Goal: Task Accomplishment & Management: Use online tool/utility

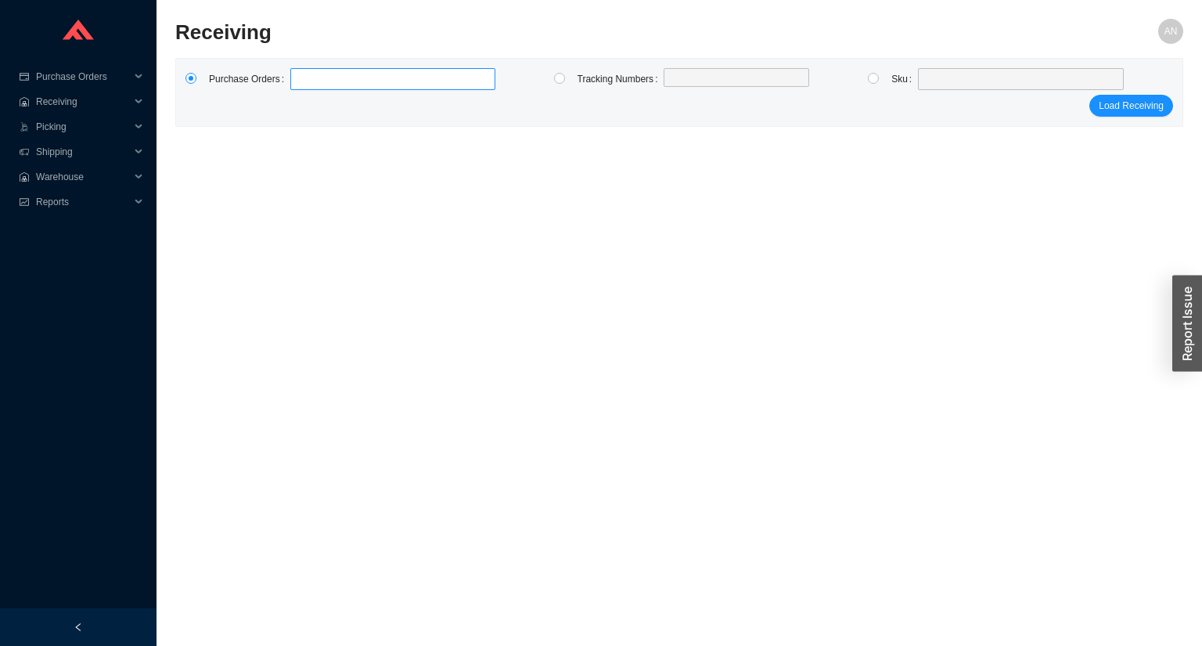
click at [332, 75] on label at bounding box center [392, 79] width 205 height 22
click at [304, 75] on input at bounding box center [298, 78] width 11 height 17
type input "959408"
click at [1089, 95] on button "Load Receiving" at bounding box center [1131, 106] width 84 height 22
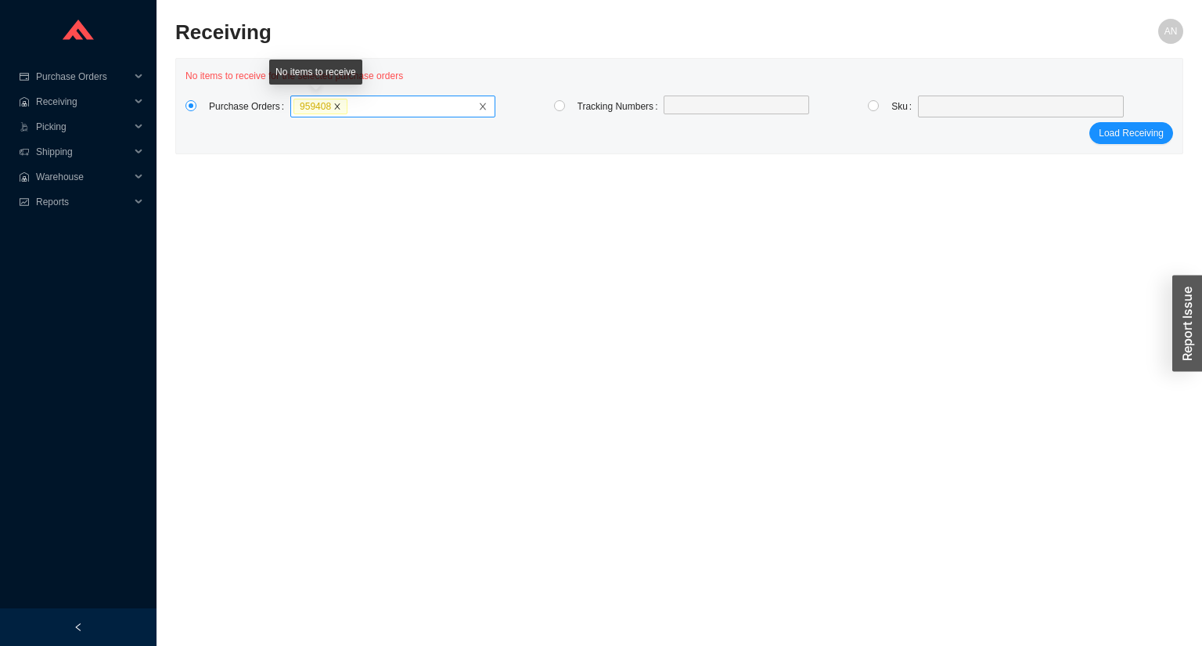
click at [333, 104] on icon "close" at bounding box center [337, 107] width 8 height 8
click at [348, 104] on input "959408" at bounding box center [353, 106] width 11 height 17
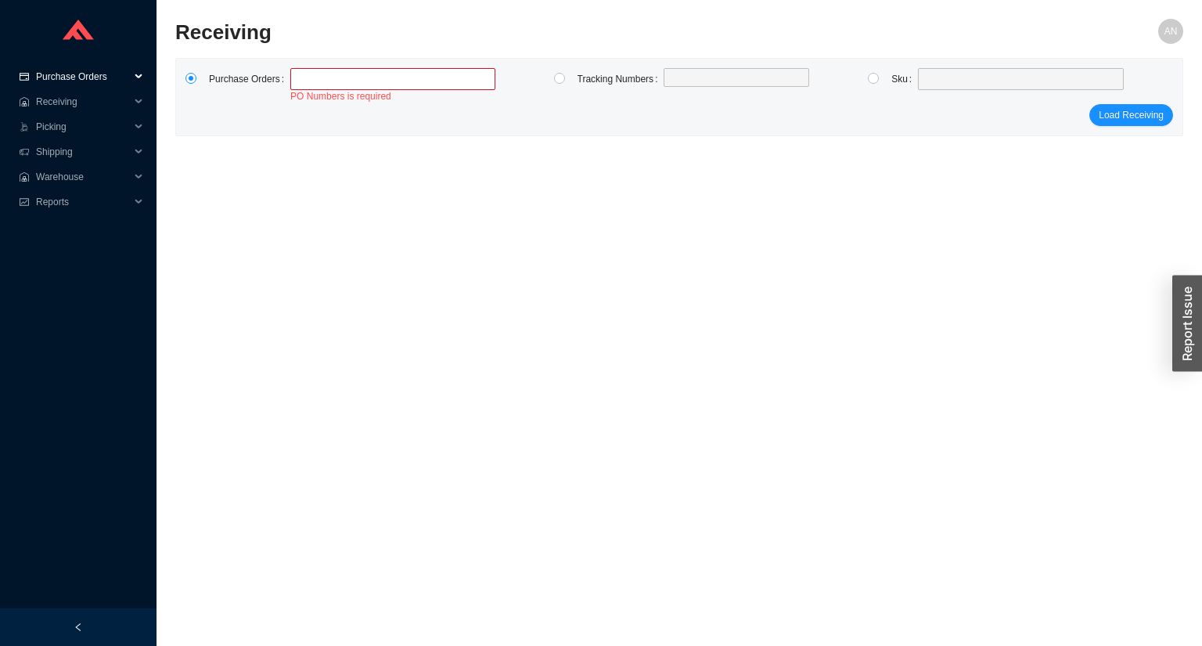
click at [57, 74] on span "Purchase Orders" at bounding box center [83, 76] width 94 height 25
click at [56, 99] on link "Search" at bounding box center [53, 101] width 30 height 11
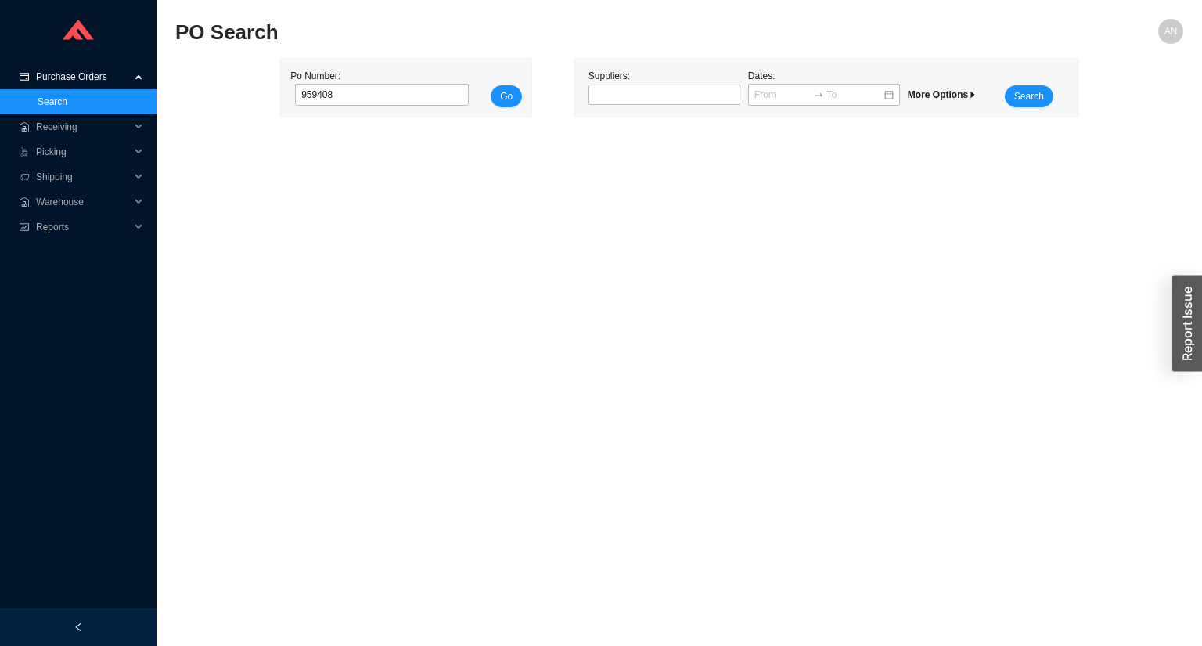
click button "Go" at bounding box center [506, 96] width 31 height 22
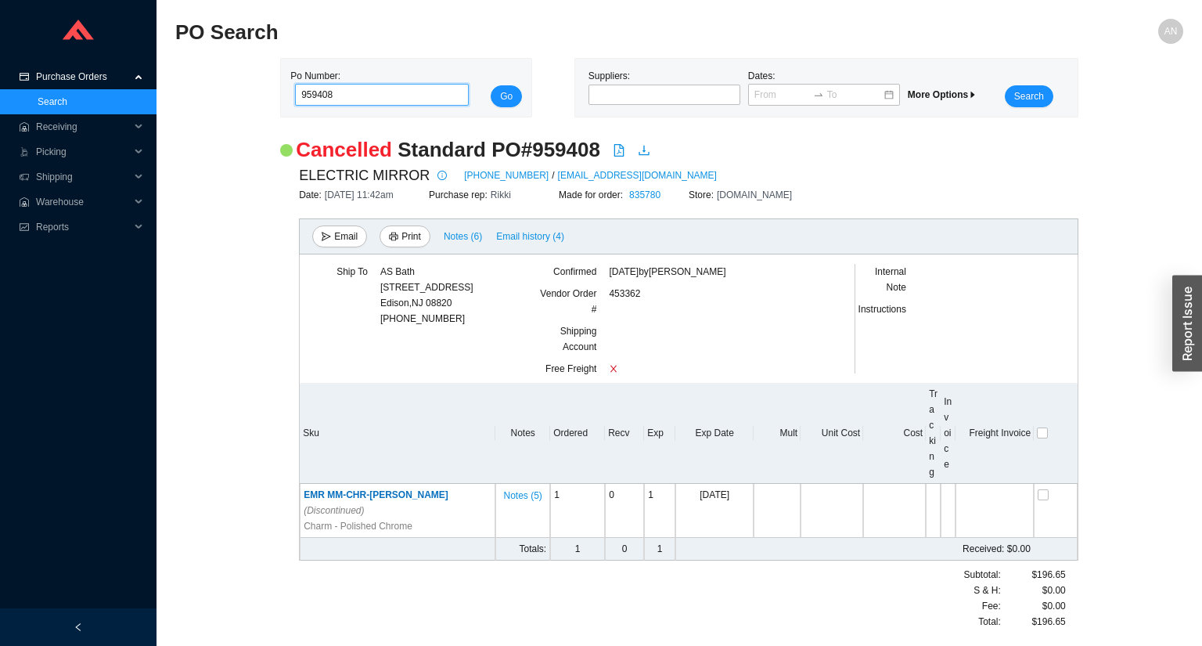
click at [308, 95] on input "959408" at bounding box center [382, 95] width 174 height 22
click at [312, 94] on input "959408" at bounding box center [382, 95] width 174 height 22
type input "989408"
click at [491, 85] on button "Go" at bounding box center [506, 96] width 31 height 22
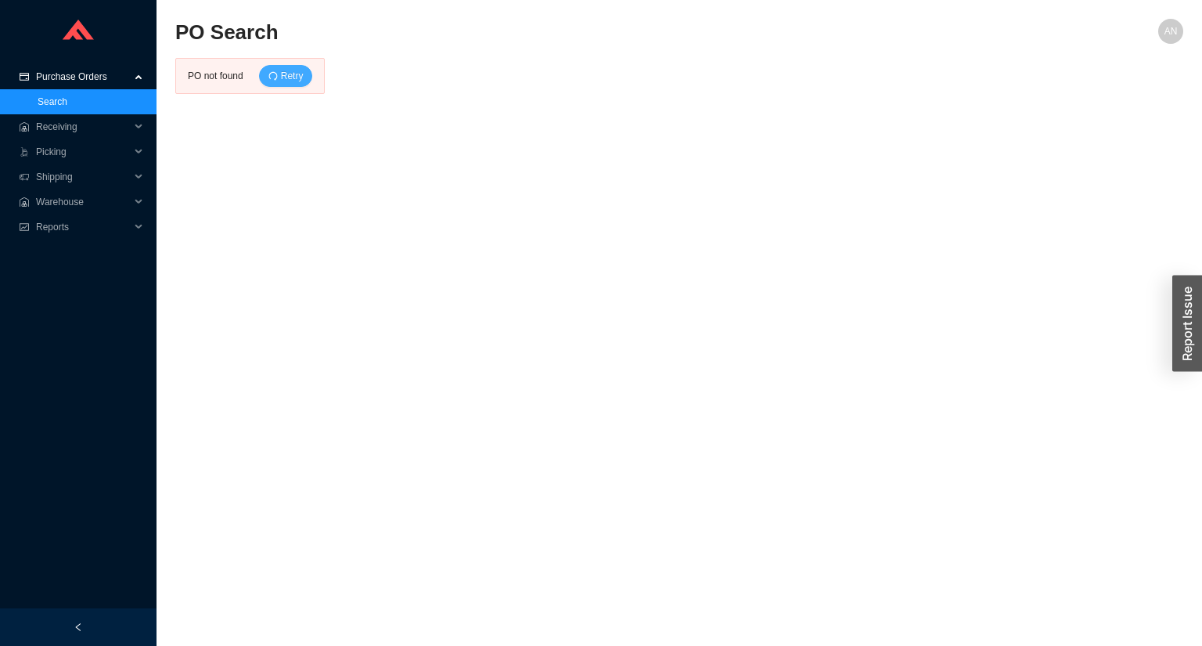
click at [301, 78] on span "Retry" at bounding box center [292, 76] width 23 height 16
click at [50, 97] on link "Search" at bounding box center [53, 101] width 30 height 11
click at [54, 74] on span "Purchase Orders" at bounding box center [83, 76] width 94 height 25
click at [66, 106] on span "Receiving" at bounding box center [83, 101] width 94 height 25
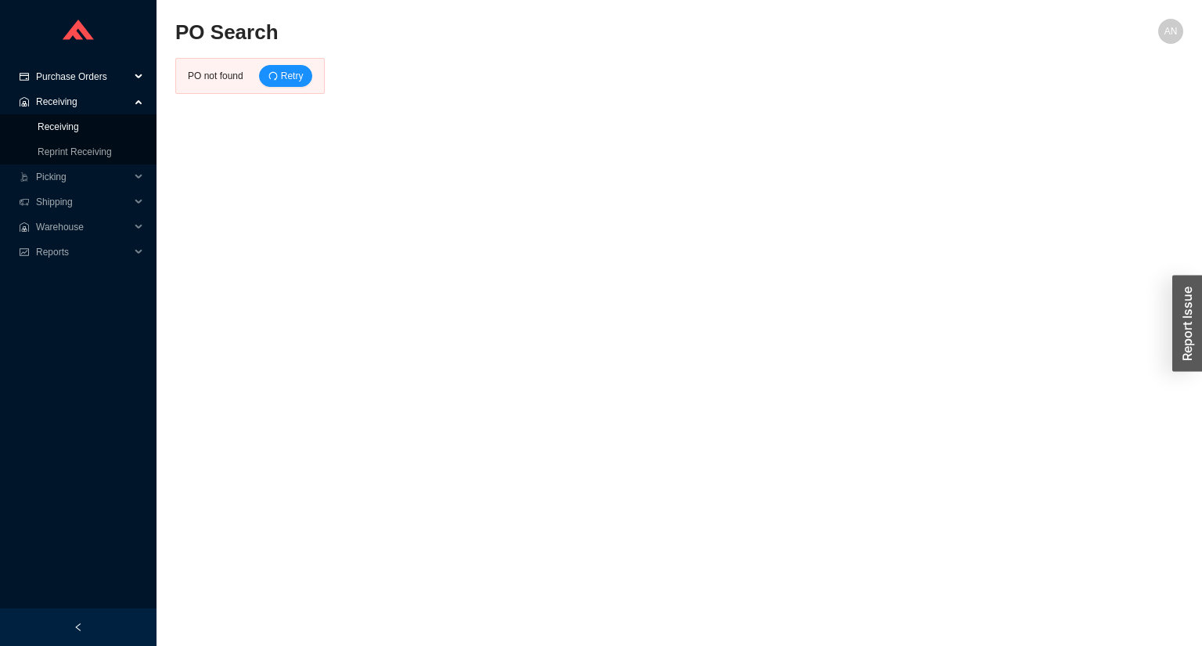
click at [64, 127] on link "Receiving" at bounding box center [58, 126] width 41 height 11
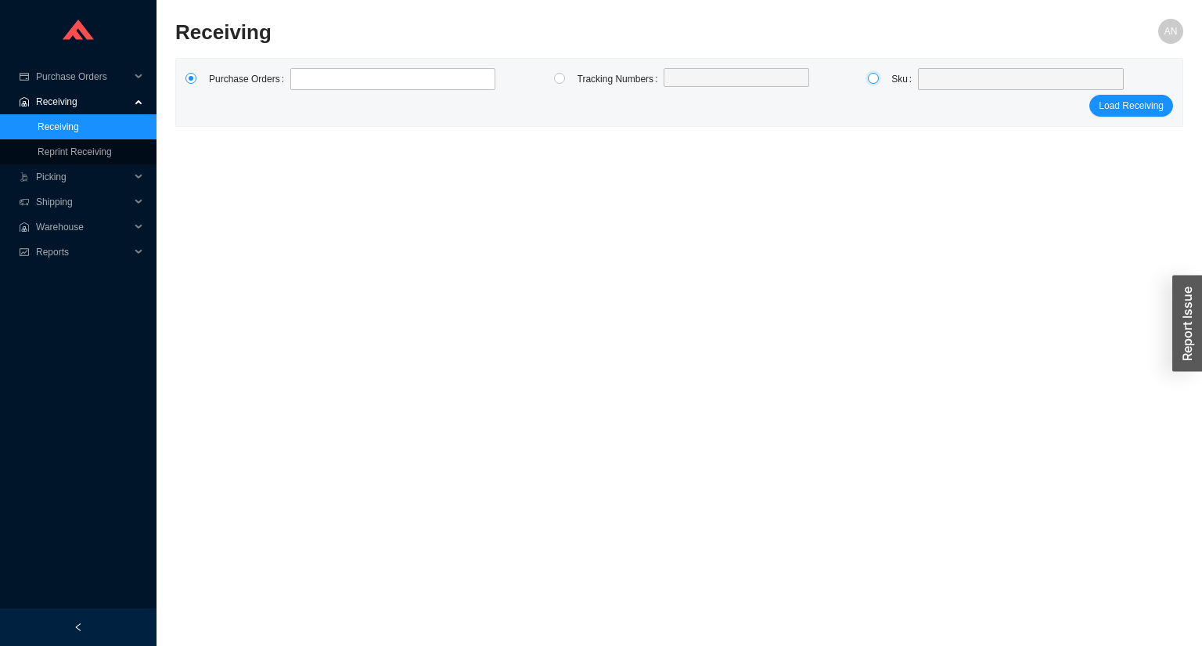
click at [872, 75] on input "radio" at bounding box center [873, 78] width 11 height 11
radio input "true"
drag, startPoint x: 951, startPoint y: 85, endPoint x: 939, endPoint y: 86, distance: 11.8
click at [949, 86] on span at bounding box center [1020, 79] width 193 height 20
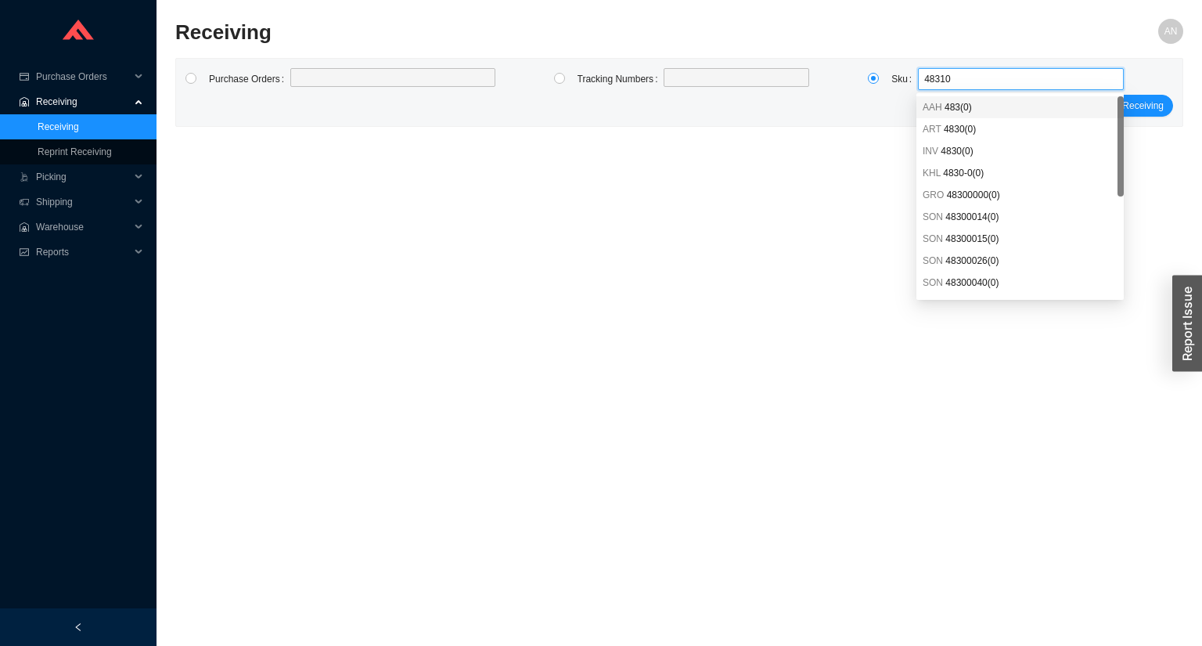
type input "483105"
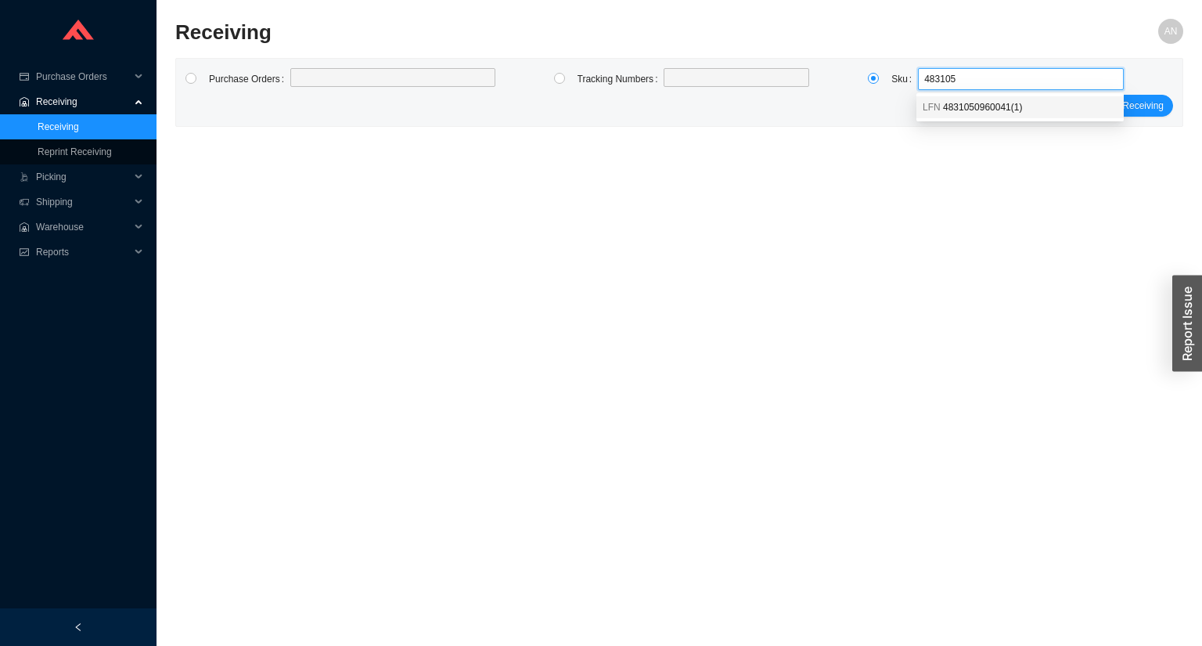
click at [960, 99] on div "LFN 4831050960041 ( 1 )" at bounding box center [1019, 107] width 207 height 22
click at [1099, 106] on button "Load Receiving" at bounding box center [1131, 106] width 84 height 22
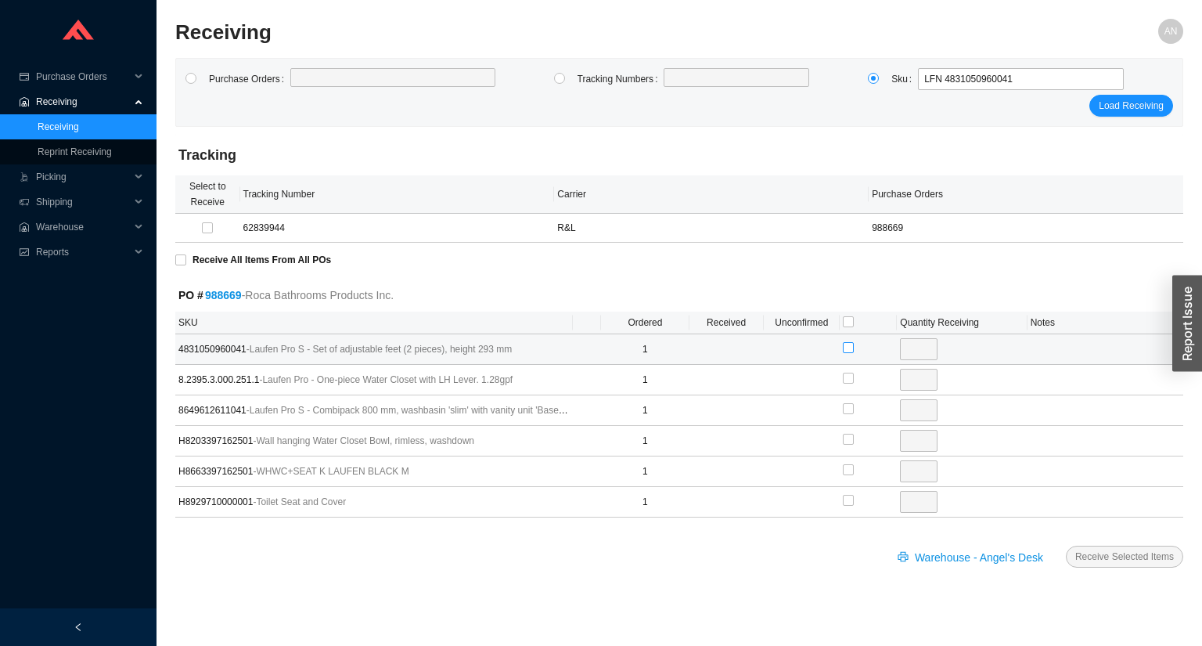
click at [848, 348] on input "checkbox" at bounding box center [848, 347] width 11 height 11
checkbox input "true"
type input "1"
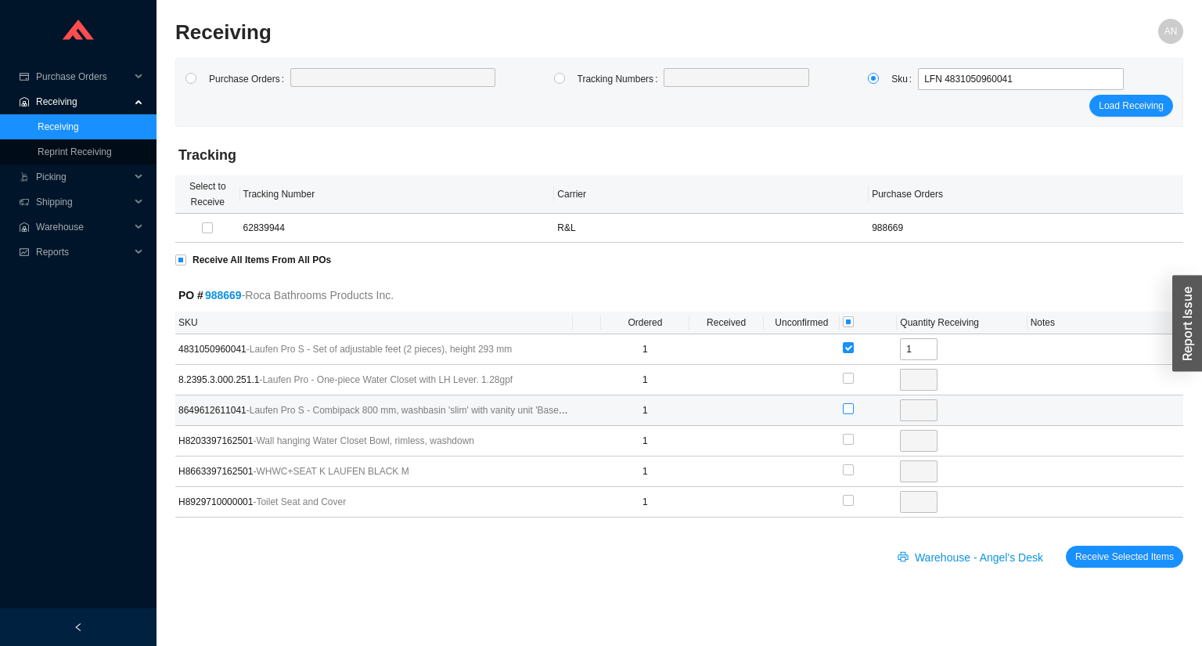
click at [846, 408] on input "checkbox" at bounding box center [848, 408] width 11 height 11
checkbox input "true"
type input "1"
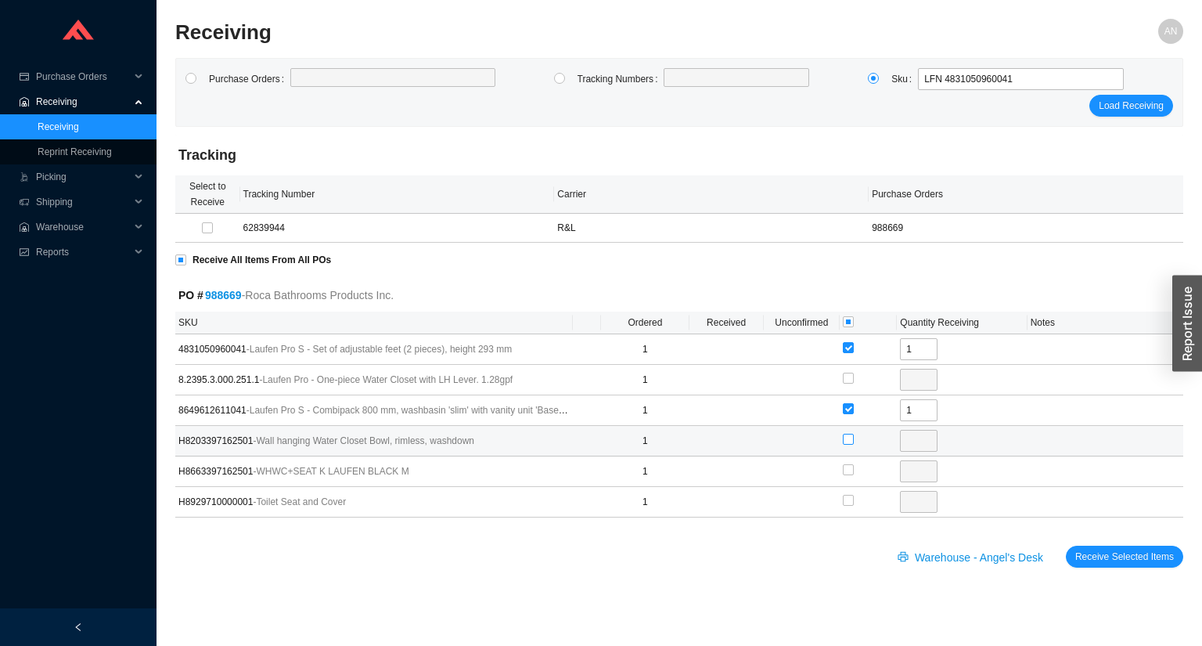
click at [844, 438] on input "checkbox" at bounding box center [848, 439] width 11 height 11
checkbox input "true"
type input "1"
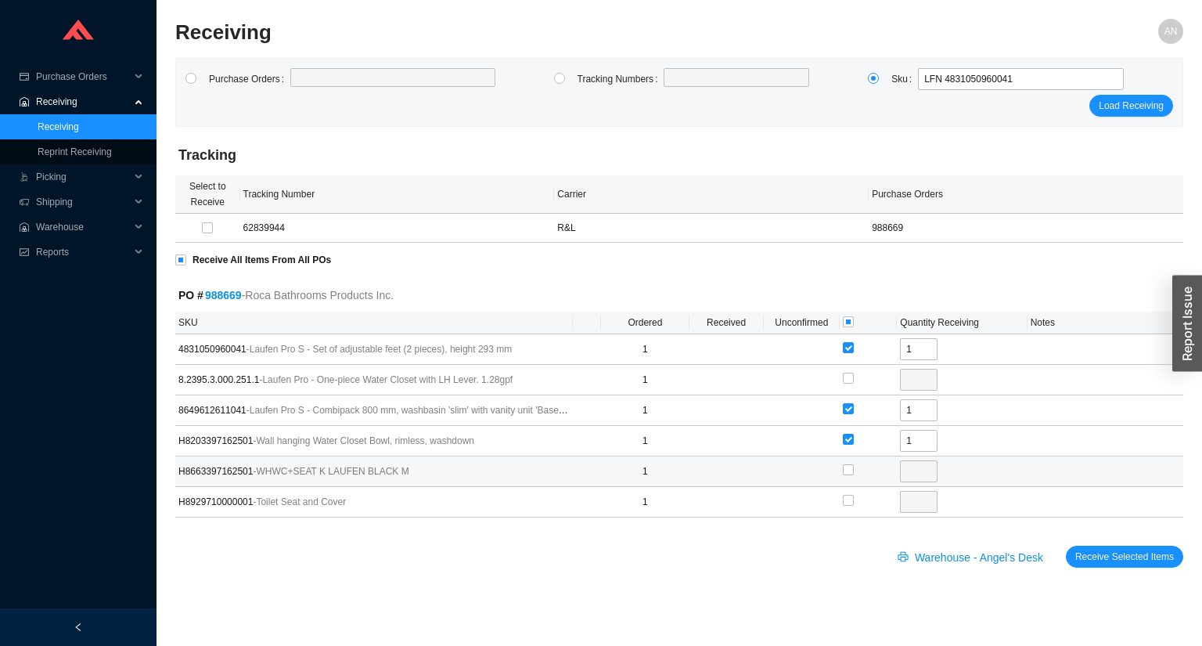
click at [845, 459] on div at bounding box center [848, 470] width 11 height 22
click at [848, 470] on input "checkbox" at bounding box center [848, 469] width 11 height 11
checkbox input "true"
type input "1"
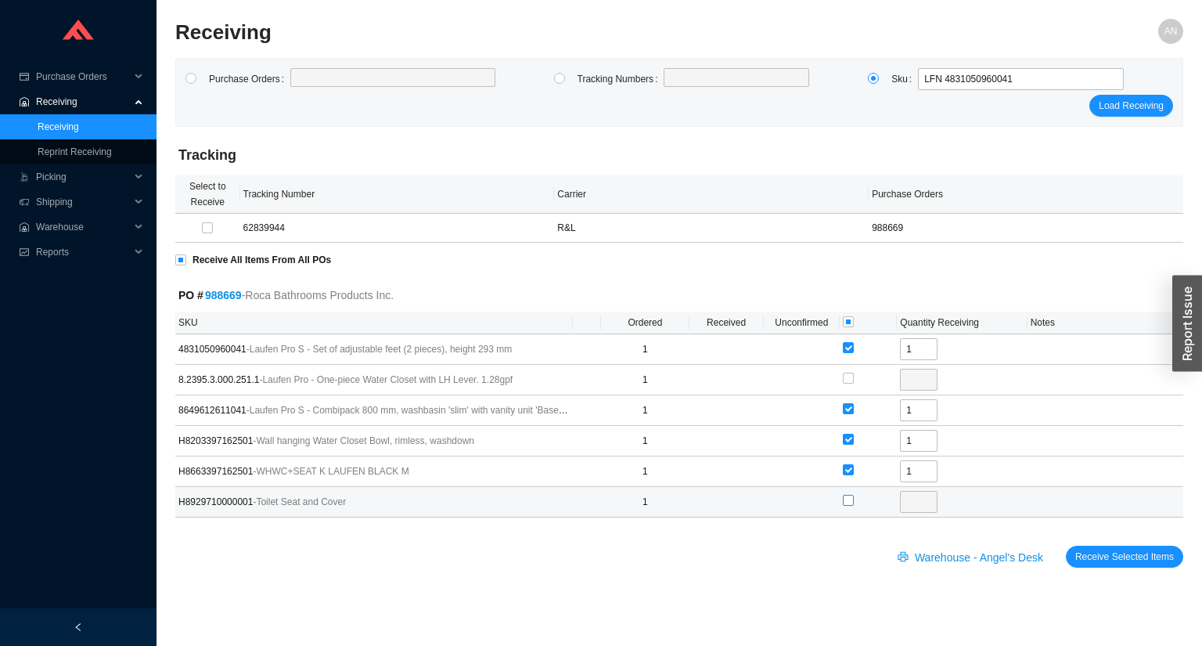
click at [848, 493] on label at bounding box center [848, 501] width 11 height 16
click at [848, 495] on input "checkbox" at bounding box center [848, 500] width 11 height 11
checkbox input "true"
type input "1"
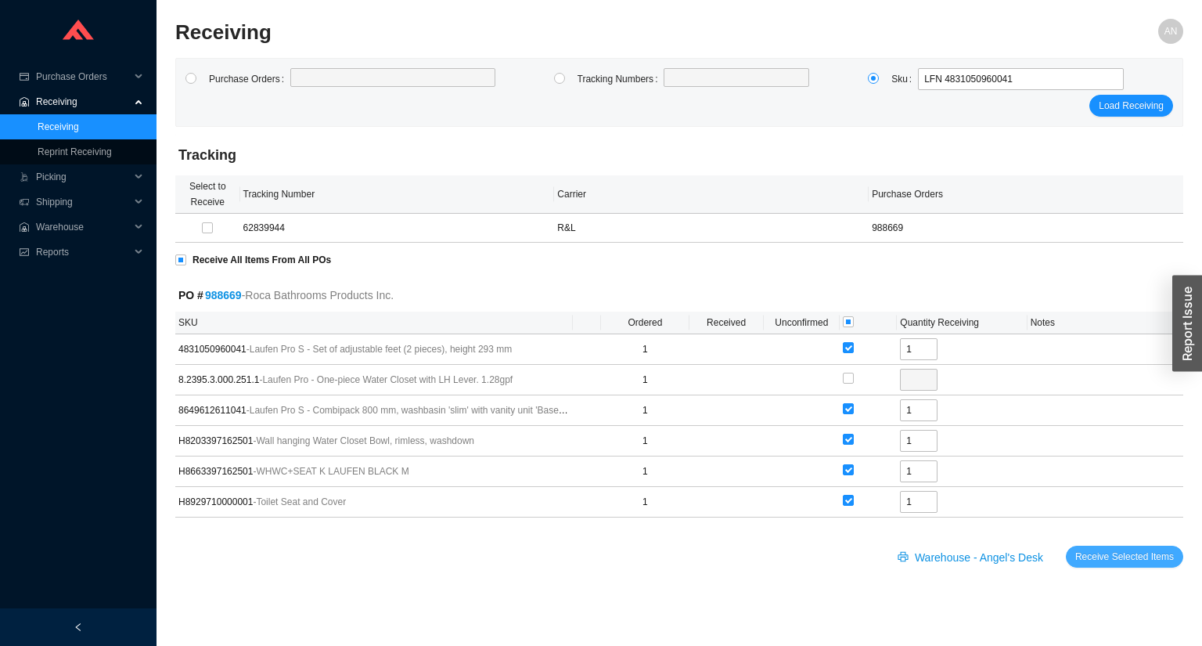
click at [1124, 549] on span "Receive Selected Items" at bounding box center [1124, 557] width 99 height 16
radio input "true"
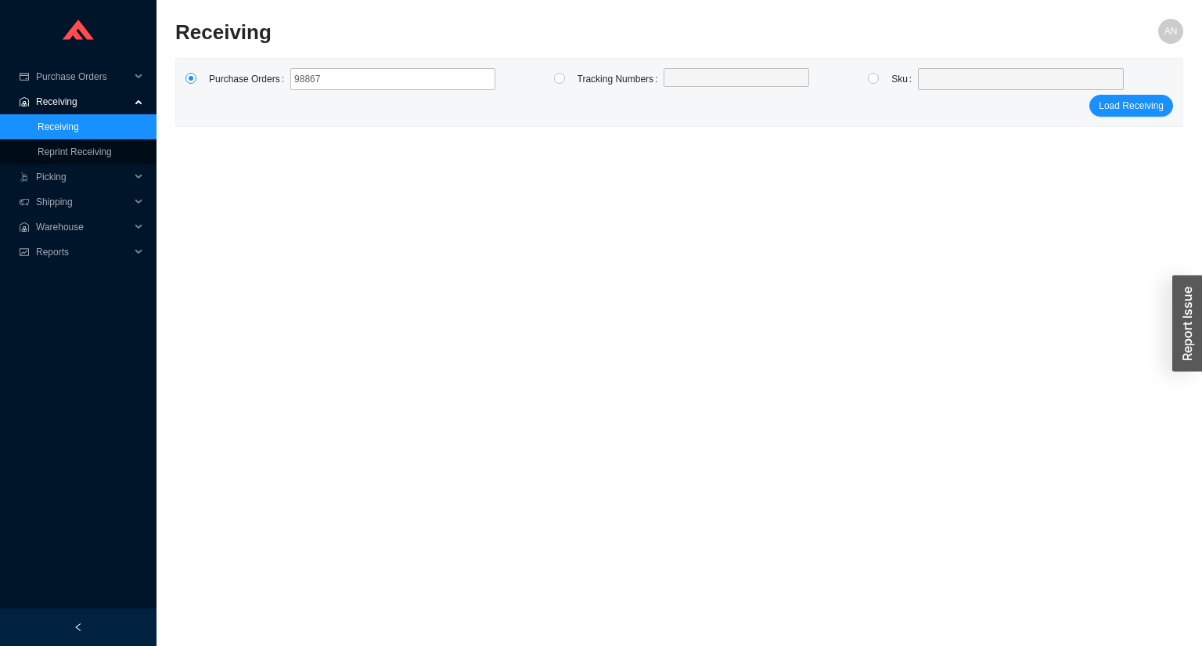
type input "988676"
click button "Load Receiving" at bounding box center [1131, 106] width 84 height 22
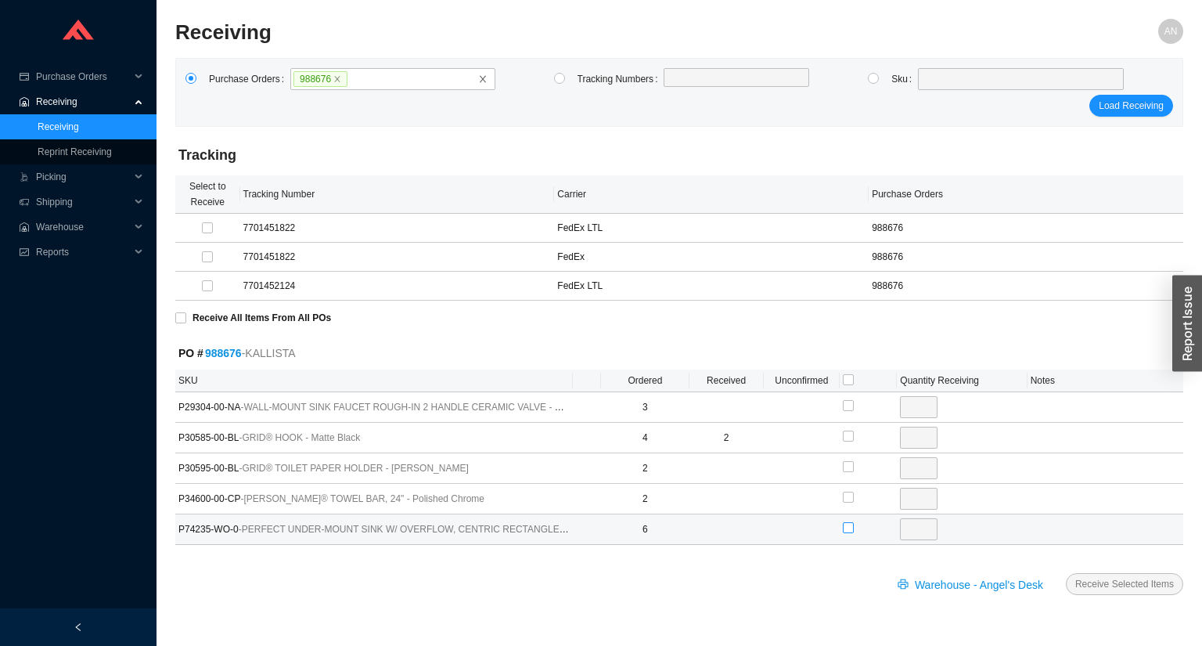
click at [852, 528] on input "checkbox" at bounding box center [848, 527] width 11 height 11
checkbox input "true"
type input "6"
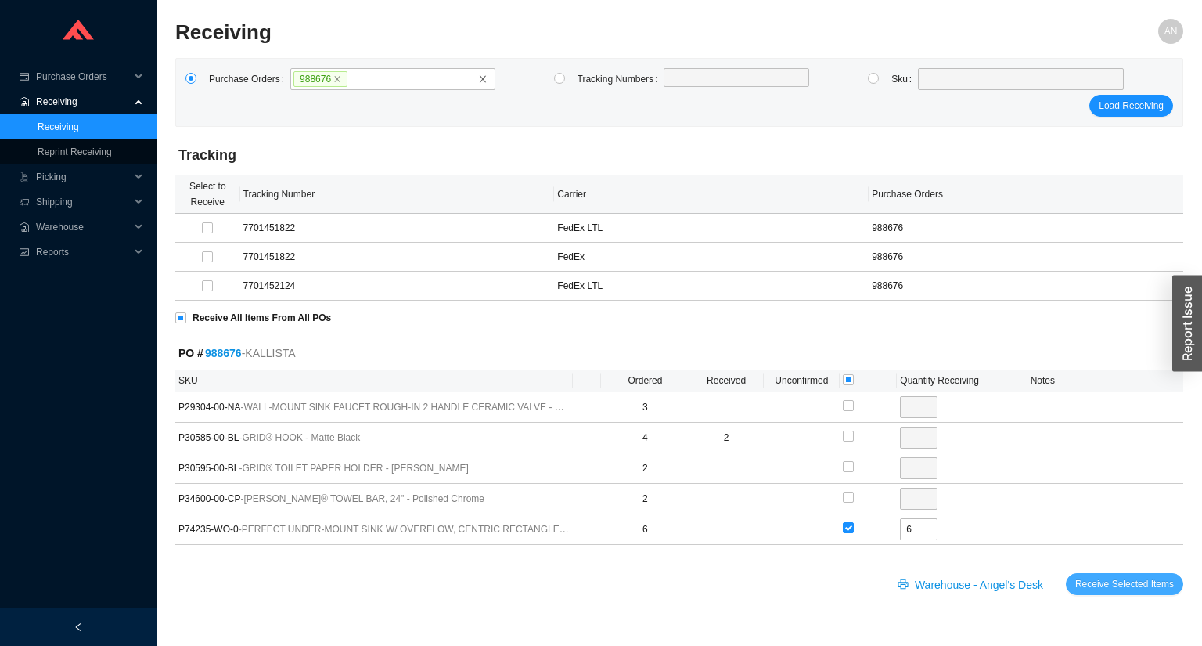
click at [1089, 583] on span "Receive Selected Items" at bounding box center [1124, 584] width 99 height 16
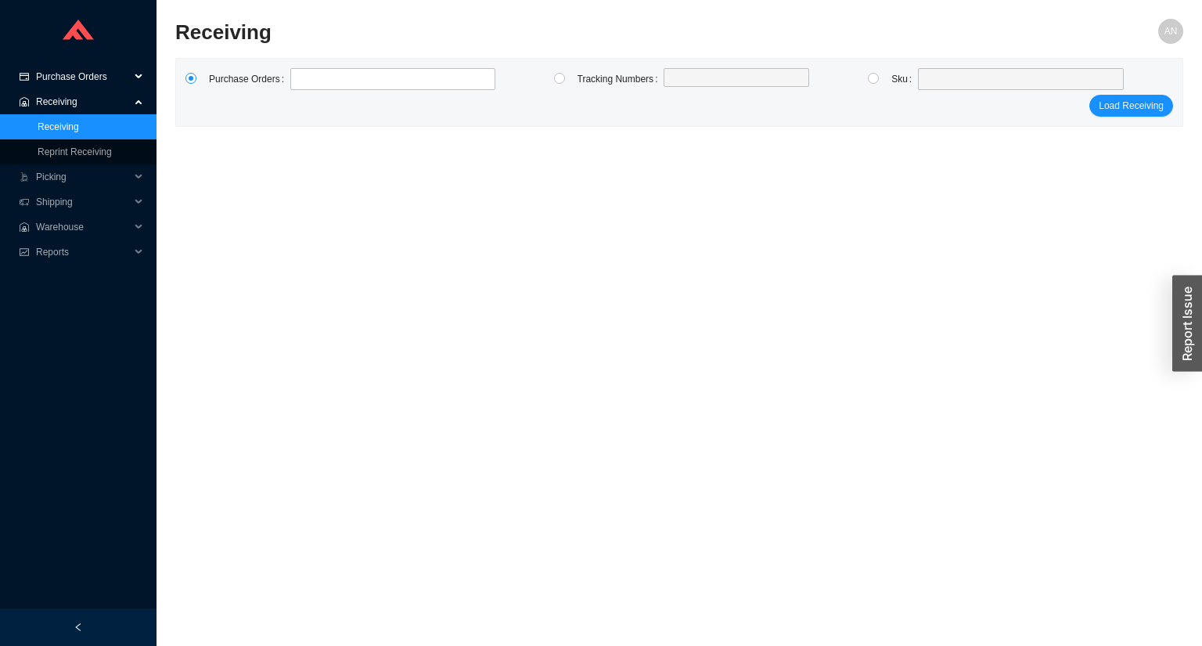
click at [86, 76] on span "Purchase Orders" at bounding box center [83, 76] width 94 height 25
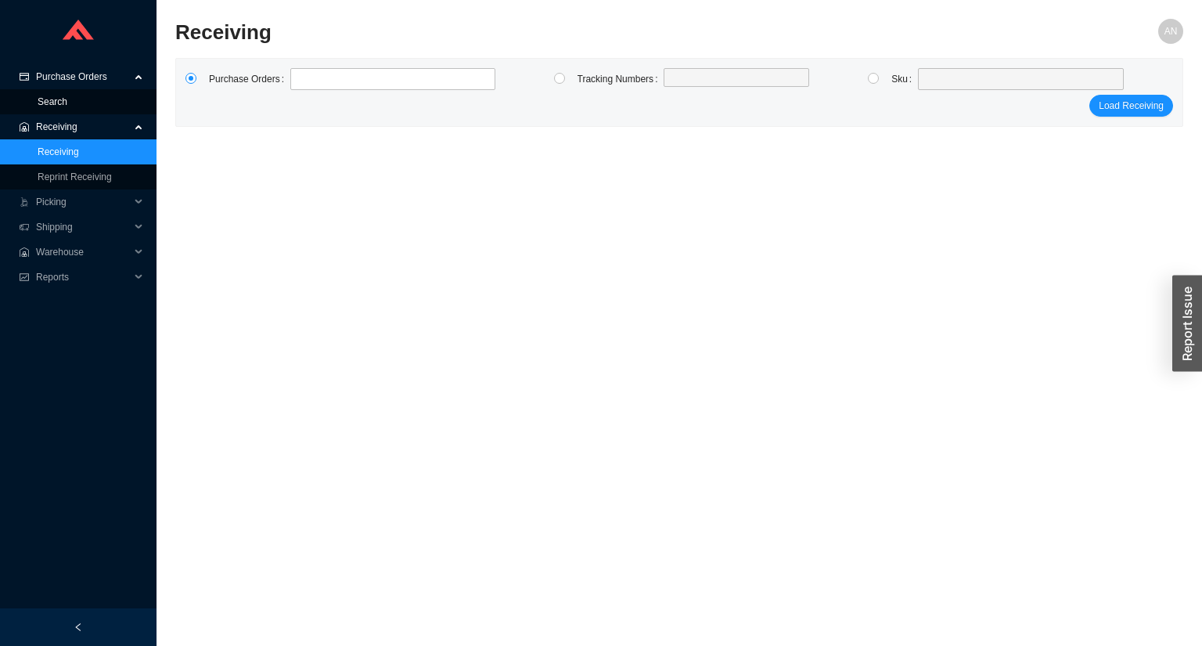
click at [67, 100] on link "Search" at bounding box center [53, 101] width 30 height 11
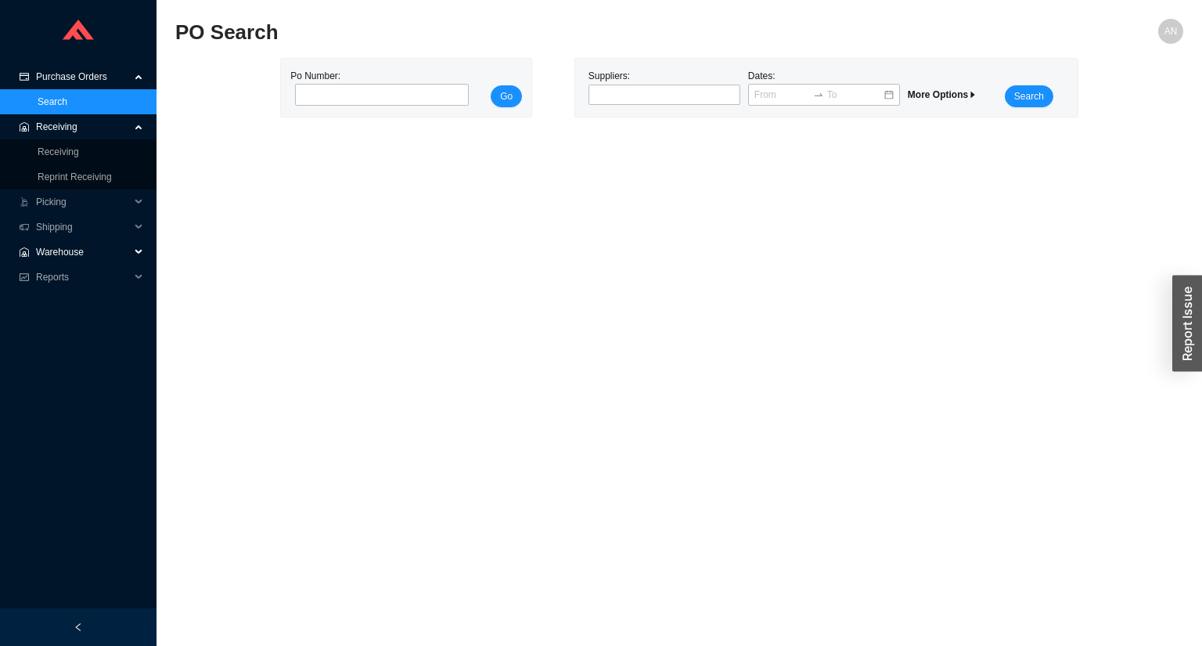
click at [61, 248] on span "Warehouse" at bounding box center [83, 251] width 94 height 25
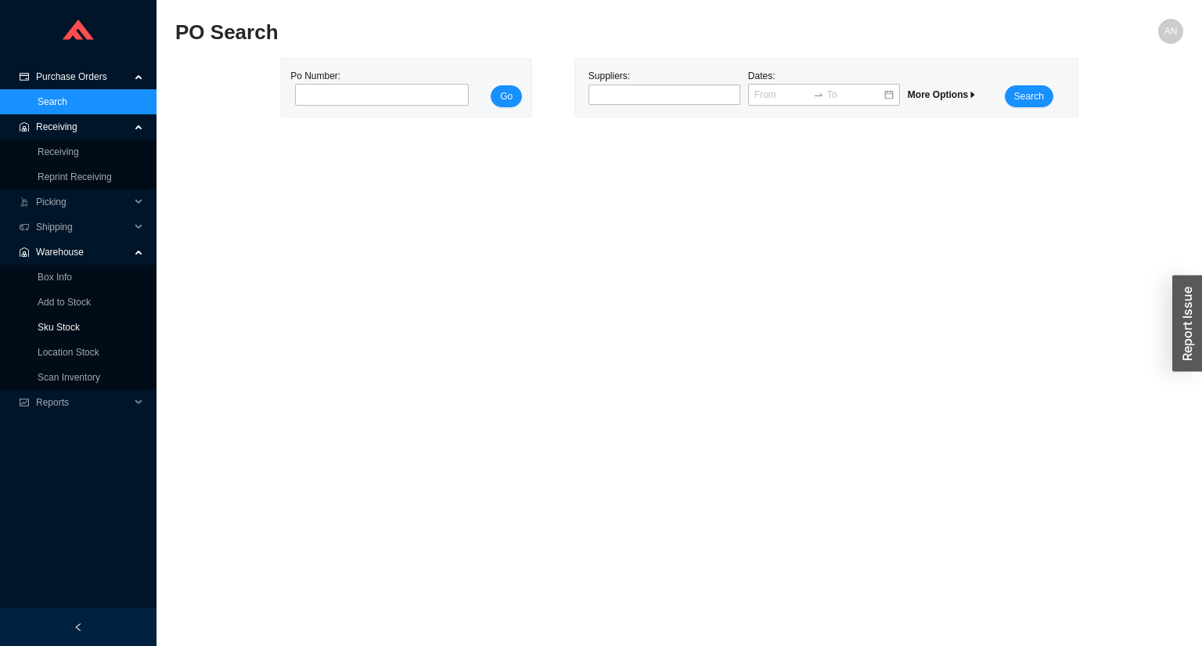
drag, startPoint x: 72, startPoint y: 329, endPoint x: 182, endPoint y: 232, distance: 146.4
click at [70, 328] on link "Sku Stock" at bounding box center [59, 327] width 42 height 11
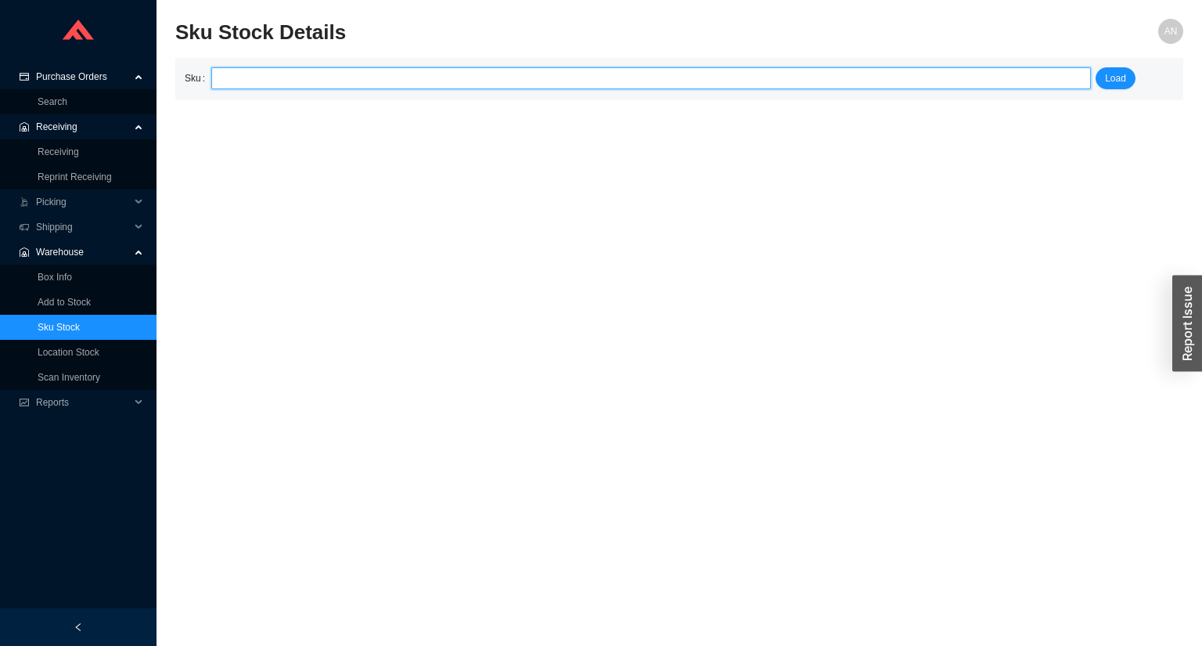
click at [279, 82] on input "search" at bounding box center [651, 78] width 867 height 20
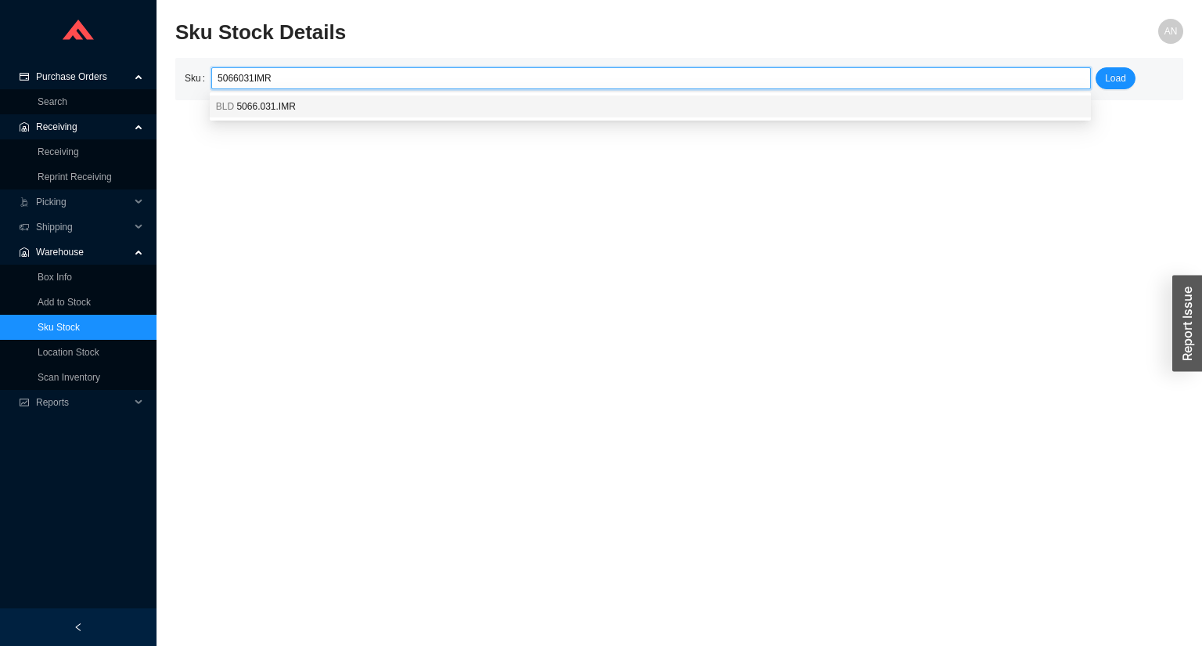
click at [254, 101] on span "5066.031.IMR" at bounding box center [265, 106] width 59 height 11
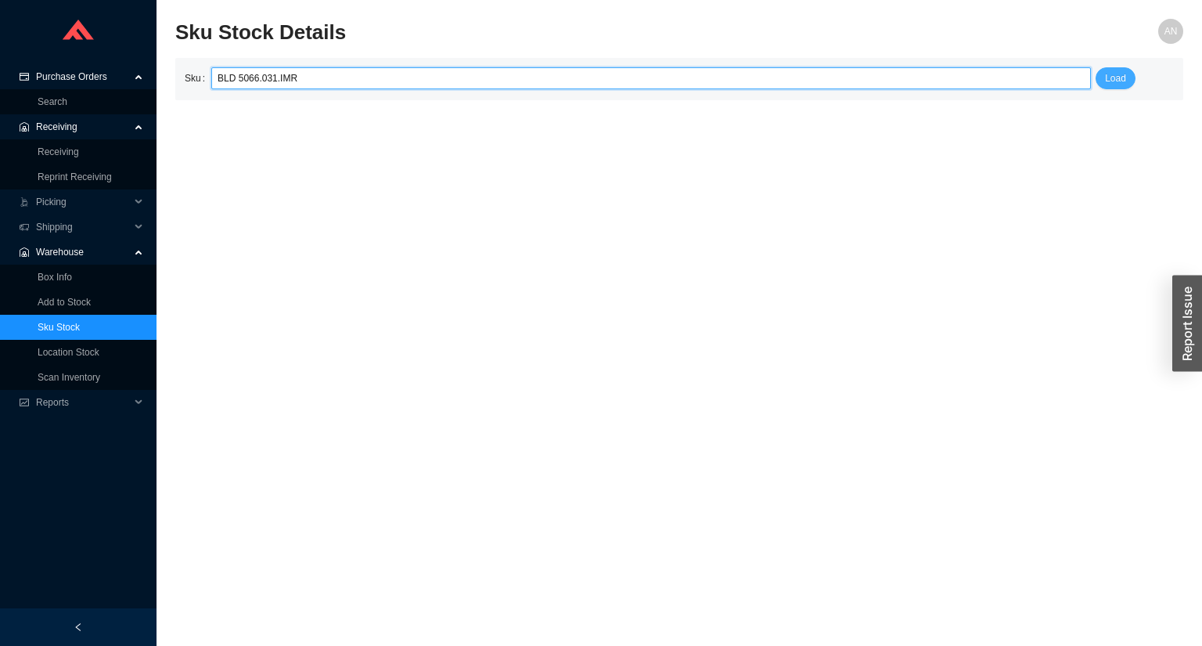
type input "BLD 5066.031.IMR"
click at [1121, 81] on span "Load" at bounding box center [1115, 78] width 21 height 16
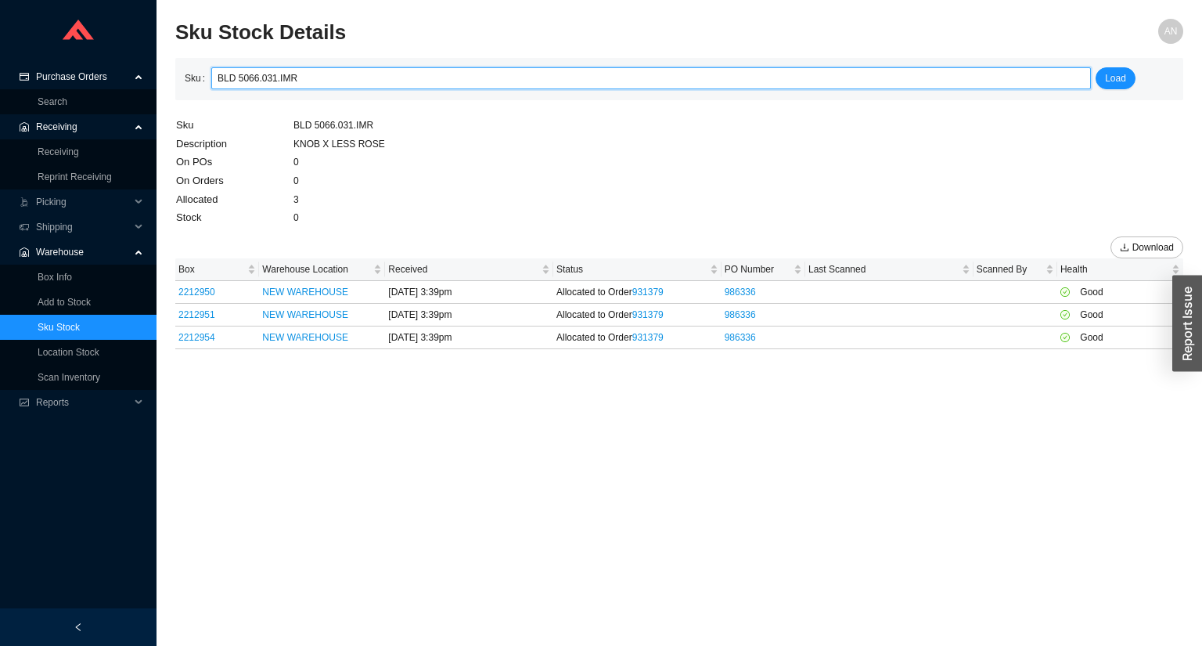
click at [304, 80] on input "BLD 5066.031.IMR" at bounding box center [651, 78] width 867 height 20
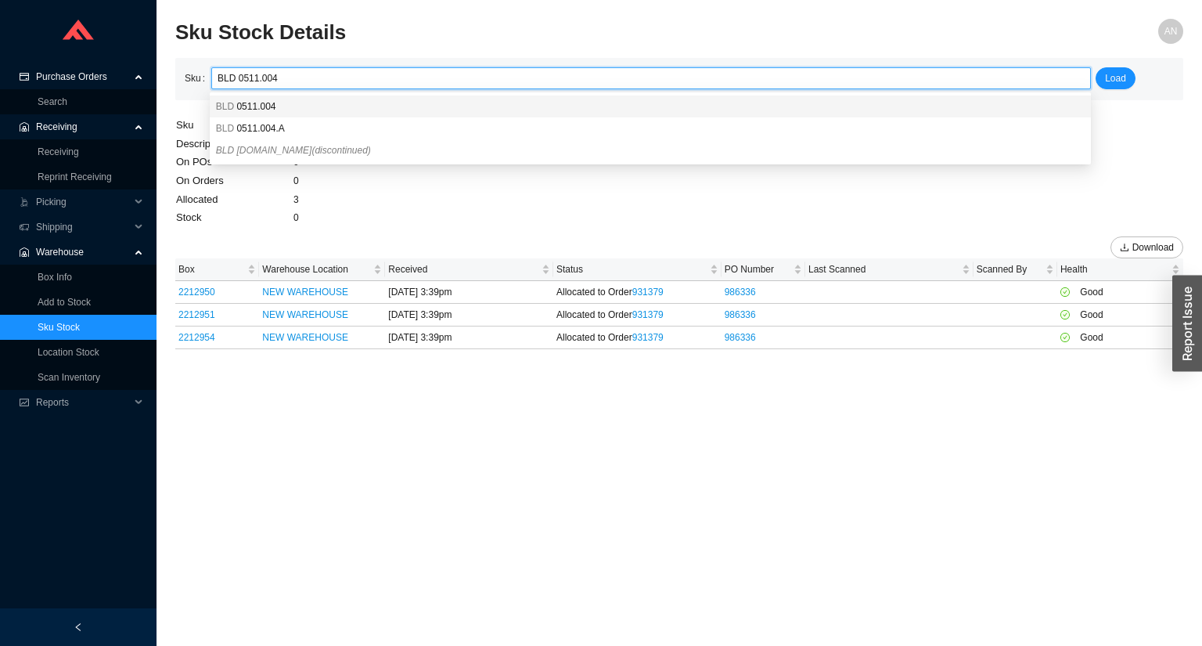
click at [269, 110] on span "0511.004" at bounding box center [255, 106] width 39 height 11
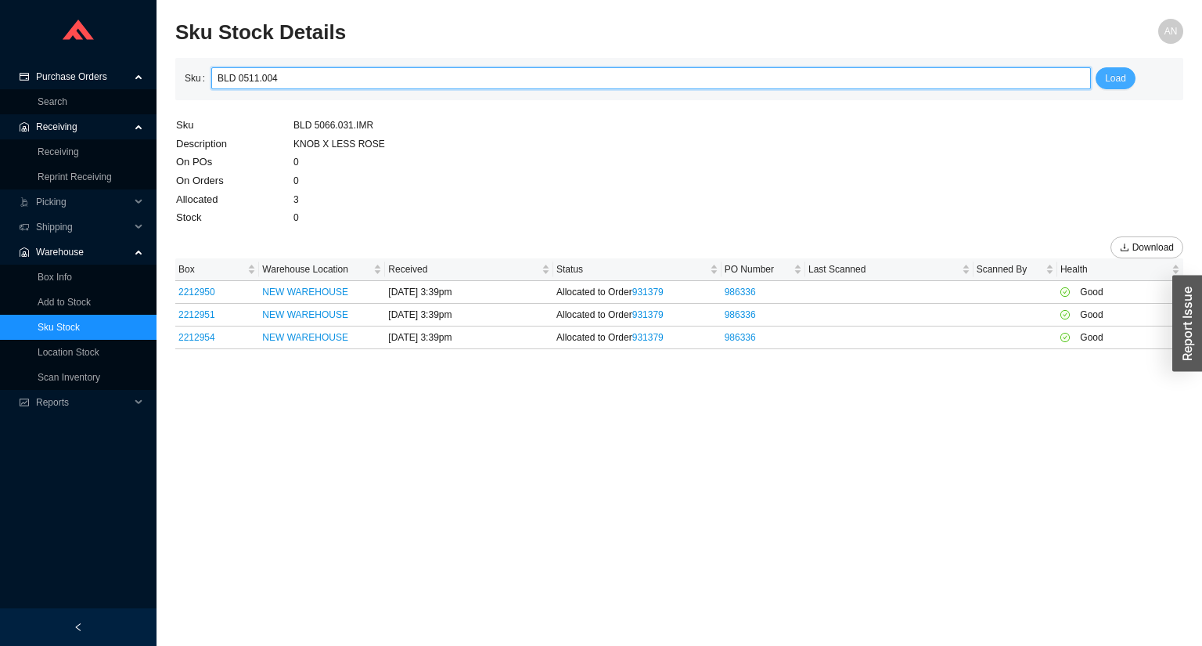
type input "BLD 0511.004"
click at [1105, 78] on span "Load" at bounding box center [1115, 78] width 21 height 16
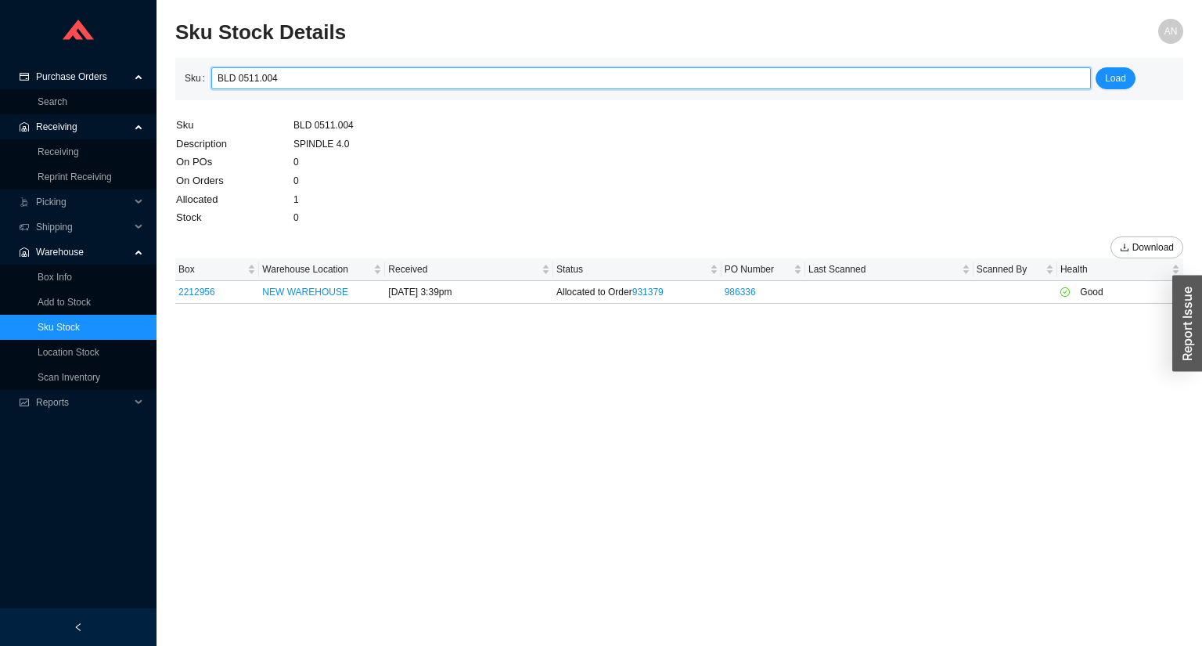
click at [282, 79] on input "BLD 0511.004" at bounding box center [651, 78] width 867 height 20
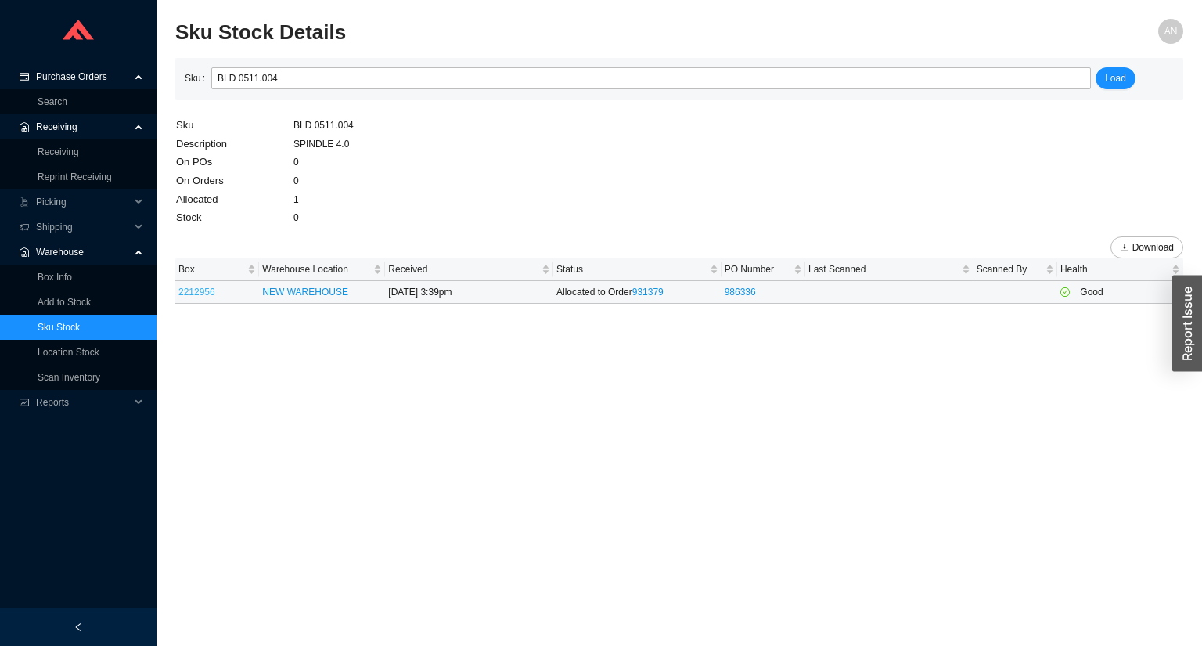
click at [190, 294] on link "2212956" at bounding box center [196, 291] width 37 height 11
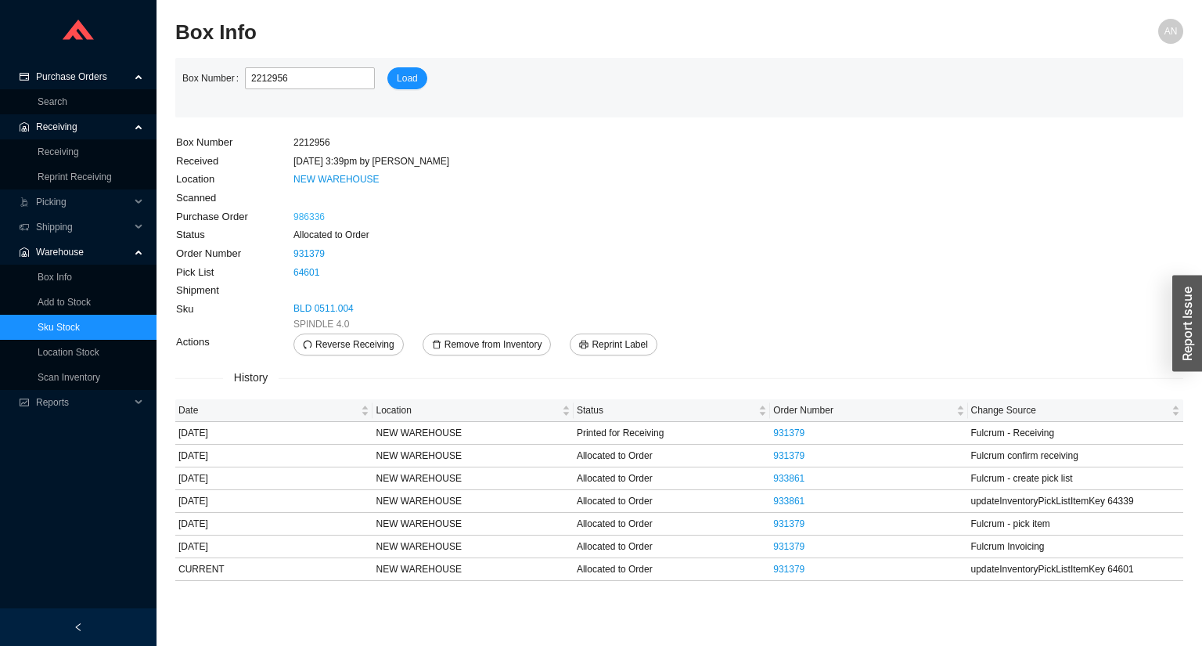
click at [307, 214] on link "986336" at bounding box center [308, 216] width 31 height 11
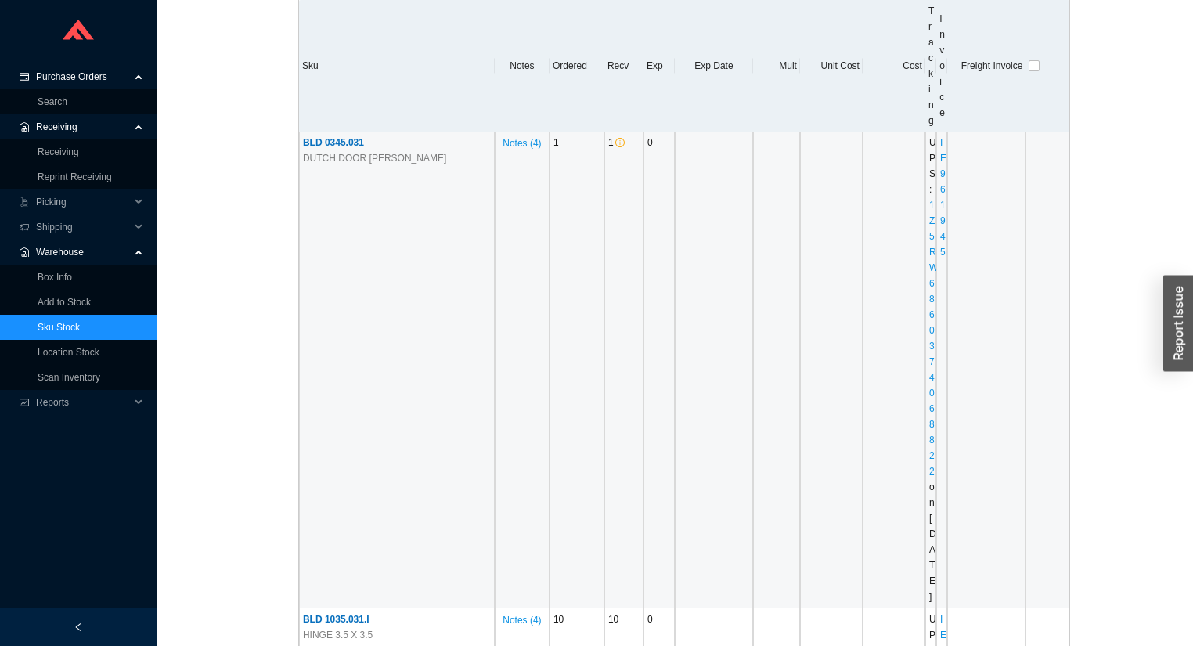
scroll to position [313, 0]
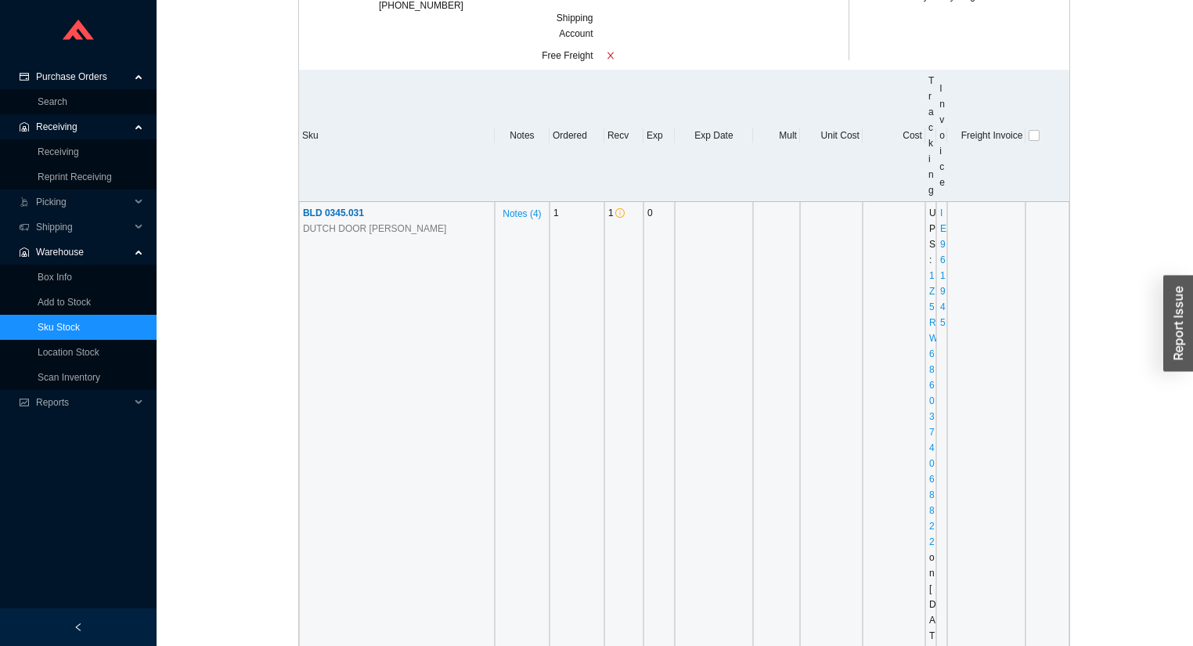
click at [349, 213] on span "BLD 0345.031" at bounding box center [333, 212] width 61 height 11
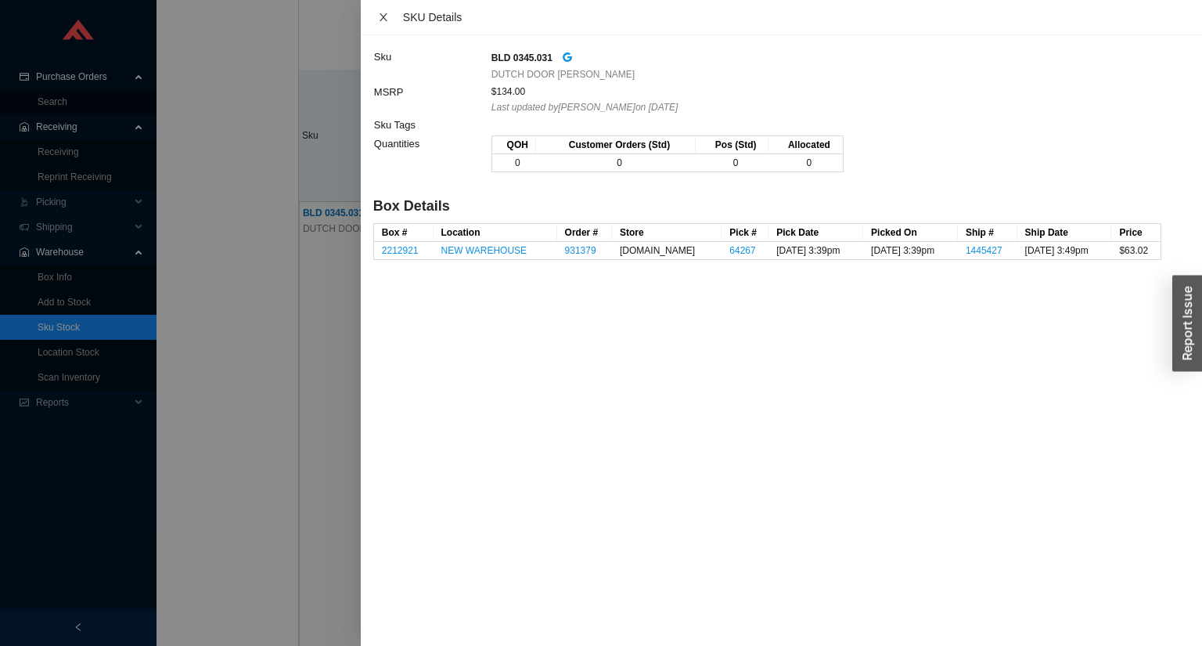
click at [379, 16] on icon "close" at bounding box center [383, 17] width 11 height 11
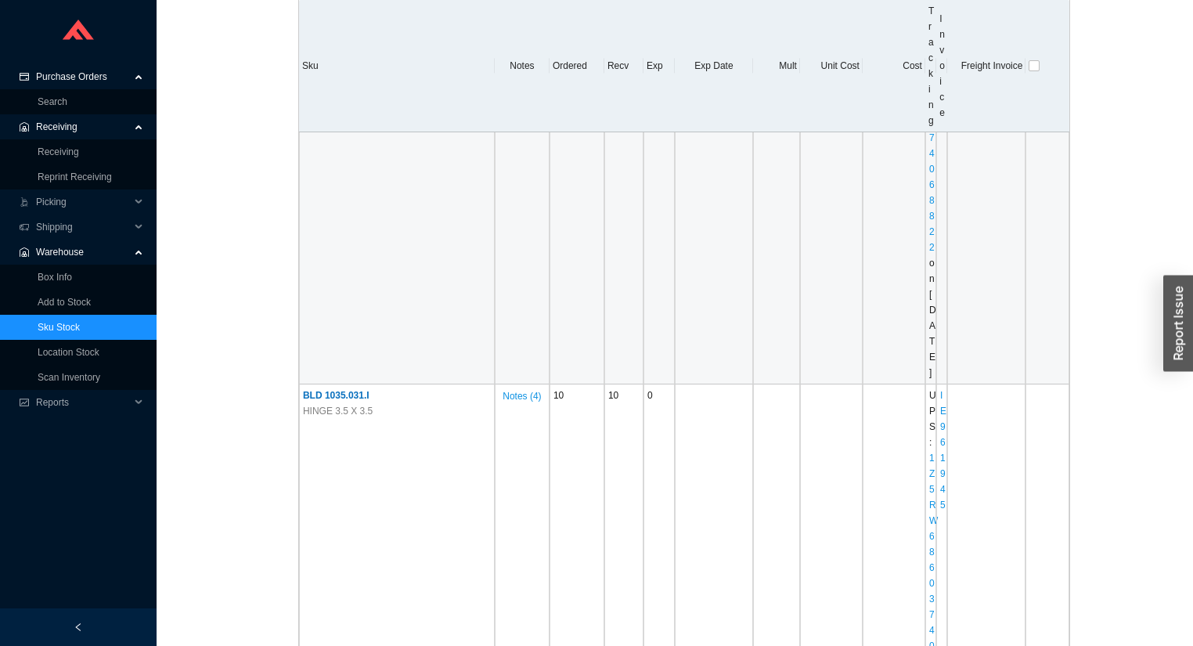
scroll to position [689, 0]
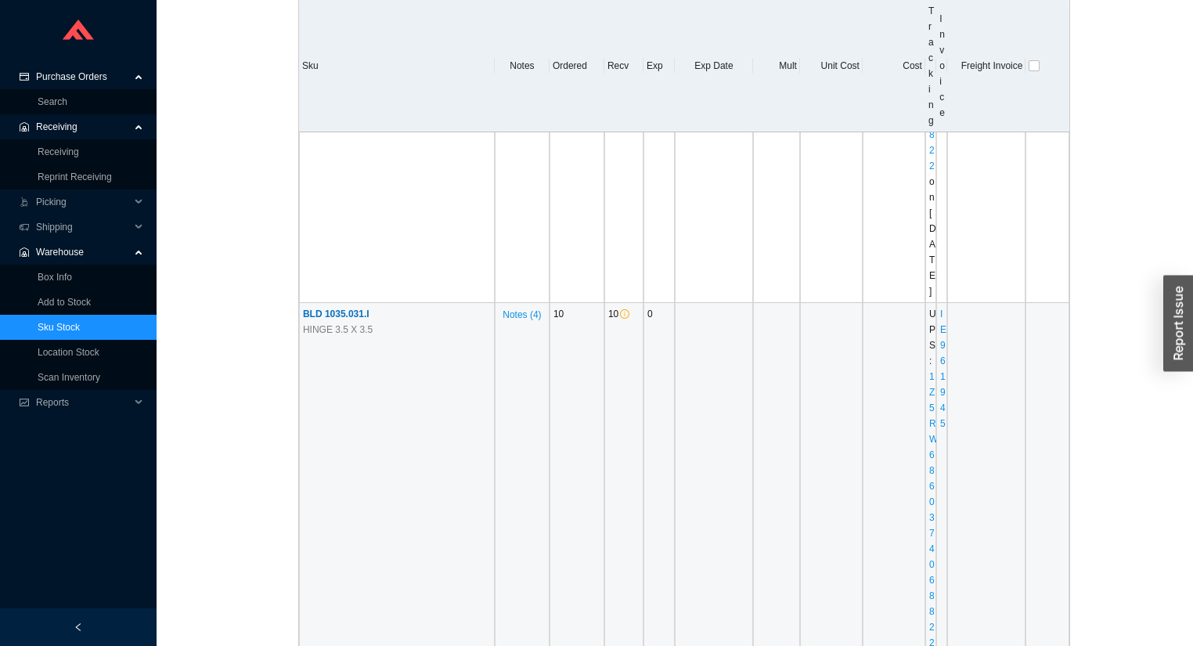
click at [359, 319] on span "BLD 1035.031.I" at bounding box center [336, 313] width 67 height 11
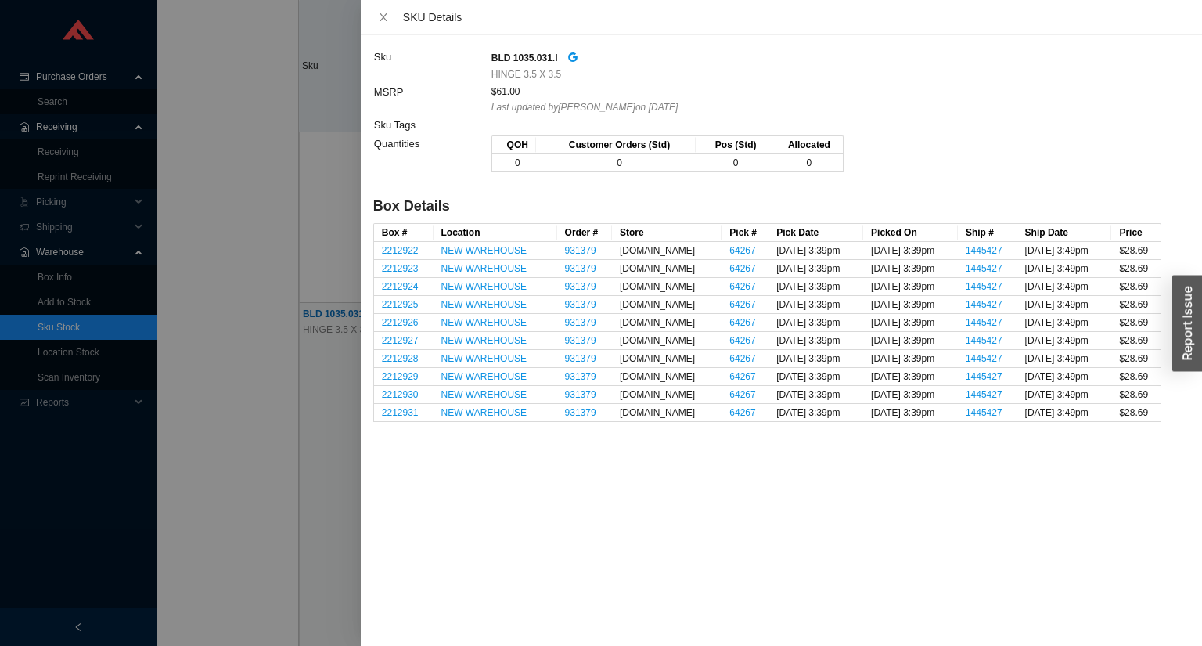
click at [220, 238] on div at bounding box center [601, 323] width 1202 height 646
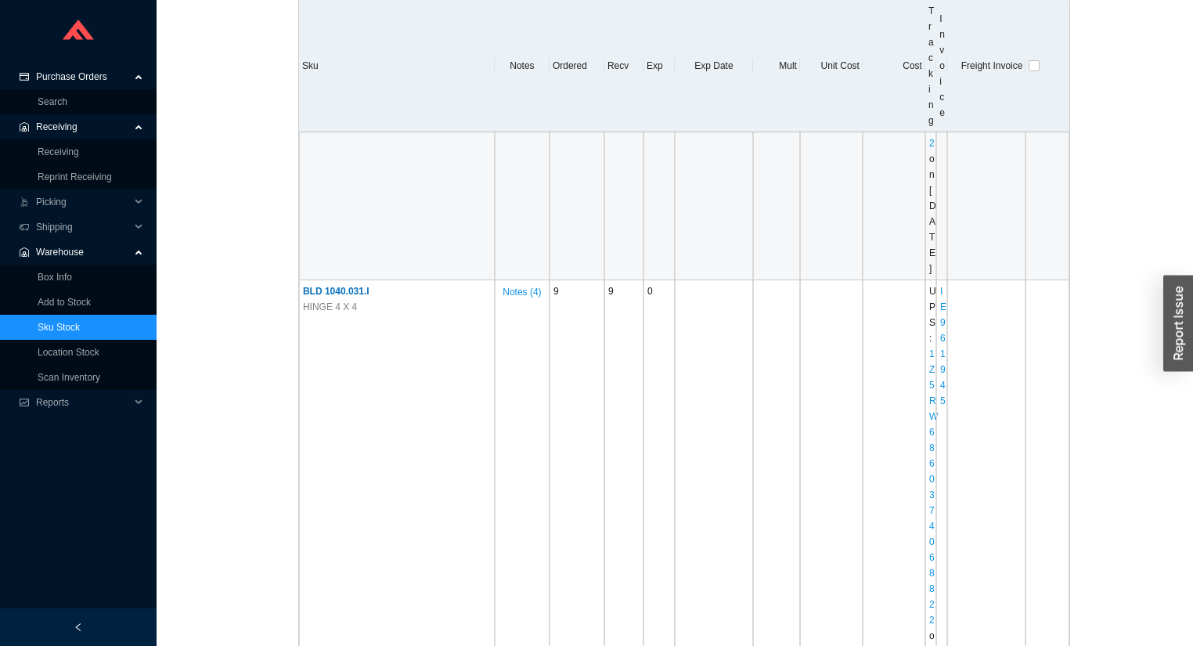
scroll to position [1190, 0]
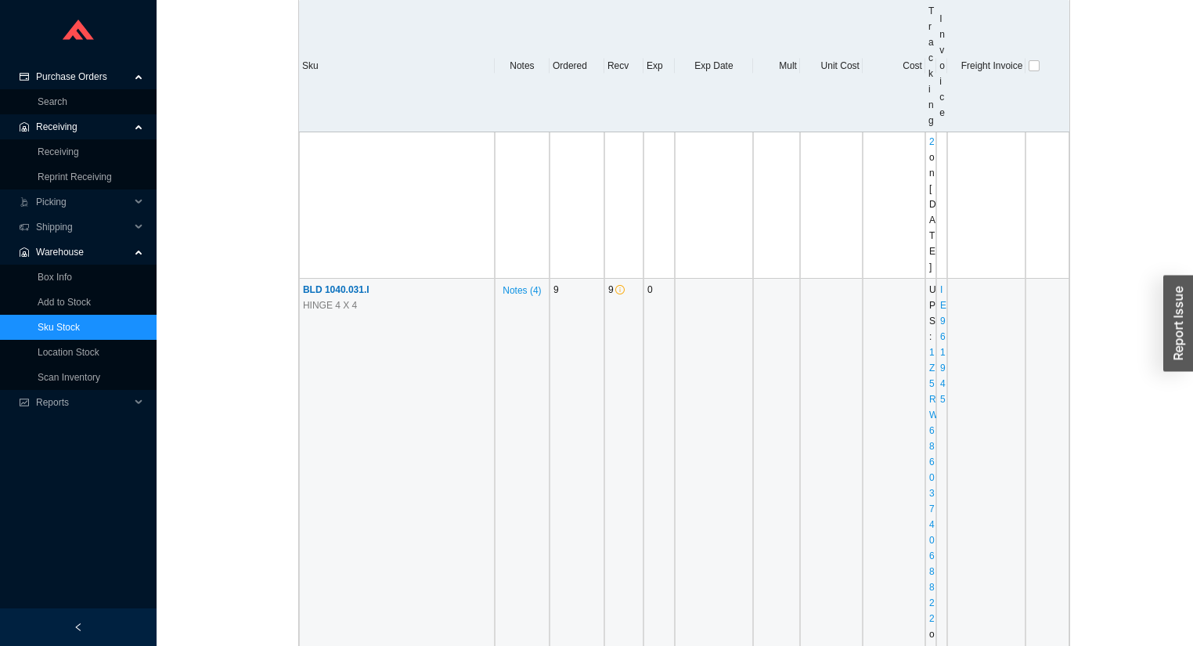
click at [354, 295] on span "BLD 1040.031.I" at bounding box center [336, 289] width 67 height 11
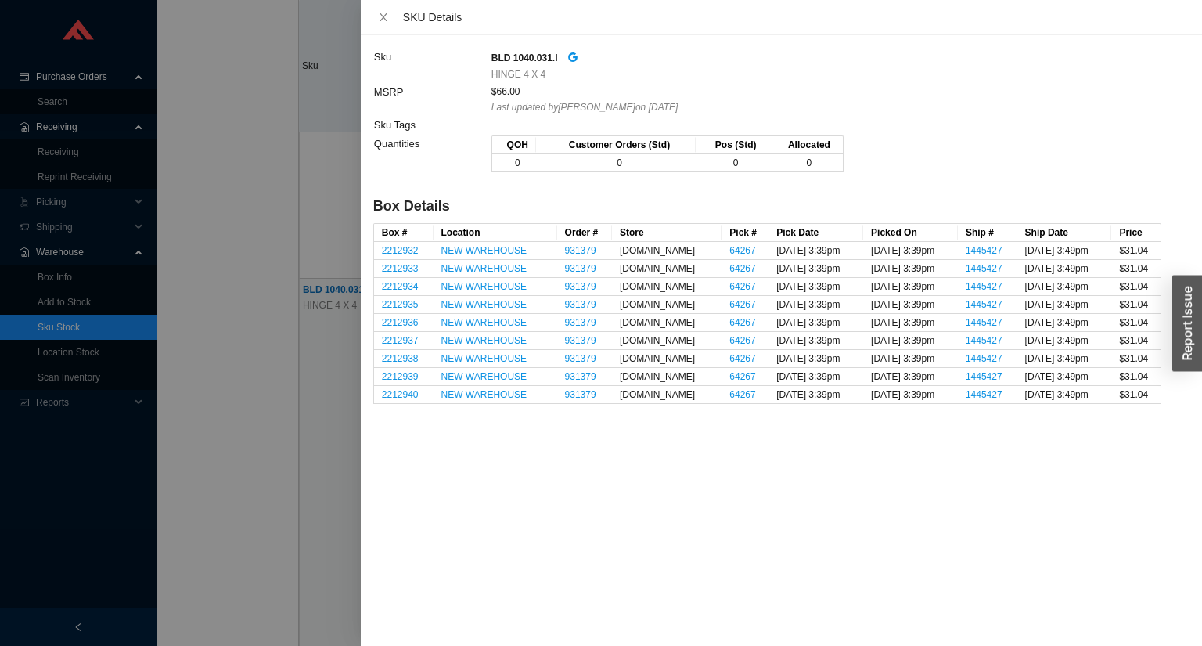
click at [244, 239] on div at bounding box center [601, 323] width 1202 height 646
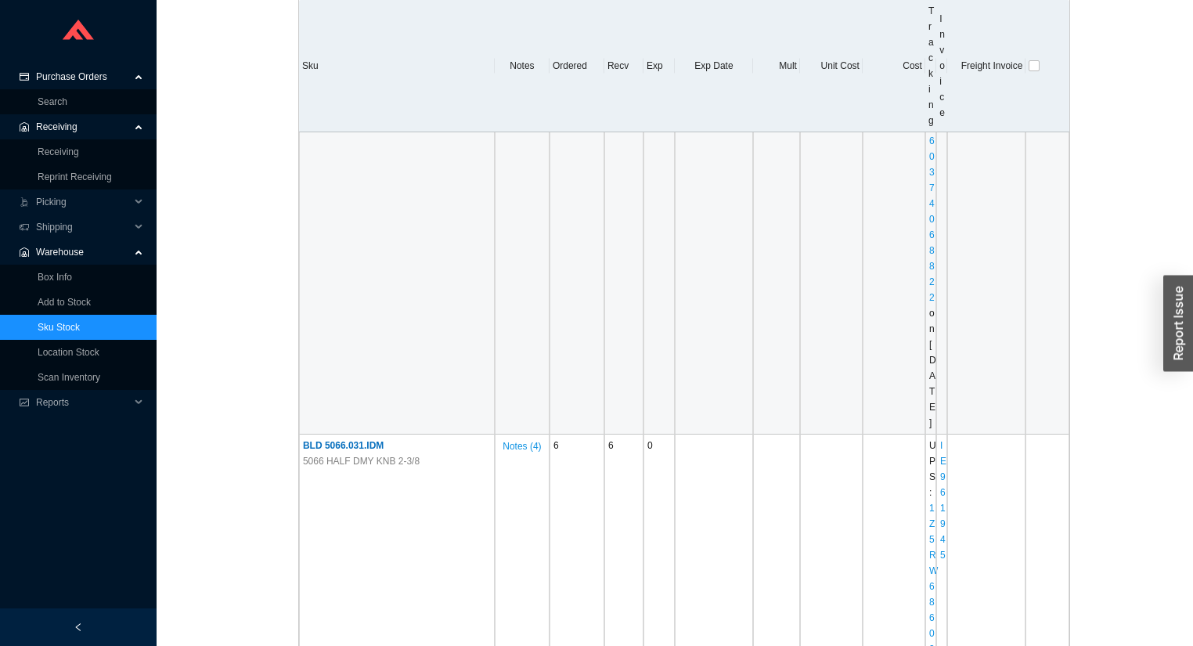
scroll to position [1691, 0]
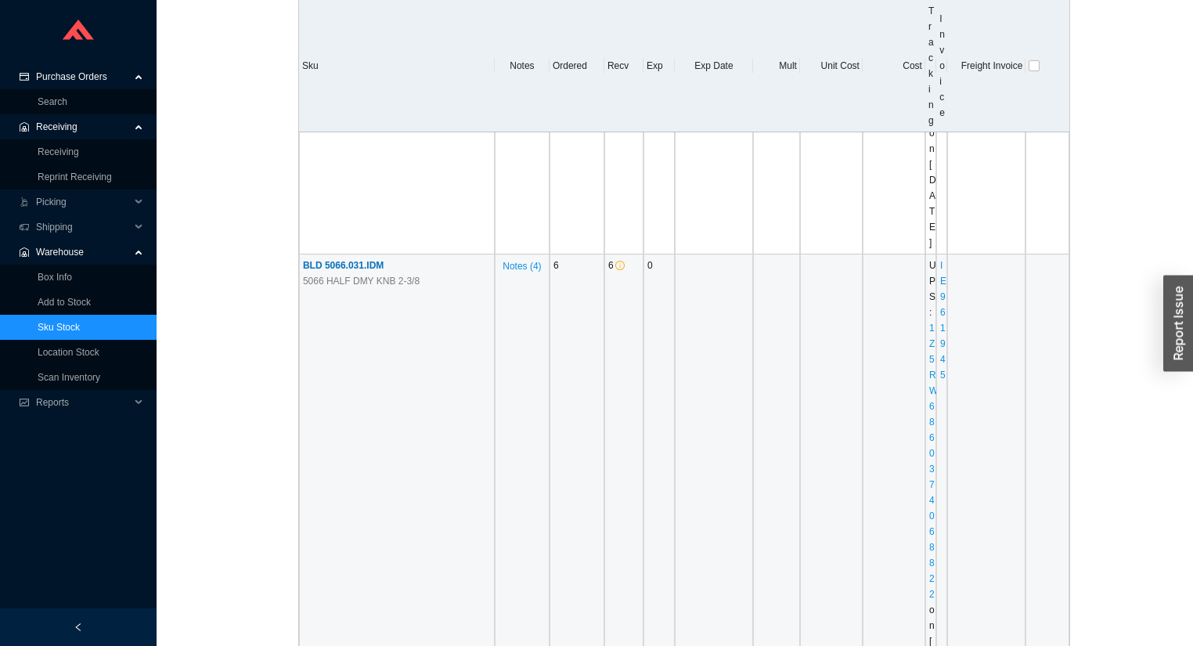
click at [376, 271] on span "BLD 5066.031.IDM" at bounding box center [343, 265] width 81 height 11
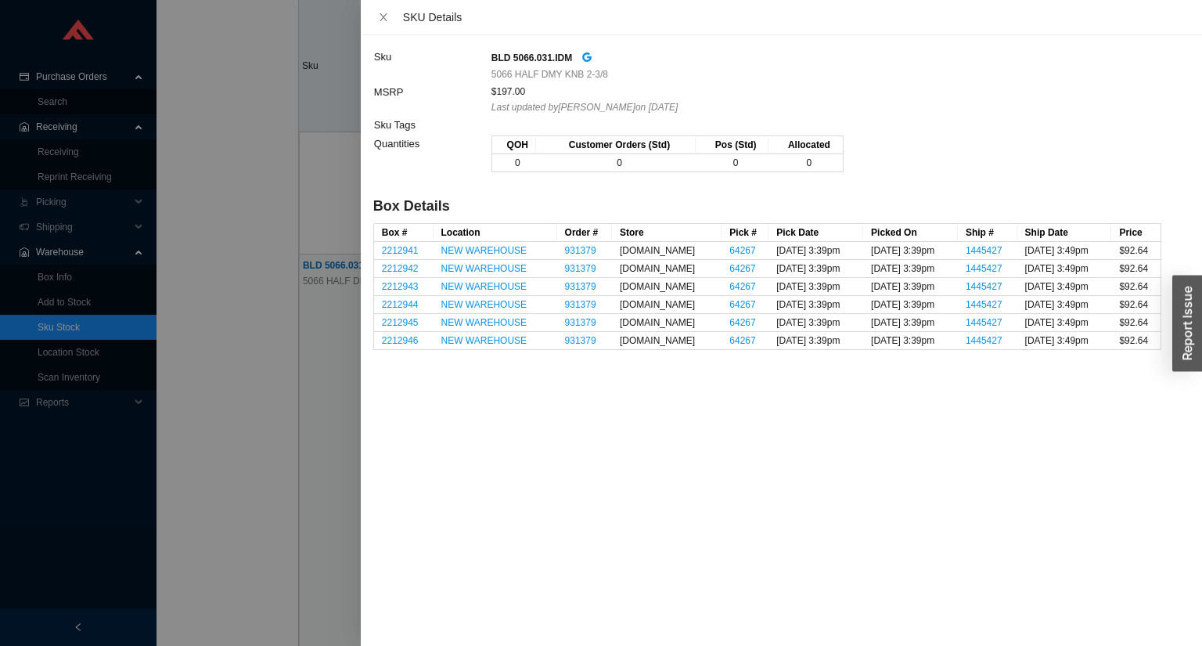
click at [269, 264] on div at bounding box center [601, 323] width 1202 height 646
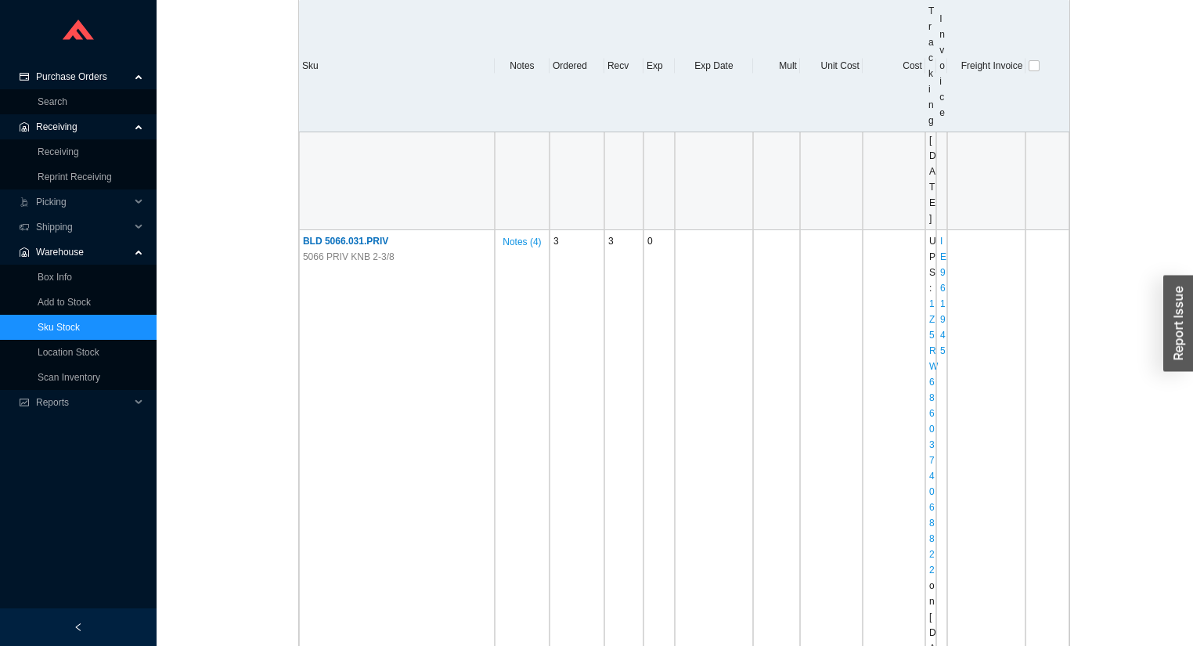
scroll to position [2254, 0]
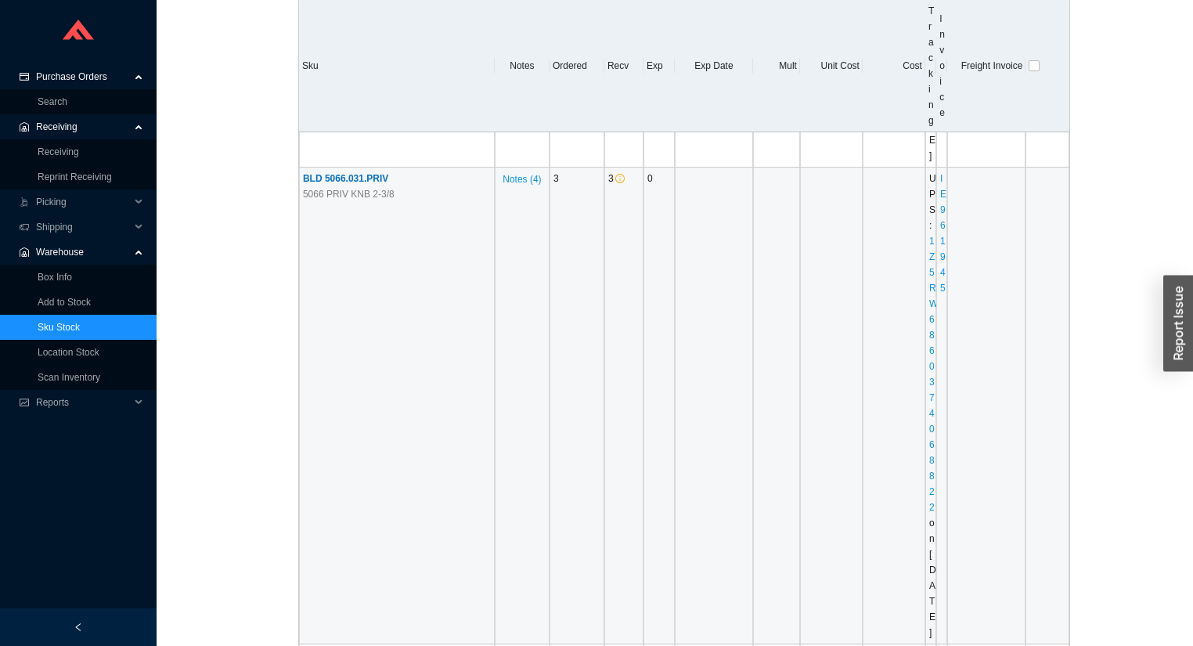
click at [366, 184] on span "BLD 5066.031.PRIV" at bounding box center [345, 178] width 85 height 11
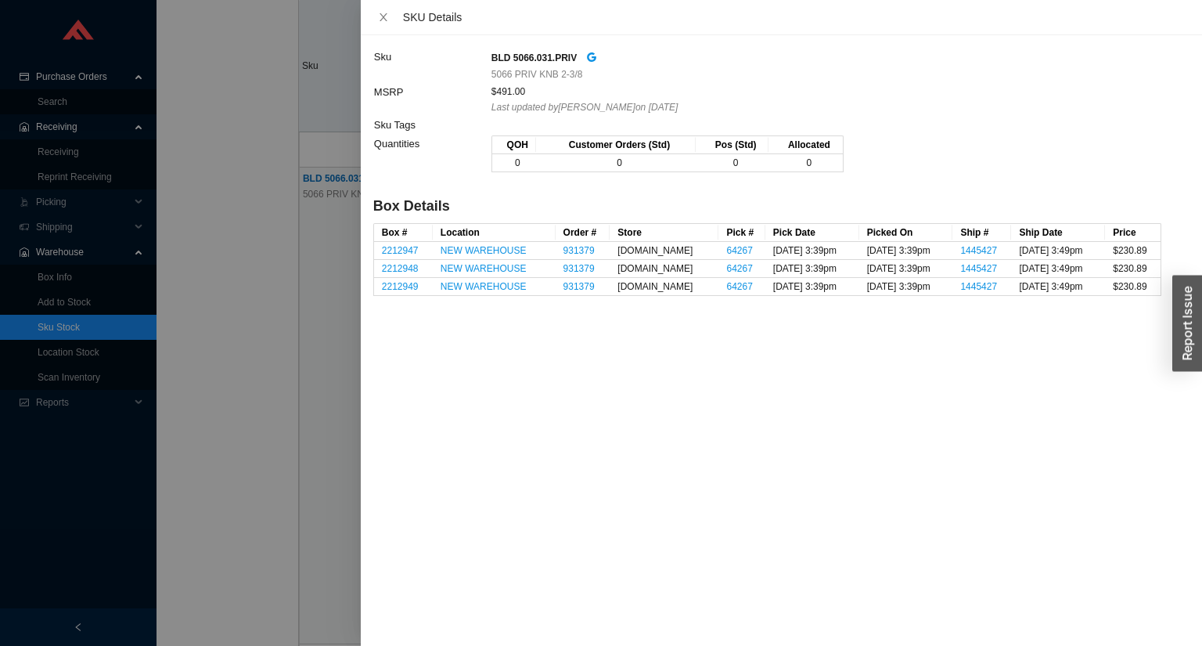
click at [279, 385] on div at bounding box center [601, 323] width 1202 height 646
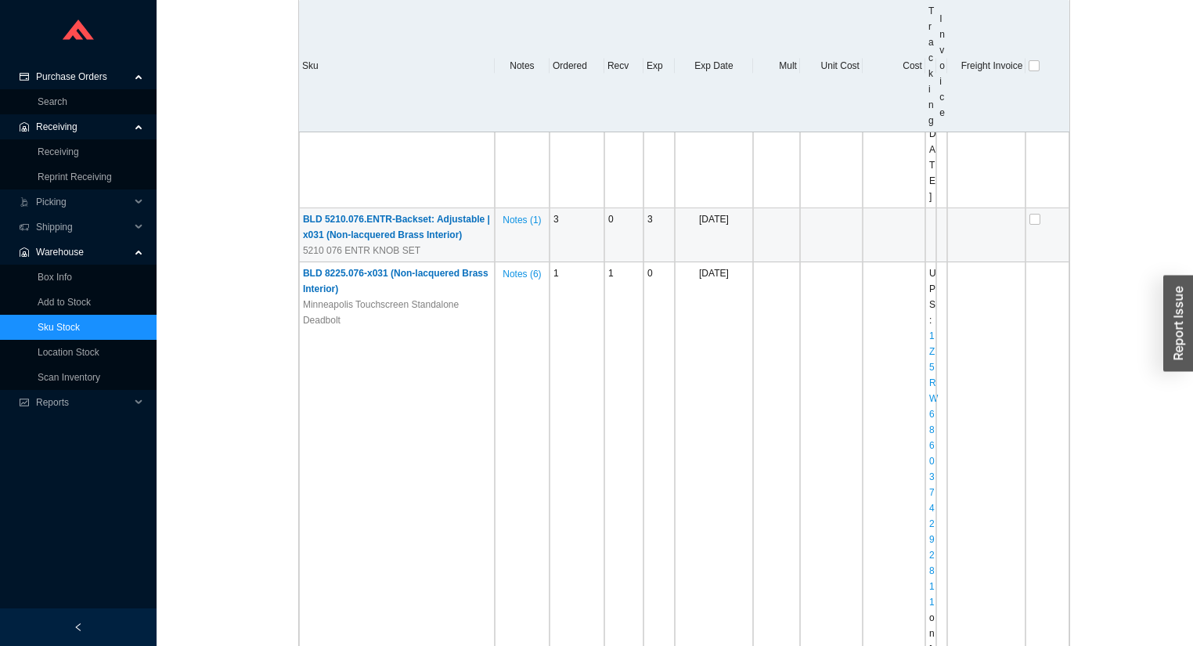
scroll to position [2692, 0]
click at [344, 238] on span "BLD 5210.076.ENTR-Backset: Adjustable | x031 (Non-lacquered Brass Interior)" at bounding box center [396, 224] width 187 height 27
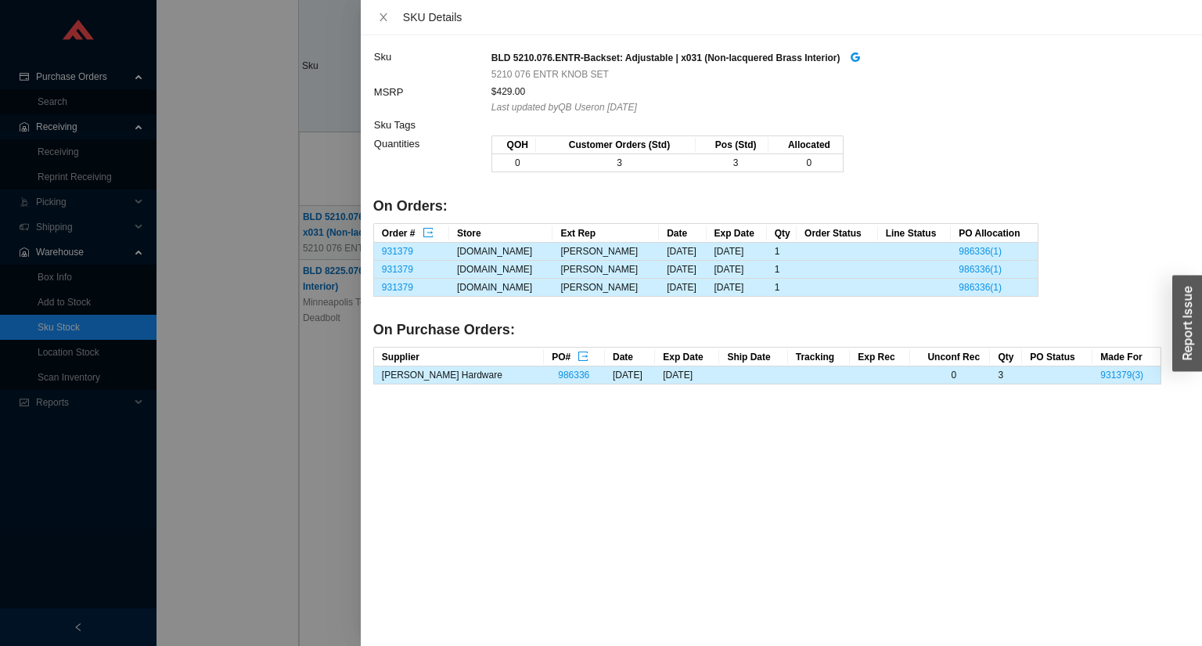
click at [202, 271] on div at bounding box center [601, 323] width 1202 height 646
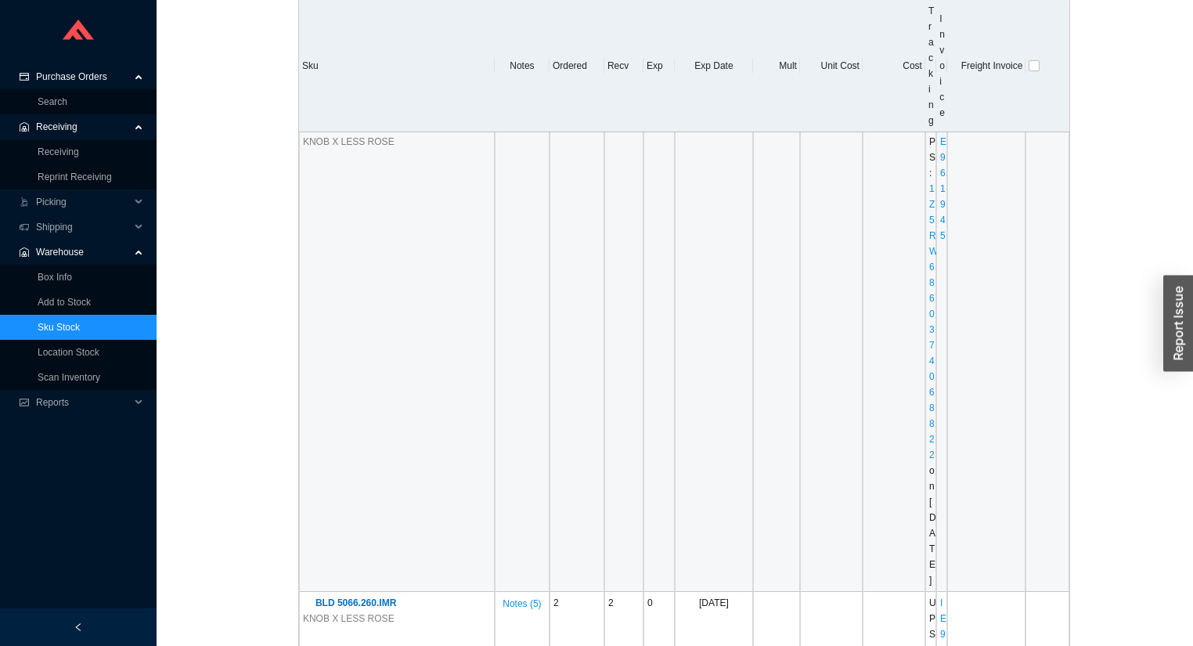
scroll to position [3882, 0]
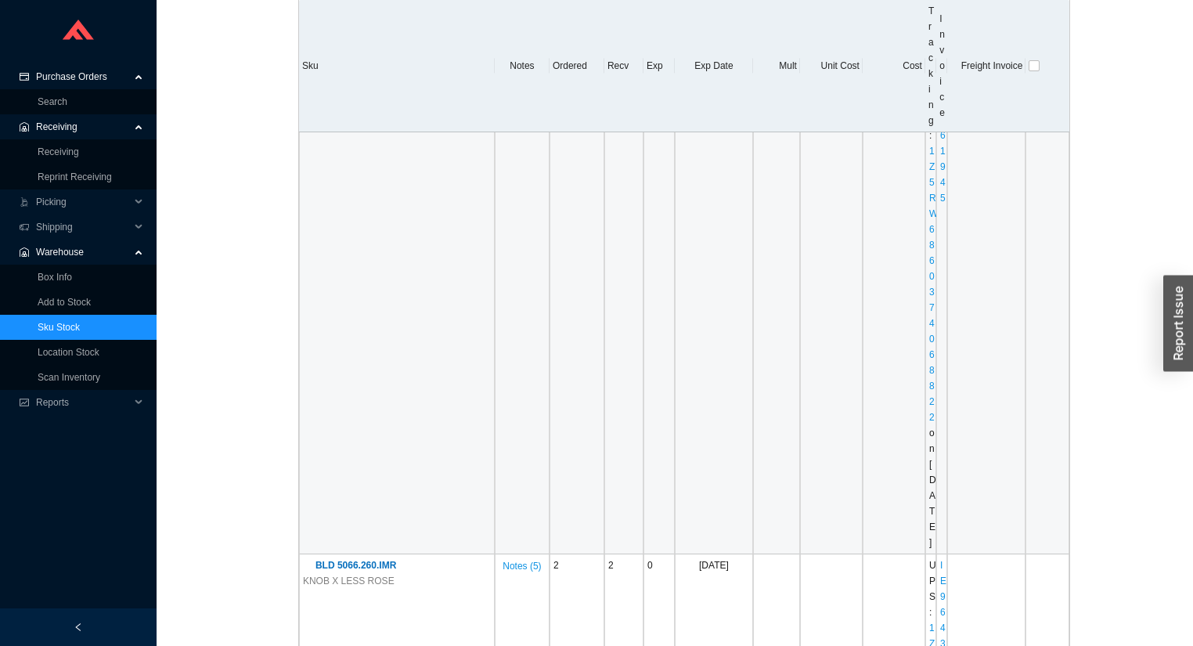
click at [359, 94] on span "BLD 5066.031.IMR" at bounding box center [355, 88] width 81 height 11
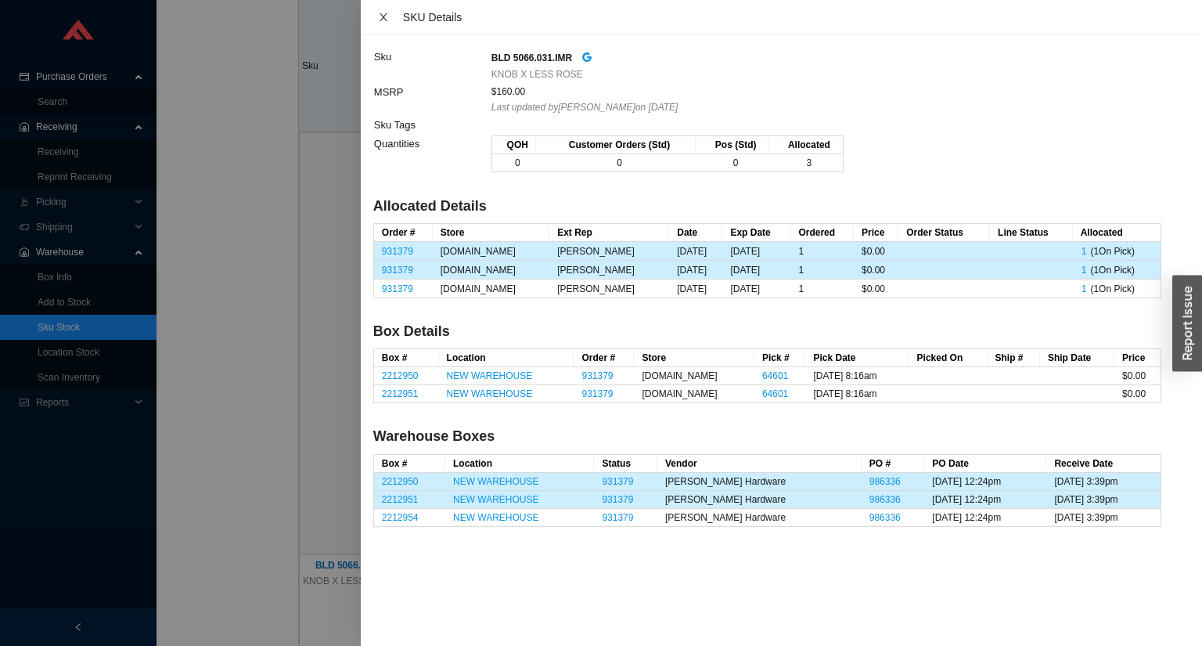
click at [385, 22] on icon "close" at bounding box center [383, 17] width 11 height 11
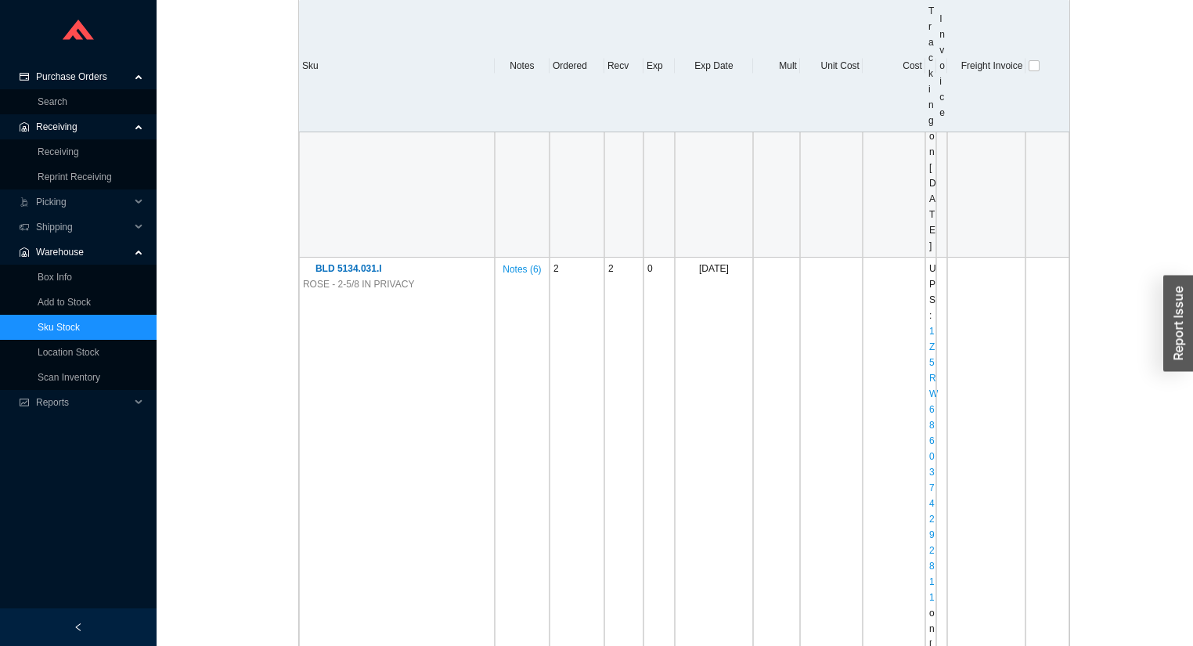
scroll to position [4633, 0]
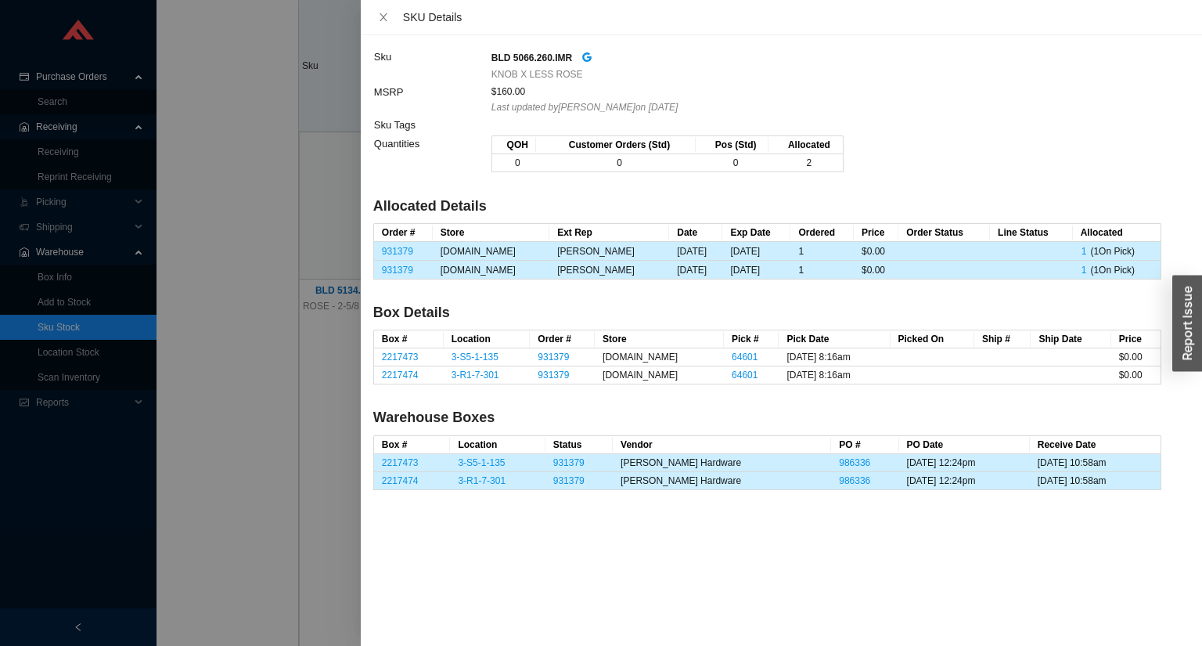
click at [255, 187] on div at bounding box center [601, 323] width 1202 height 646
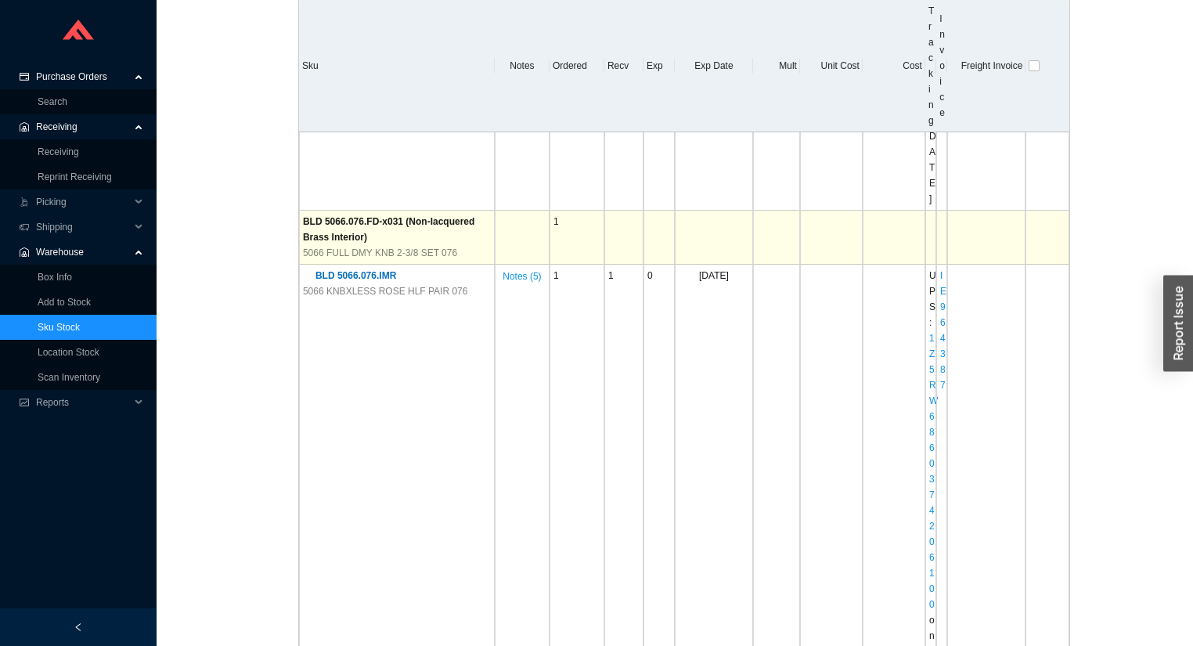
scroll to position [6199, 0]
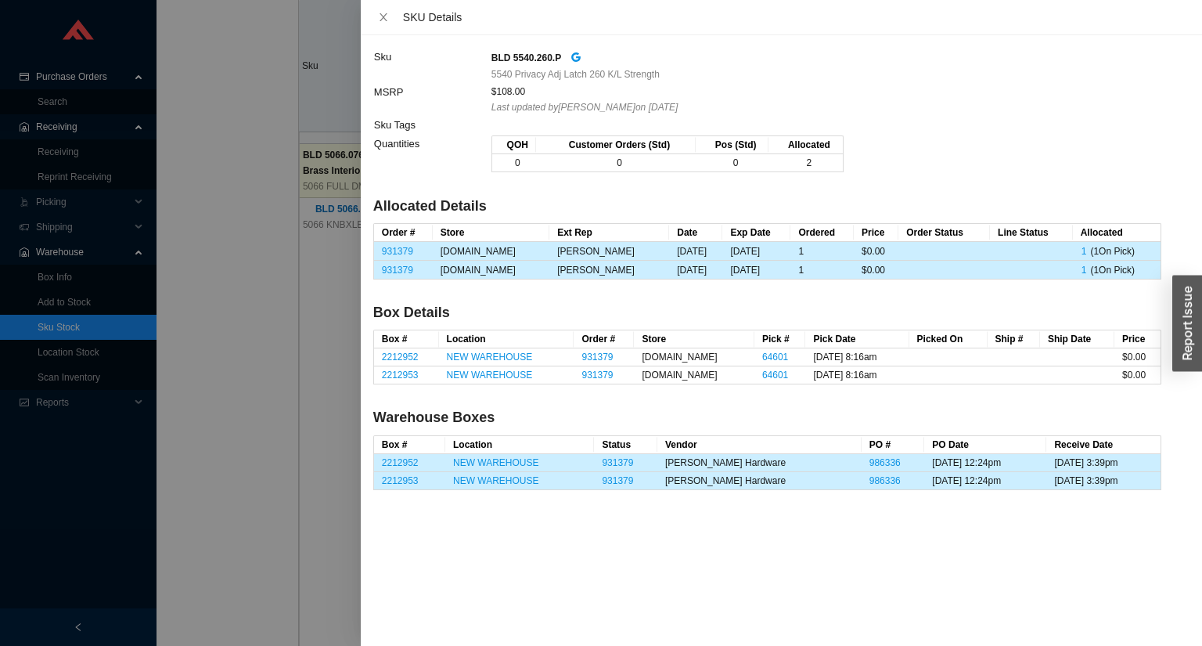
click at [238, 307] on div at bounding box center [601, 323] width 1202 height 646
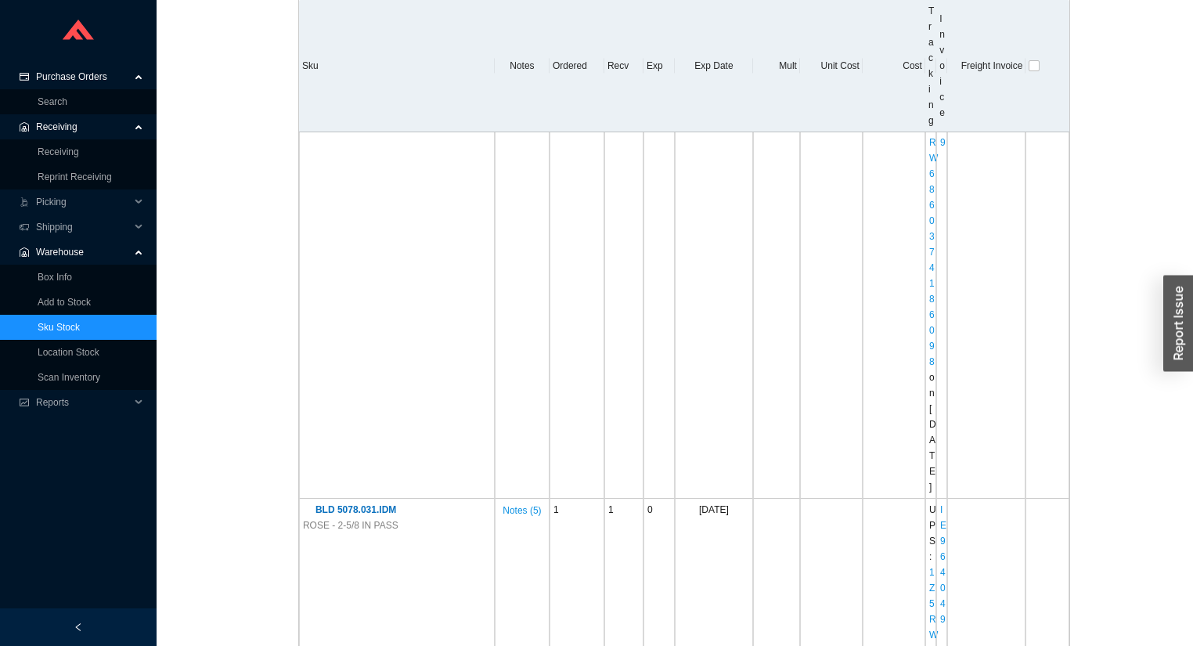
scroll to position [7326, 0]
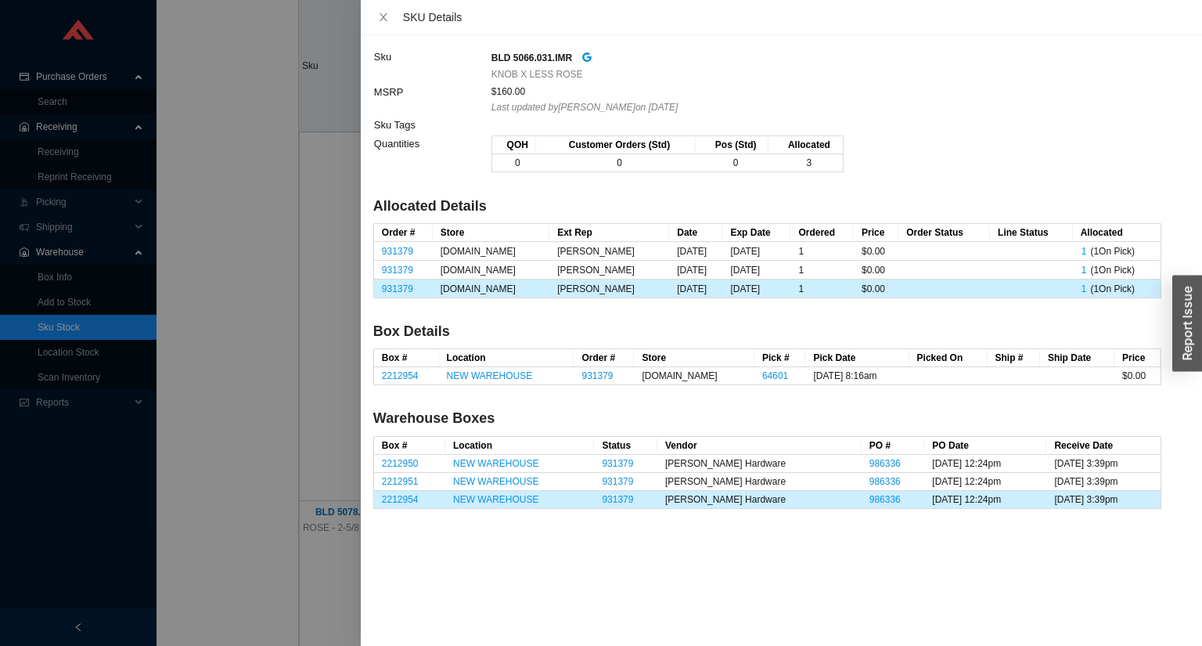
click at [271, 239] on div at bounding box center [601, 323] width 1202 height 646
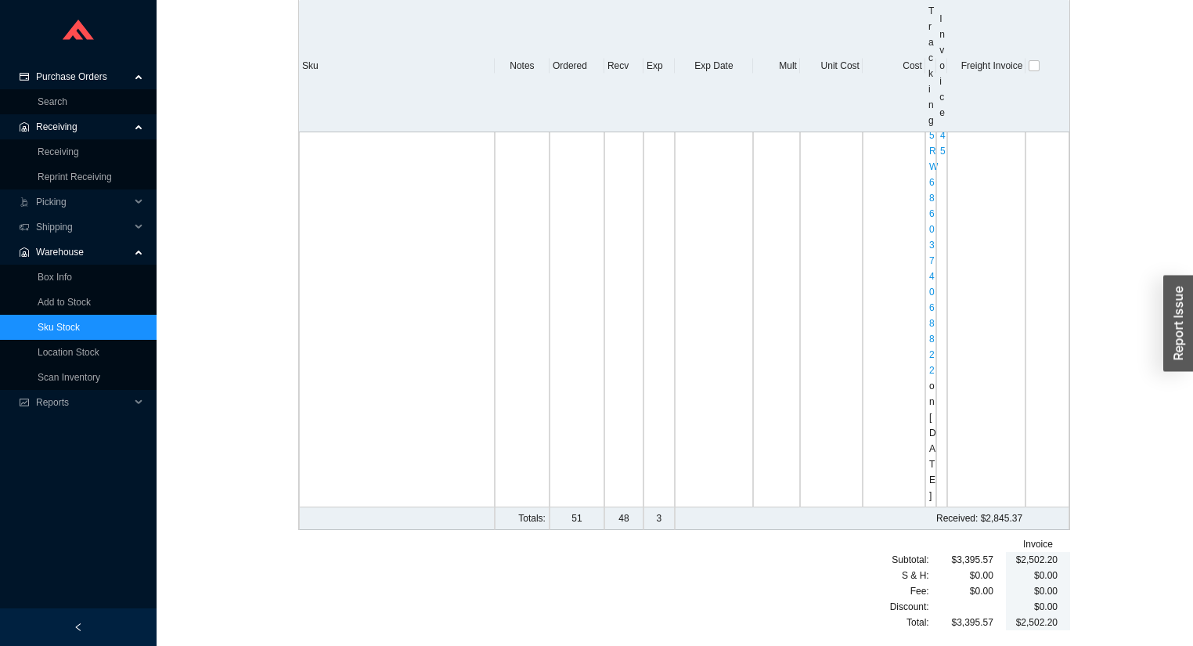
scroll to position [8766, 0]
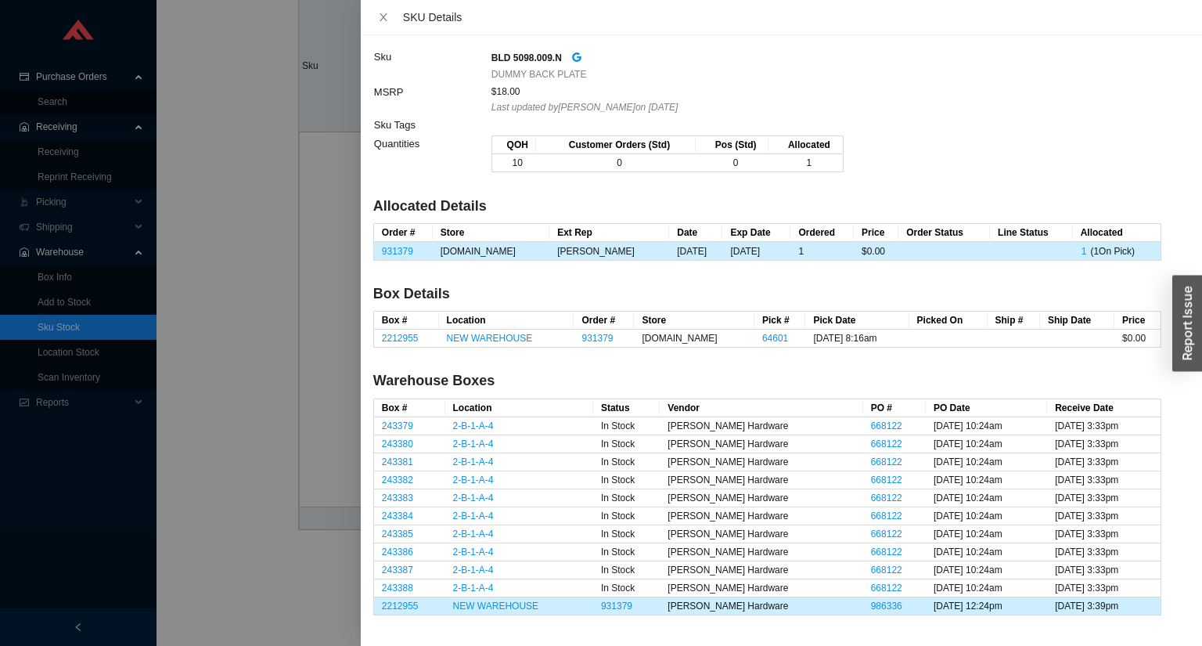
click at [255, 482] on div at bounding box center [601, 323] width 1202 height 646
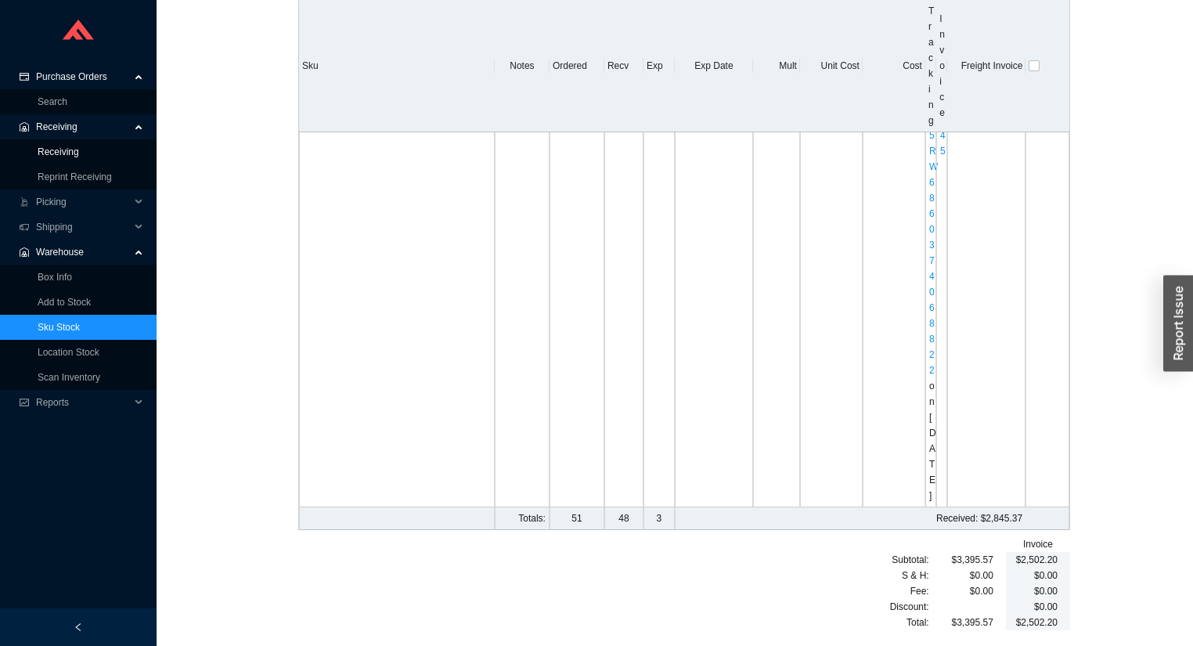
click at [79, 157] on link "Receiving" at bounding box center [58, 151] width 41 height 11
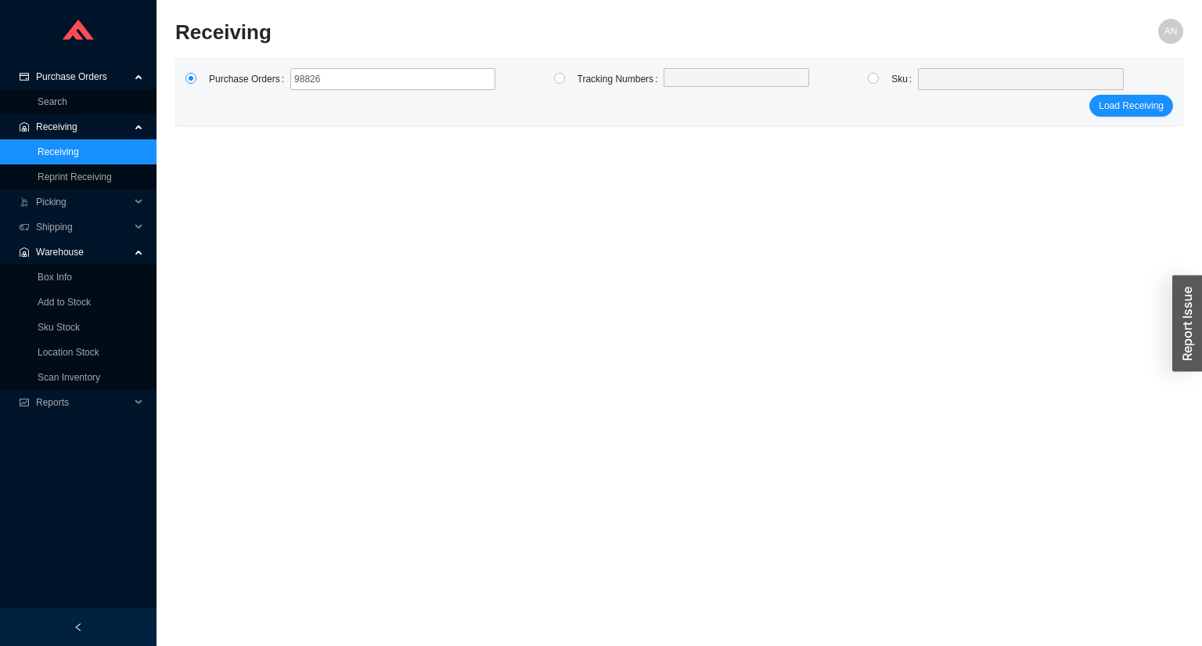
type input "988266"
type input "988755"
type input "988262"
type input "988888"
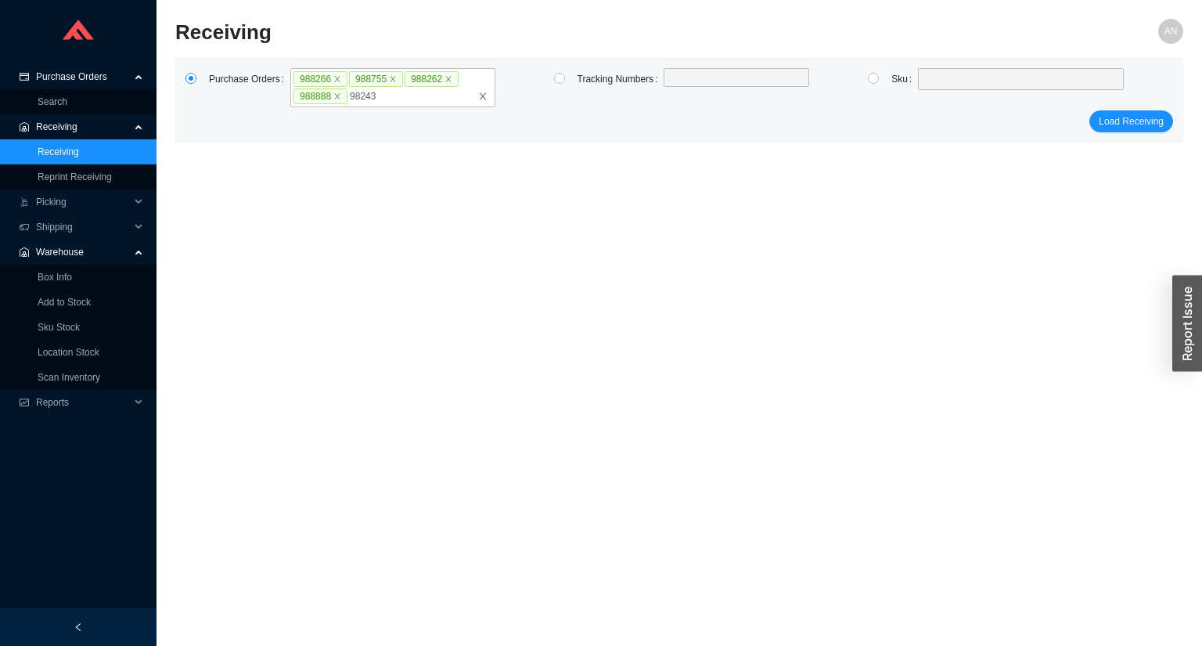
type input "982432"
type input "988680"
type input "988681"
type input "985868"
click button "Load Receiving" at bounding box center [1131, 139] width 84 height 22
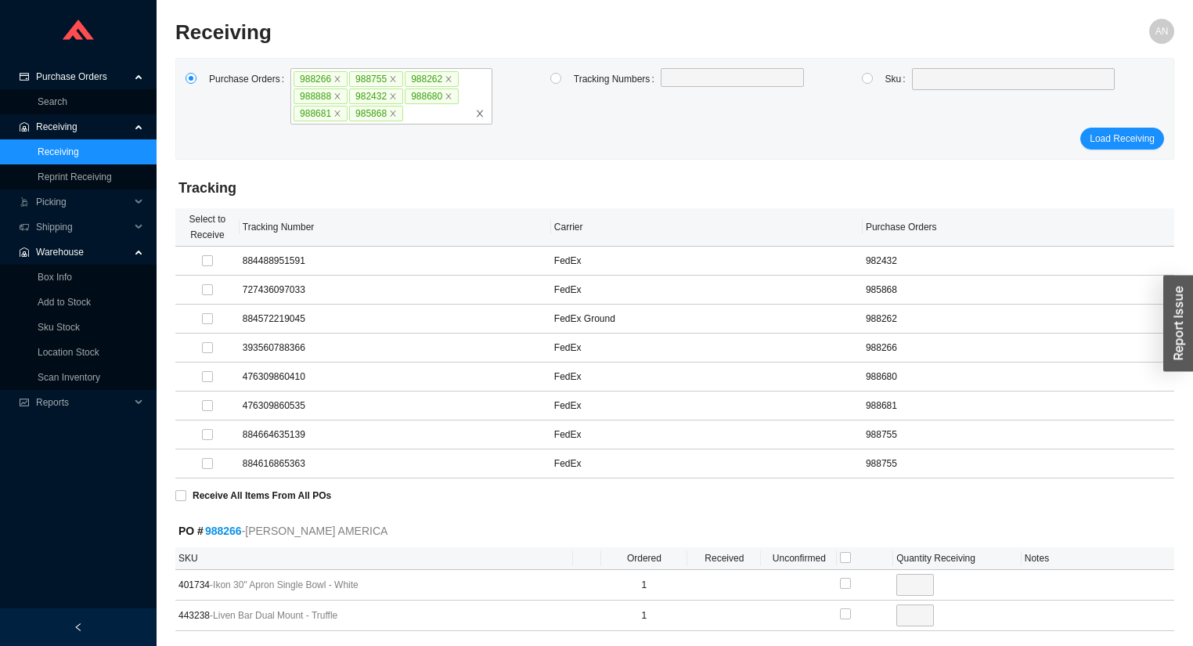
click button "Load Receiving" at bounding box center [1122, 139] width 84 height 22
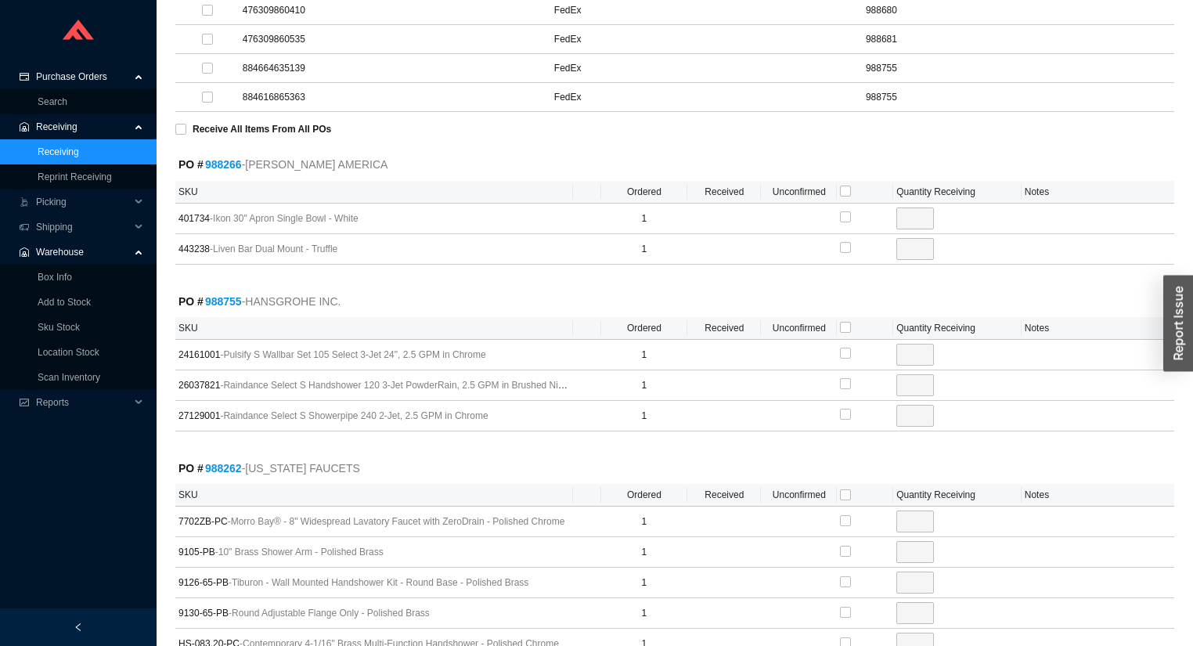
scroll to position [438, 0]
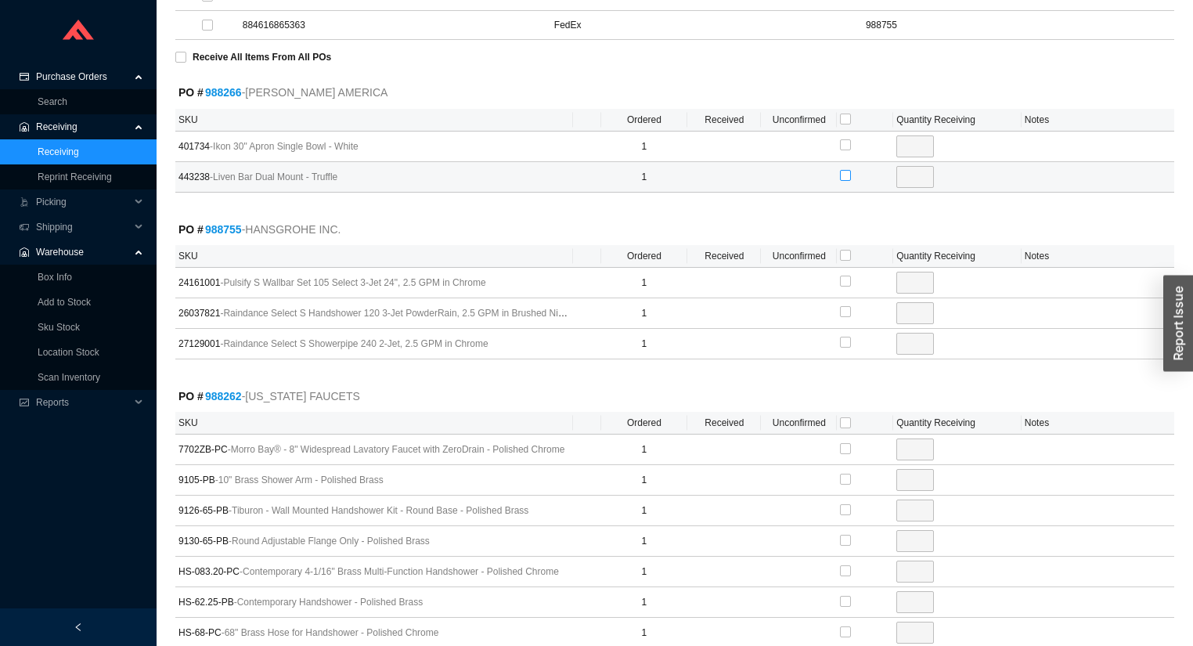
click at [847, 172] on input "checkbox" at bounding box center [845, 175] width 11 height 11
checkbox input "true"
type input "1"
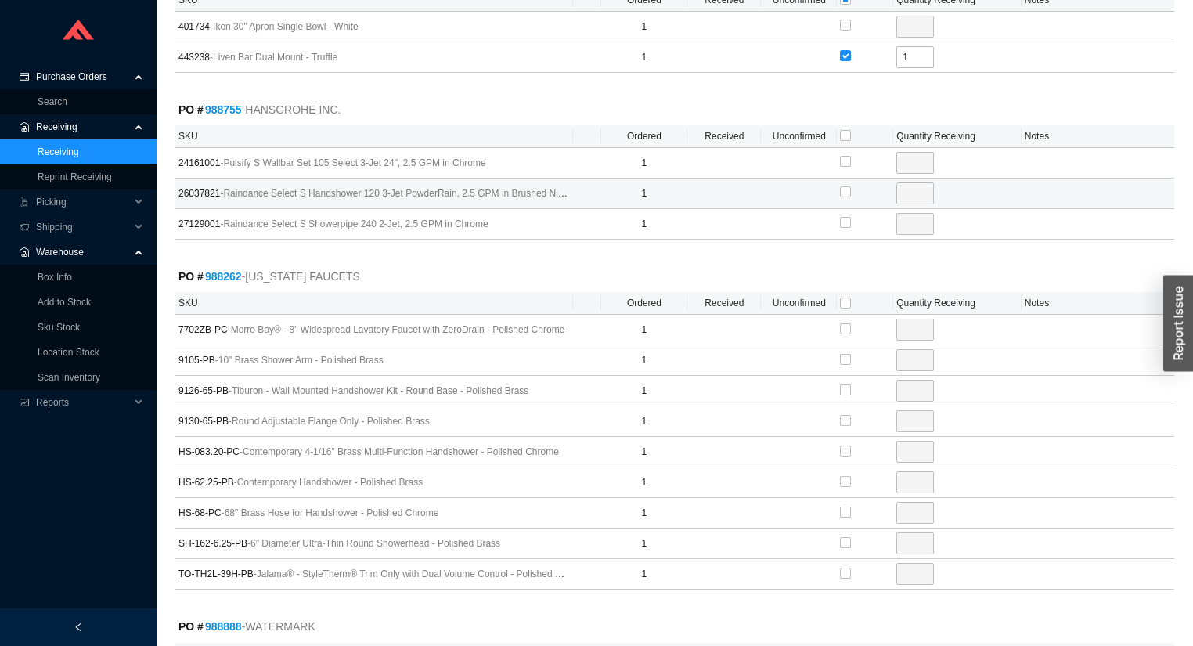
scroll to position [564, 0]
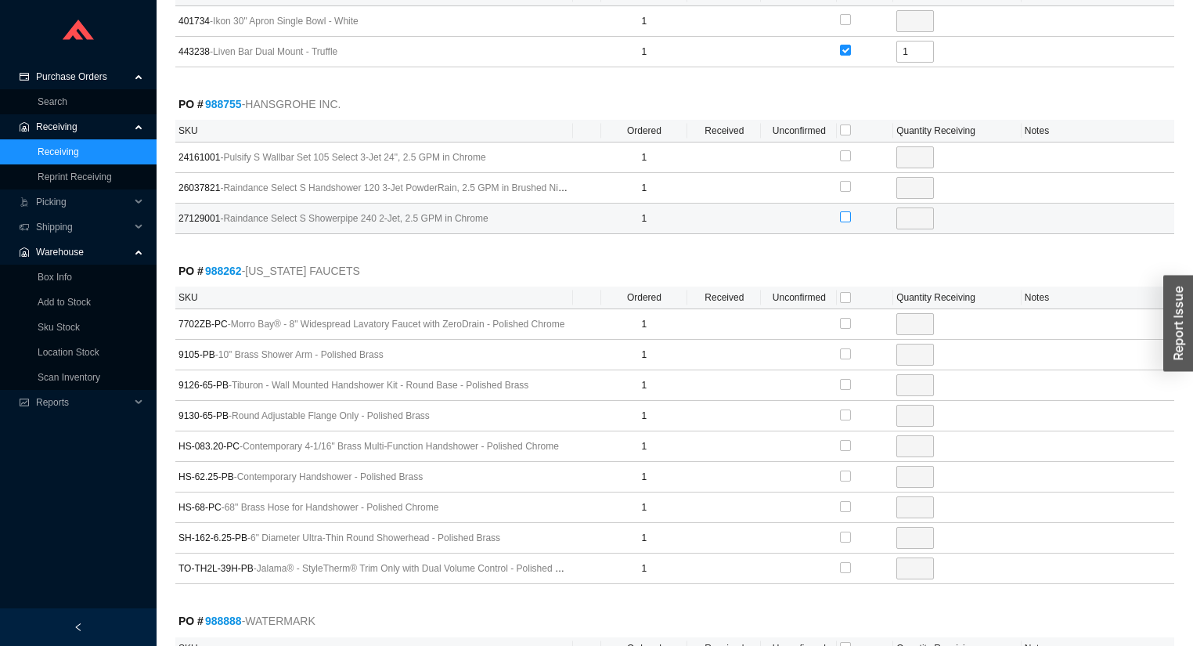
click at [844, 214] on input "checkbox" at bounding box center [845, 216] width 11 height 11
checkbox input "true"
type input "1"
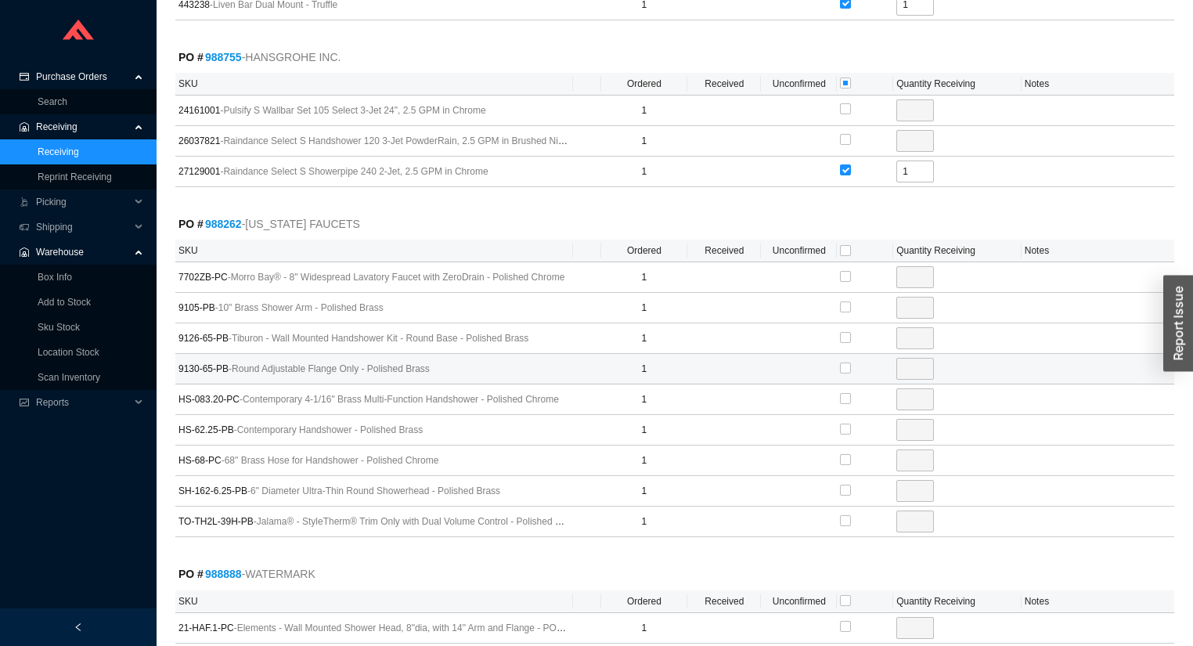
scroll to position [689, 0]
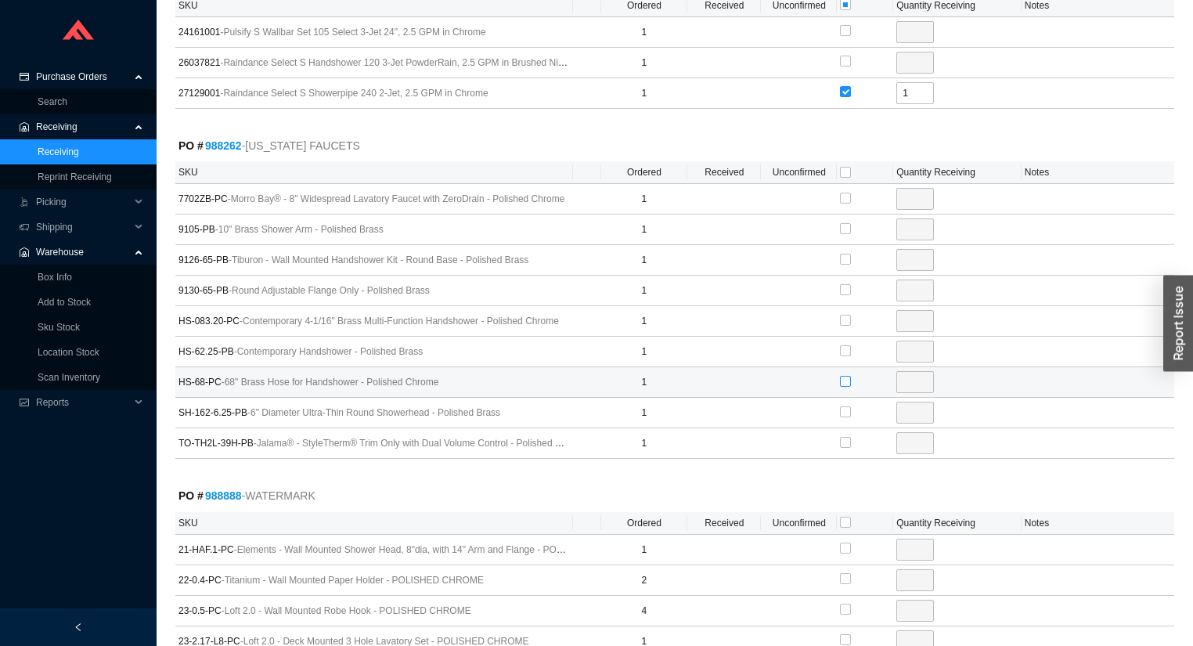
click at [842, 376] on input "checkbox" at bounding box center [845, 381] width 11 height 11
checkbox input "true"
type input "1"
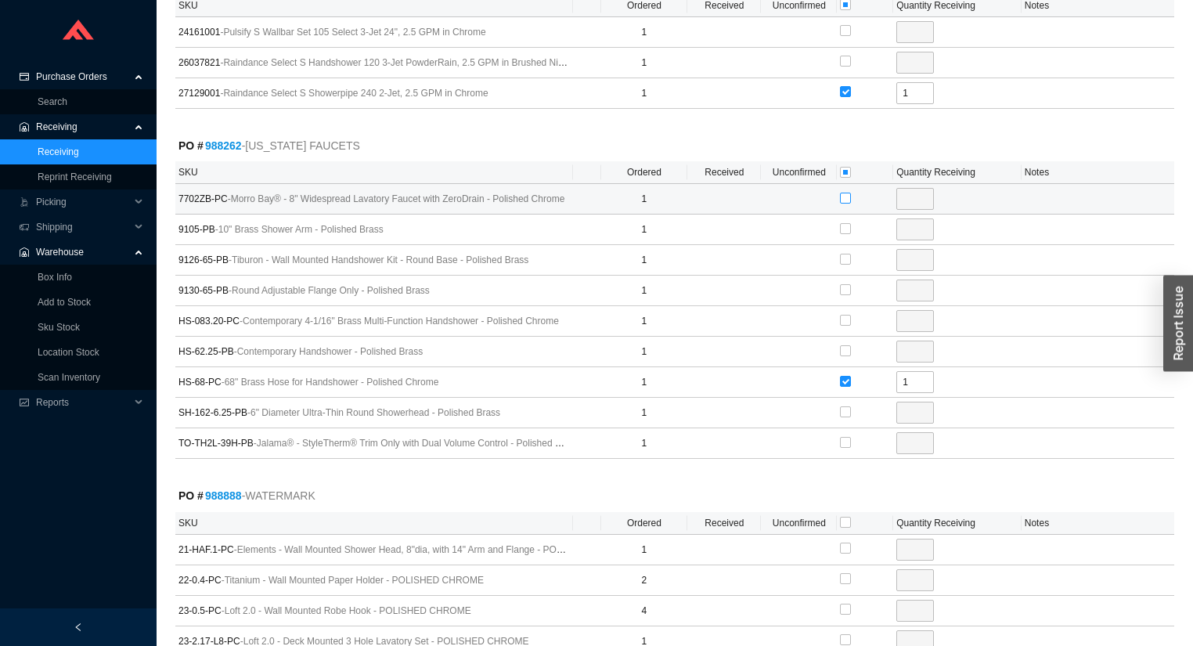
click at [843, 194] on input "checkbox" at bounding box center [845, 198] width 11 height 11
checkbox input "true"
type input "1"
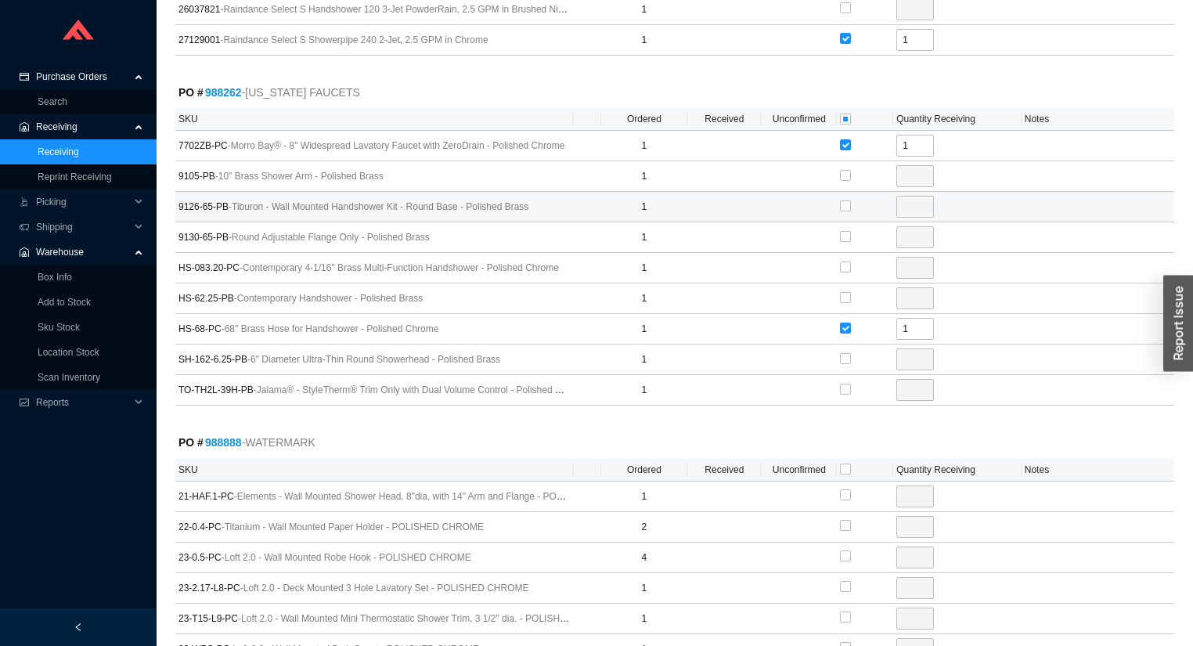
scroll to position [1002, 0]
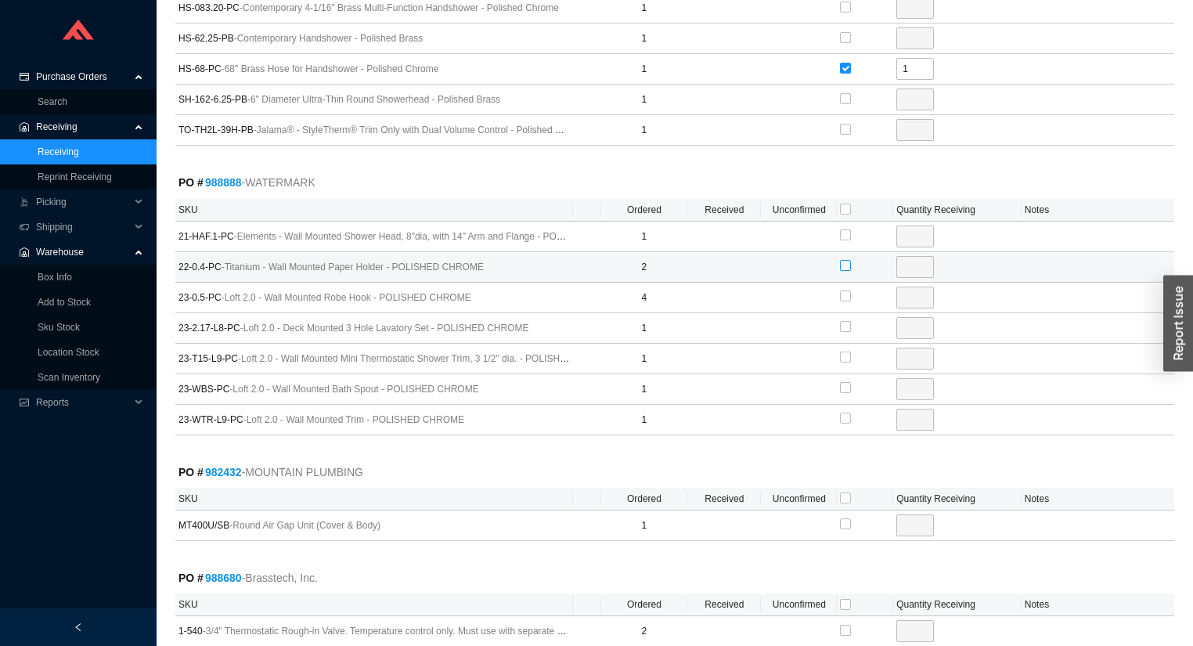
click at [842, 260] on input "checkbox" at bounding box center [845, 265] width 11 height 11
checkbox input "true"
type input "2"
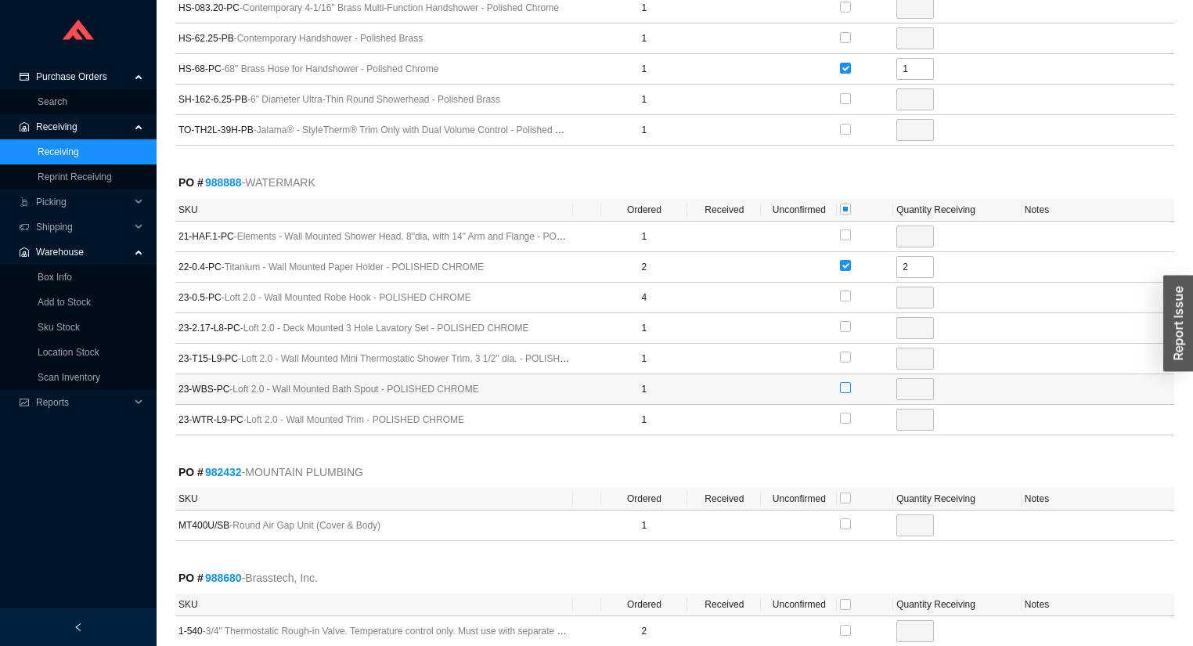
click at [844, 383] on input "checkbox" at bounding box center [845, 387] width 11 height 11
checkbox input "true"
type input "1"
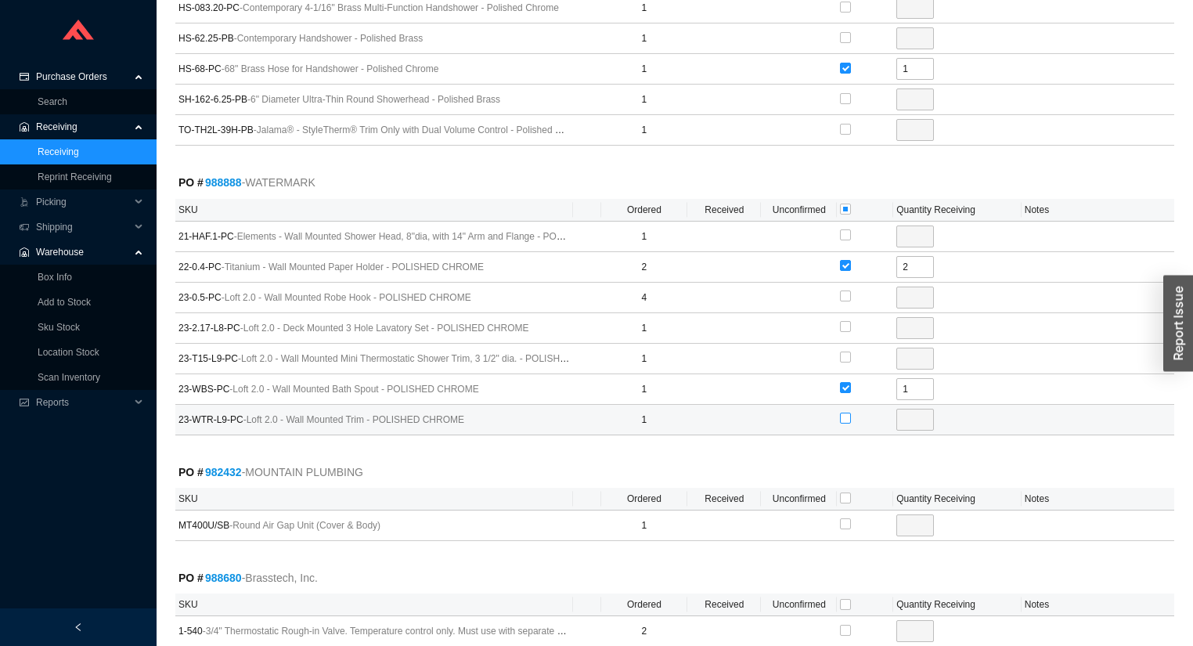
click at [845, 414] on input "checkbox" at bounding box center [845, 417] width 11 height 11
checkbox input "true"
type input "1"
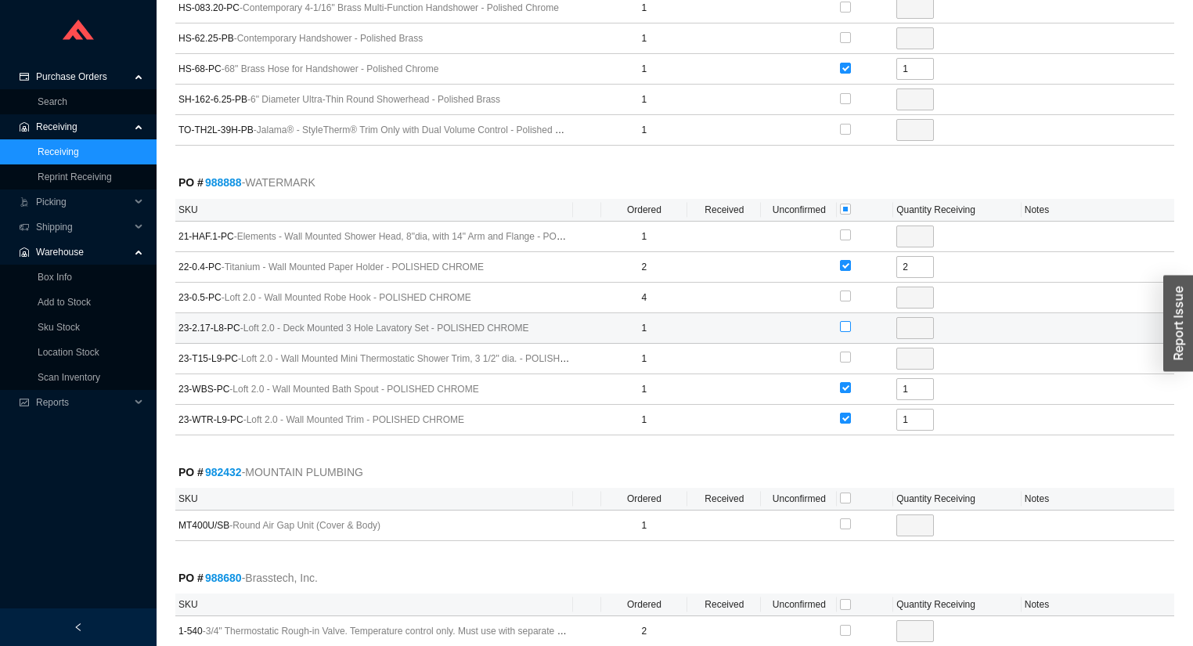
click at [848, 323] on input "checkbox" at bounding box center [845, 326] width 11 height 11
checkbox input "true"
type input "1"
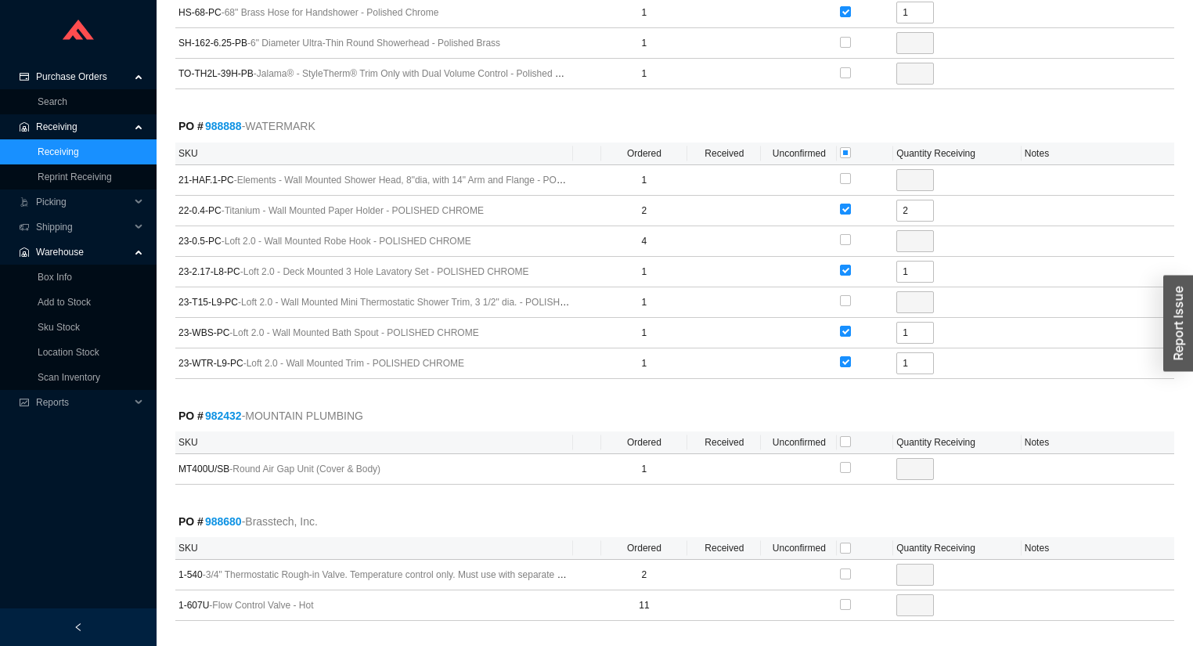
scroll to position [1252, 0]
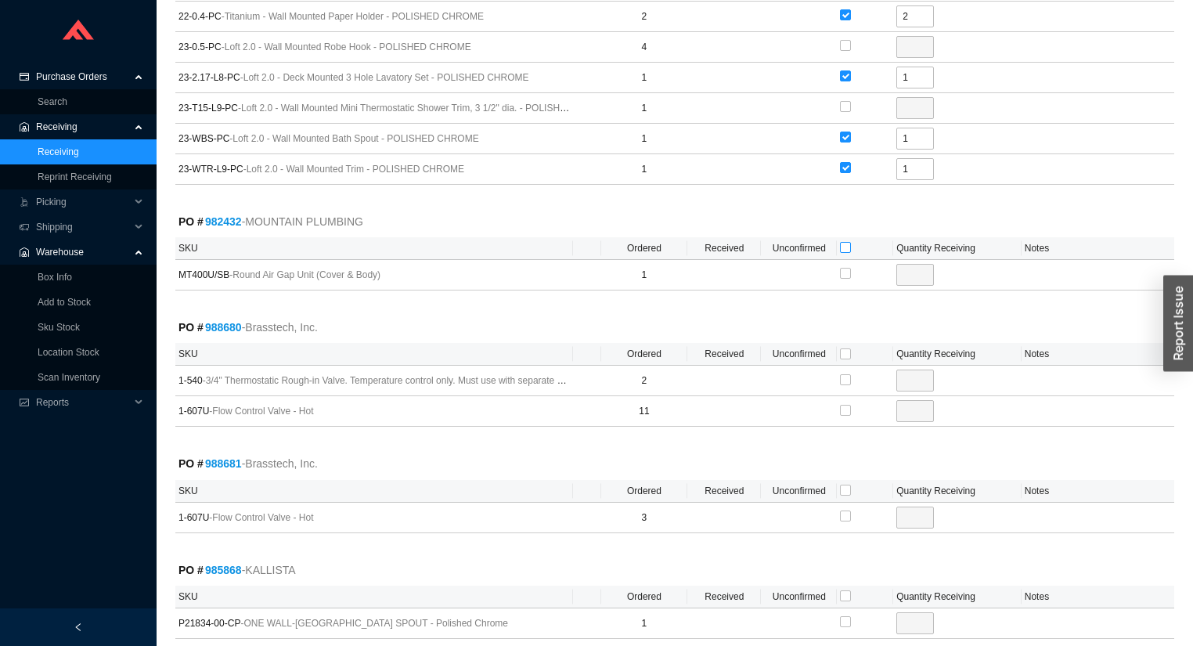
click at [846, 243] on input "checkbox" at bounding box center [845, 247] width 11 height 11
checkbox input "true"
type input "1"
drag, startPoint x: 844, startPoint y: 346, endPoint x: 840, endPoint y: 359, distance: 14.1
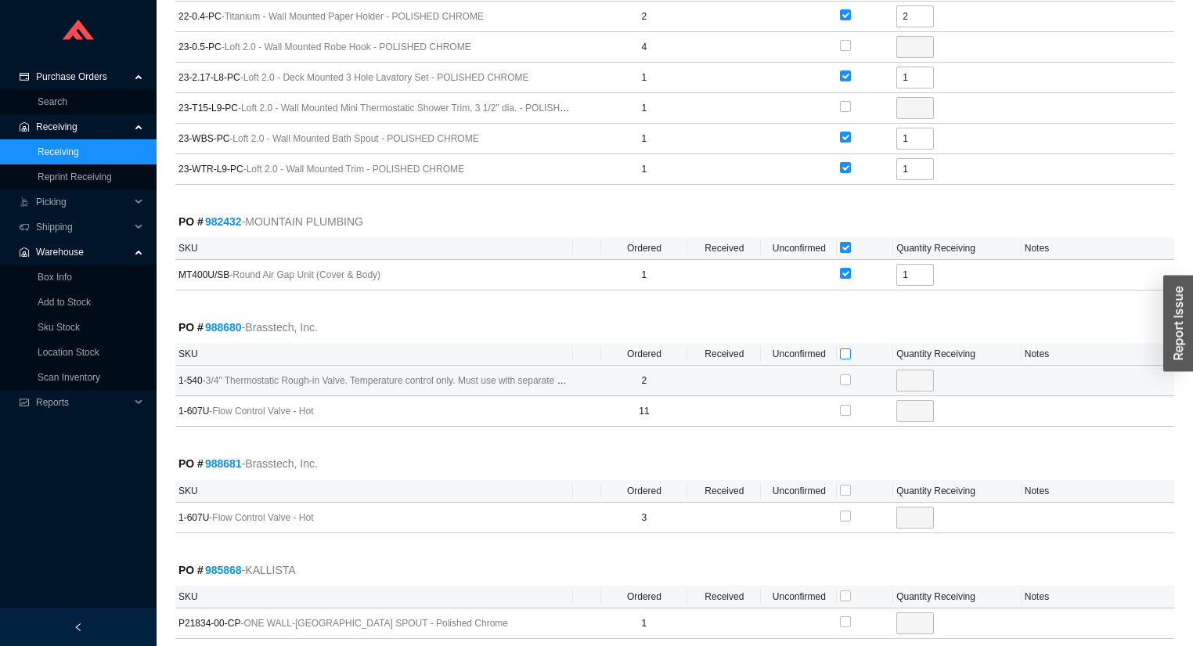
click at [844, 348] on input "checkbox" at bounding box center [845, 353] width 11 height 11
checkbox input "true"
type input "2"
checkbox input "true"
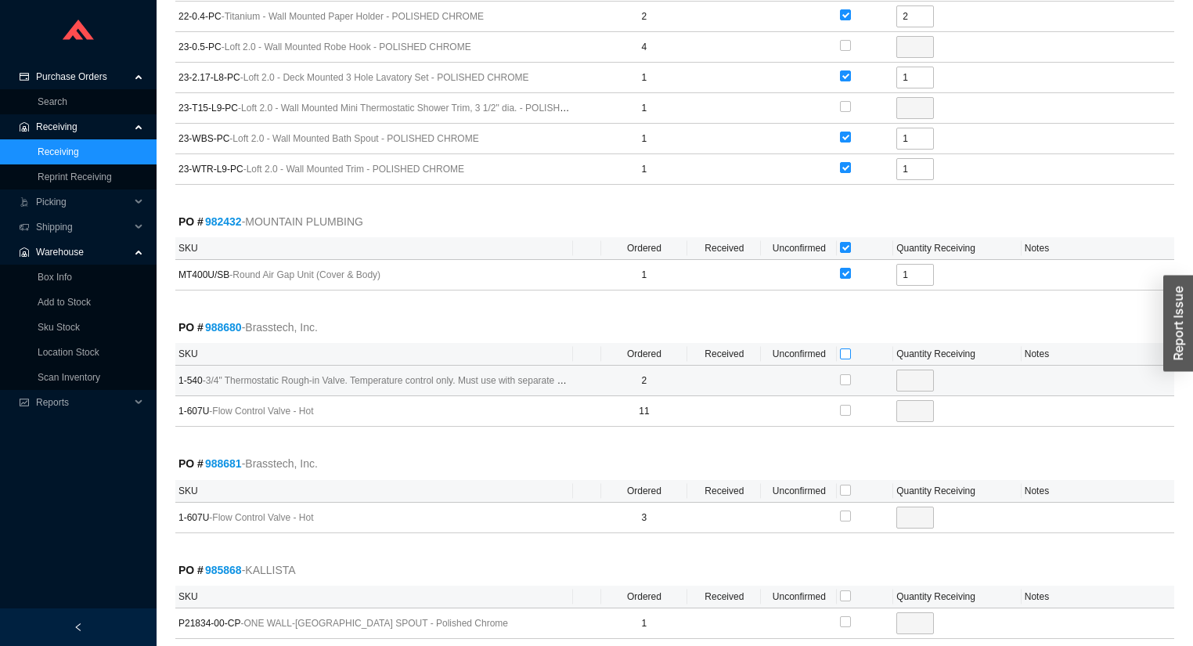
type input "11"
click at [843, 484] on input "checkbox" at bounding box center [845, 489] width 11 height 11
checkbox input "true"
type input "3"
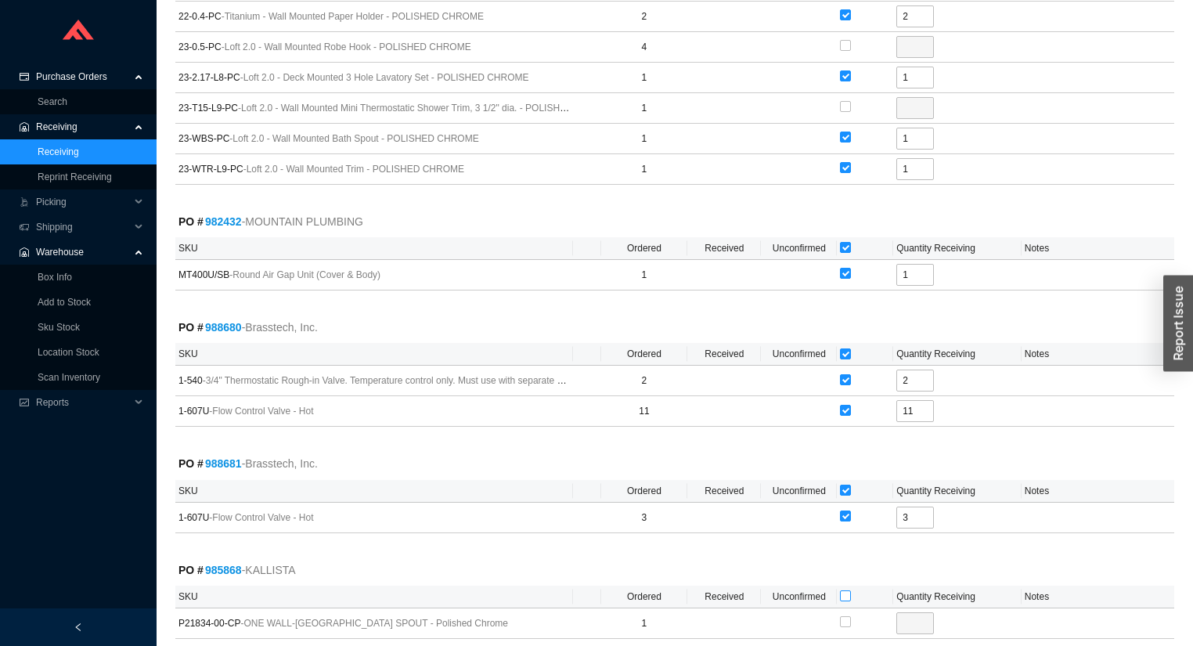
click at [848, 590] on input "checkbox" at bounding box center [845, 595] width 11 height 11
checkbox input "true"
type input "1"
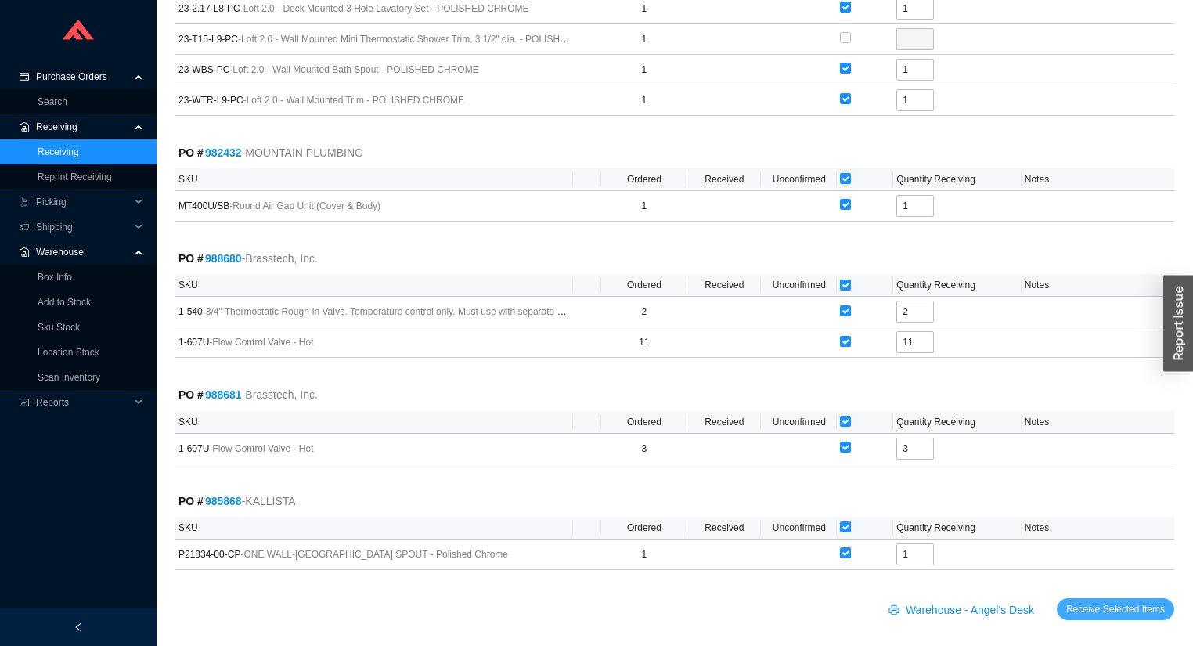
click at [1075, 602] on span "Receive Selected Items" at bounding box center [1115, 609] width 99 height 16
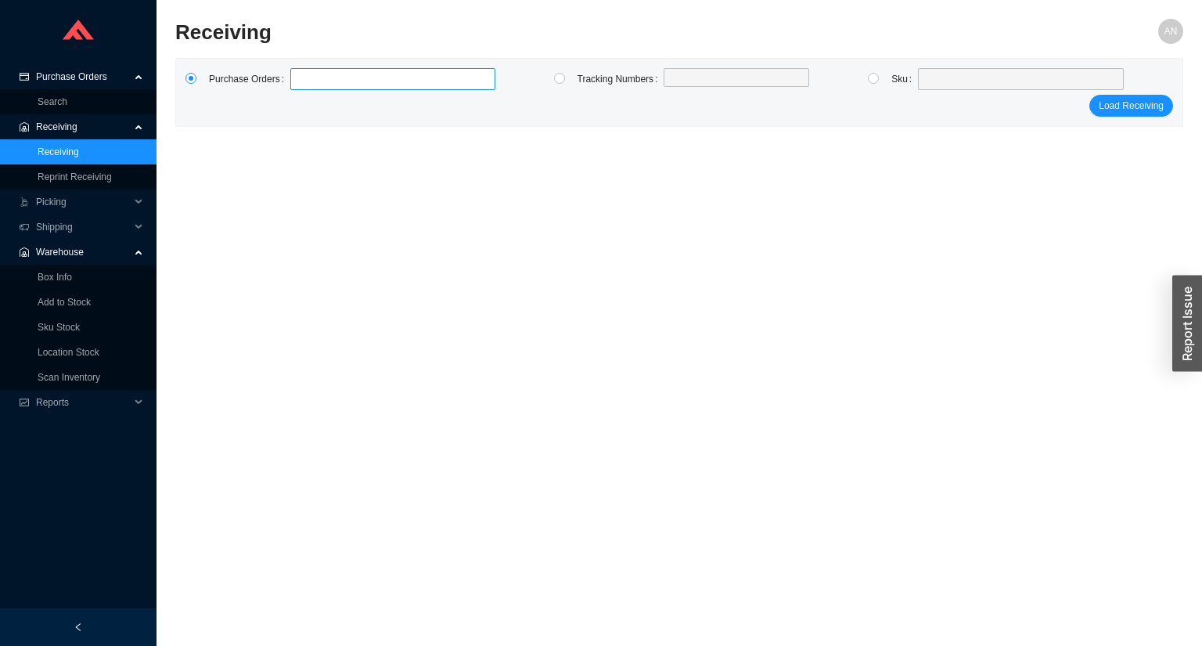
click at [357, 84] on label at bounding box center [392, 79] width 205 height 22
click at [304, 84] on input at bounding box center [298, 78] width 11 height 17
type input "988741"
click button "Load Receiving" at bounding box center [1131, 106] width 84 height 22
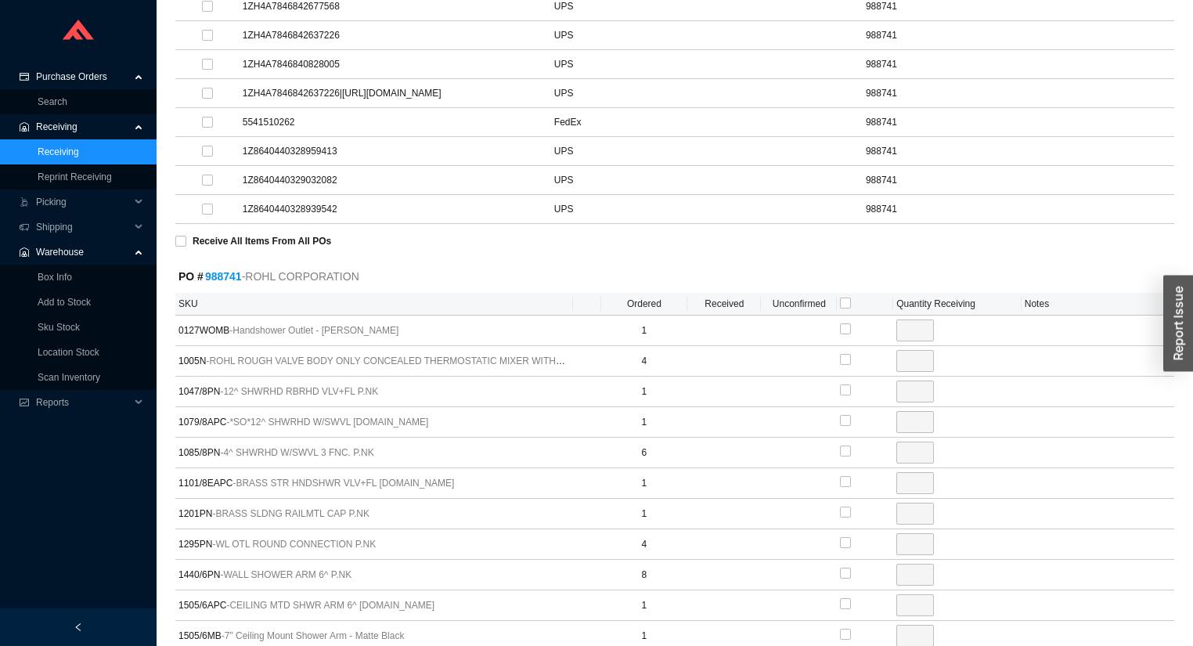
scroll to position [63, 0]
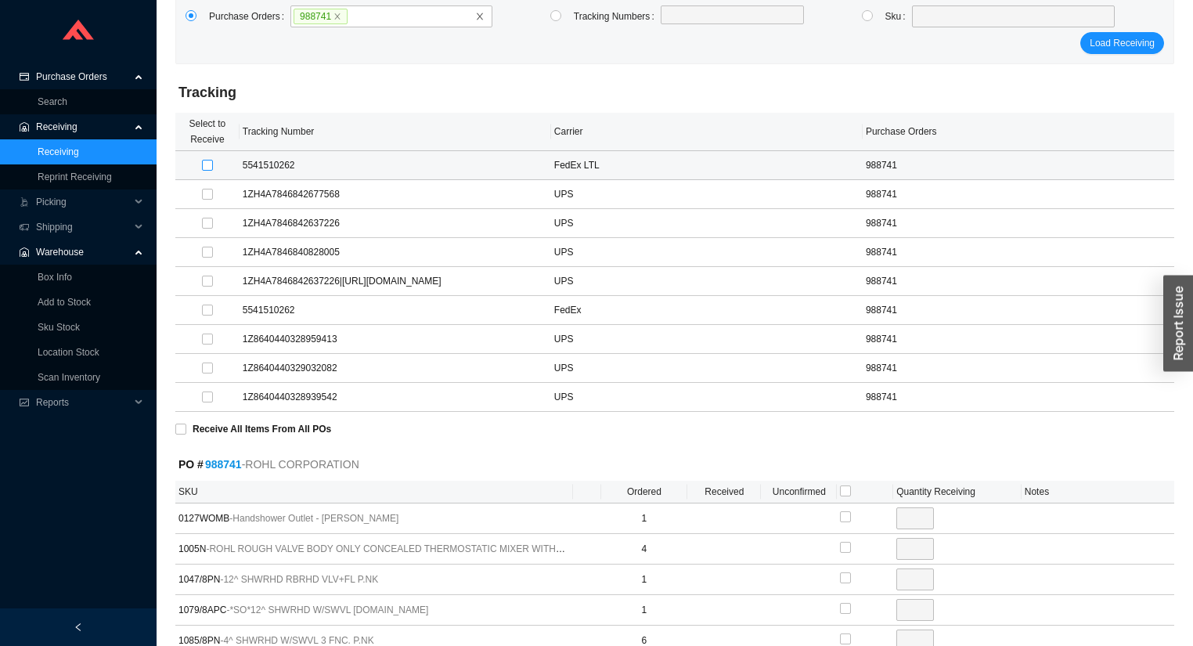
click at [202, 164] on input "checkbox" at bounding box center [207, 165] width 11 height 11
checkbox input "true"
type input "1"
checkbox input "true"
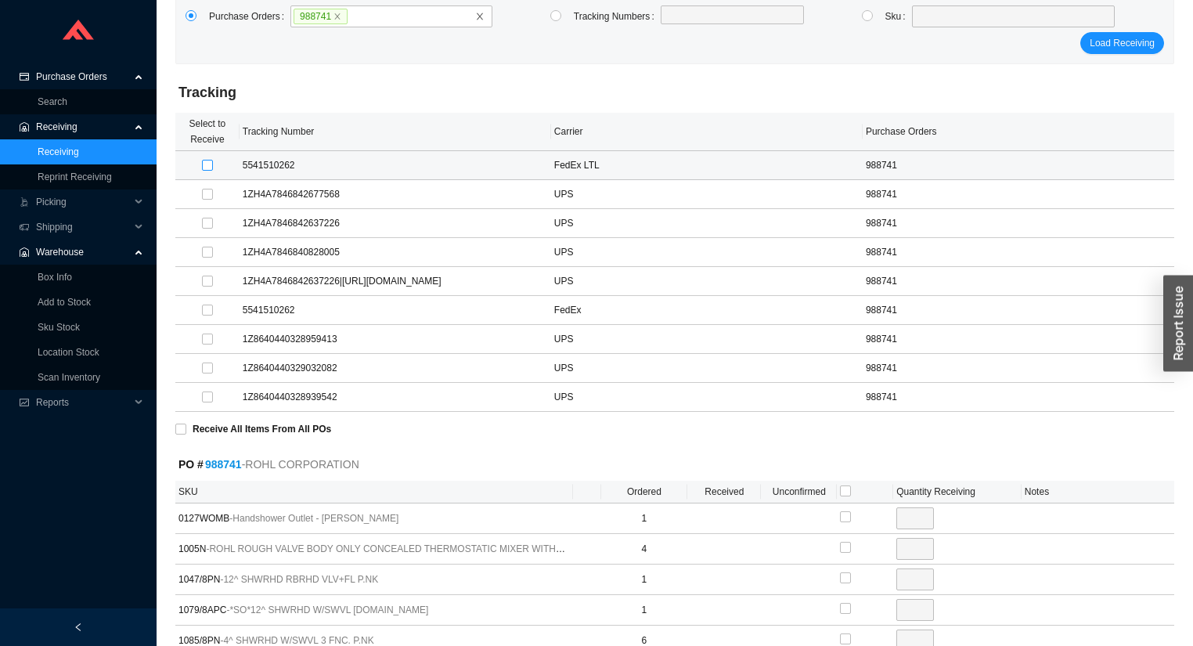
type input "4"
checkbox input "true"
type input "1"
checkbox input "true"
type input "1"
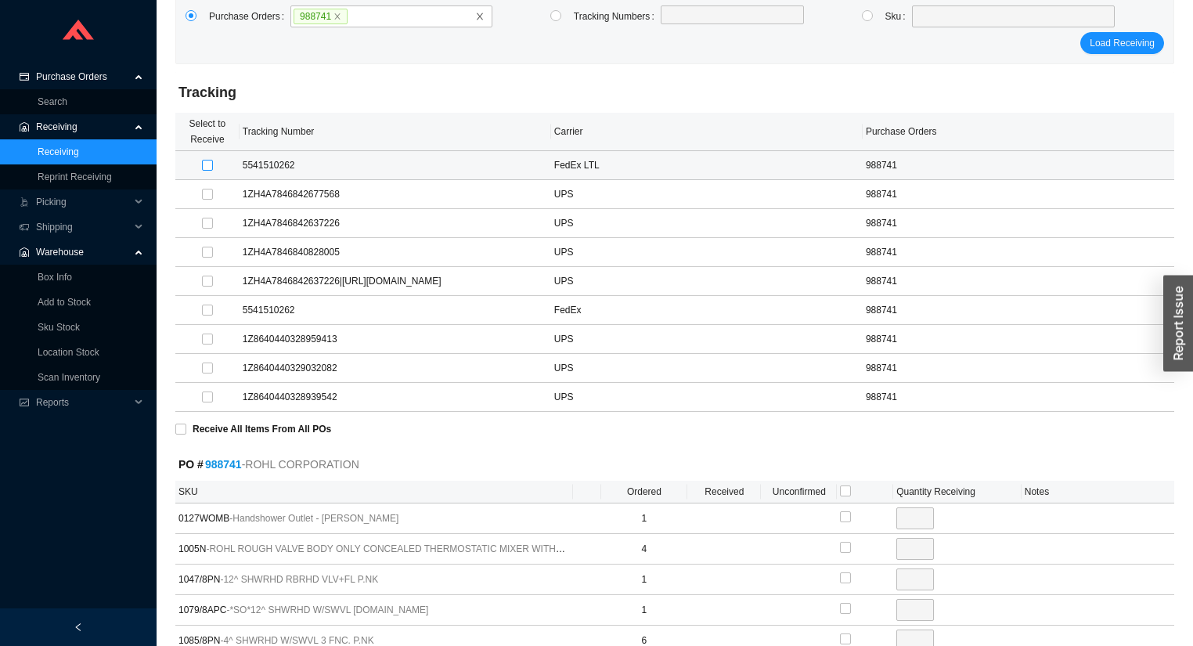
checkbox input "true"
type input "6"
checkbox input "true"
type input "1"
checkbox input "true"
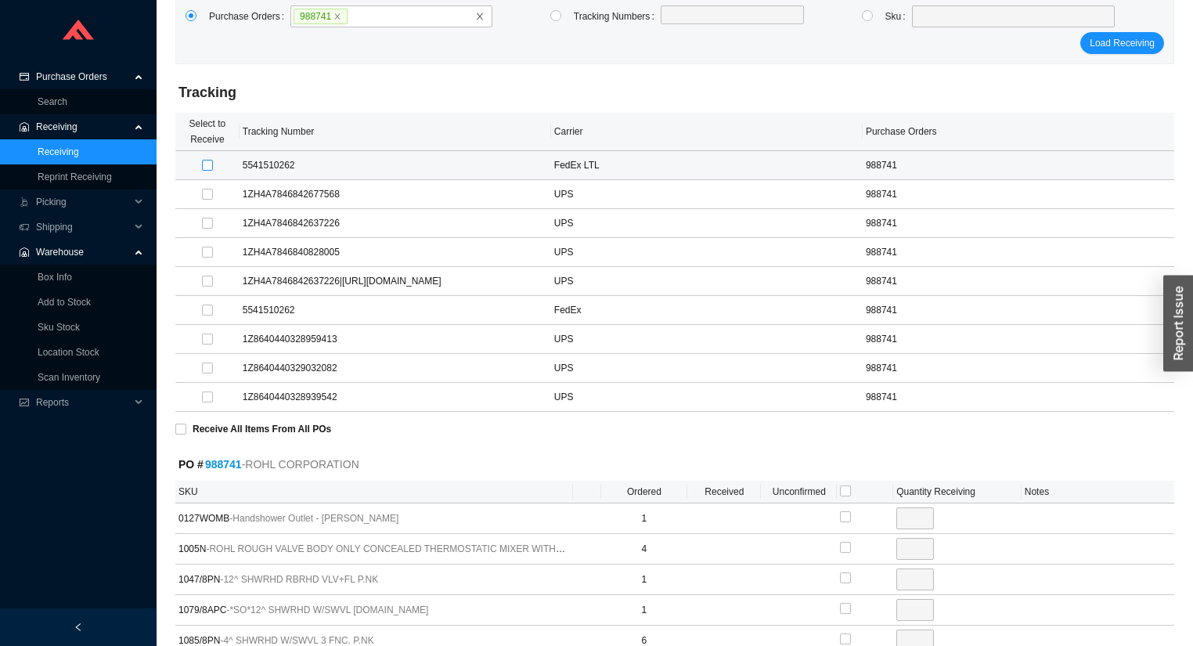
type input "1"
checkbox input "true"
type input "4"
checkbox input "true"
type input "8"
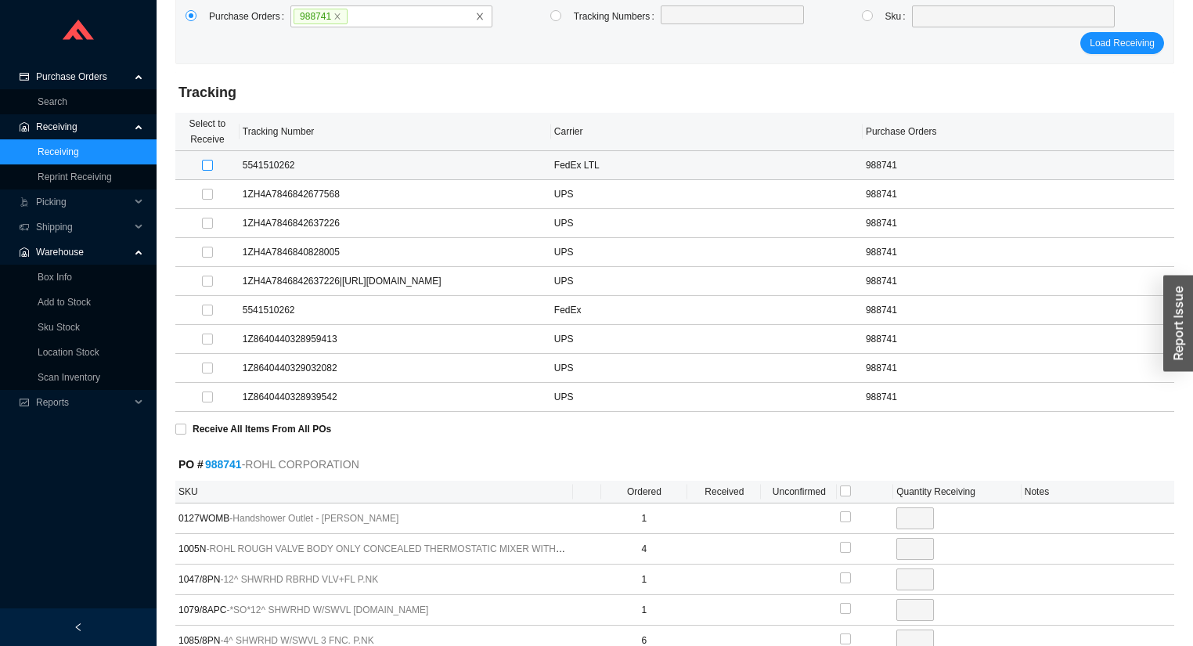
checkbox input "true"
type input "1"
checkbox input "true"
type input "1"
checkbox input "true"
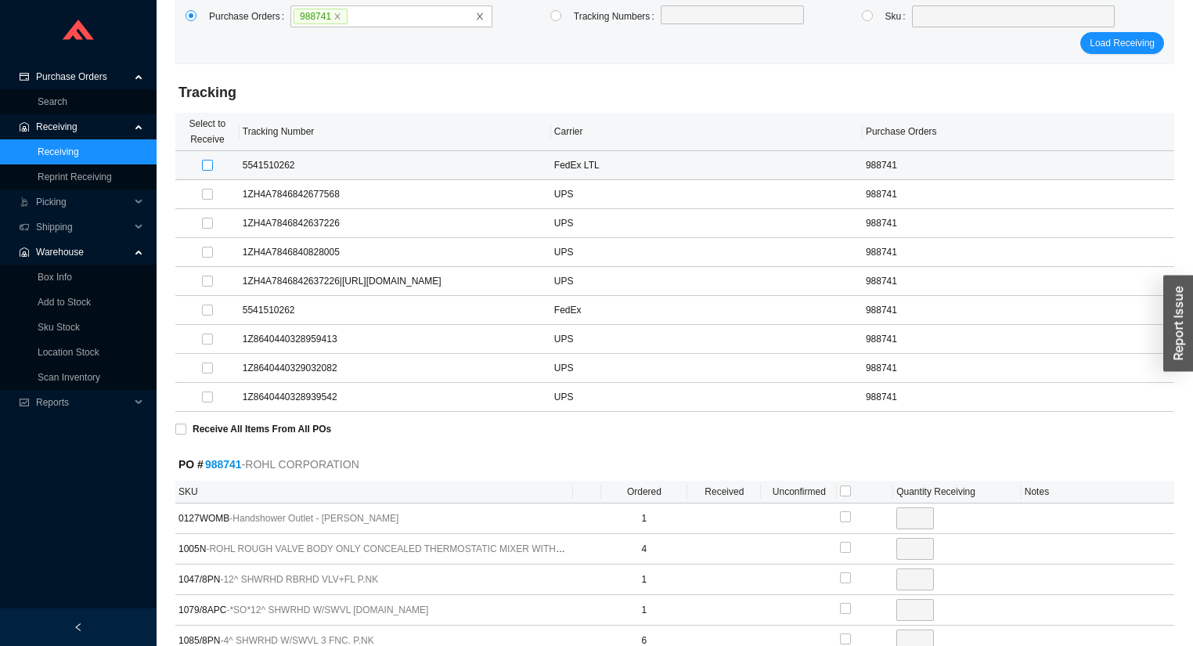
type input "4"
checkbox input "true"
type input "3"
checkbox input "true"
type input "1"
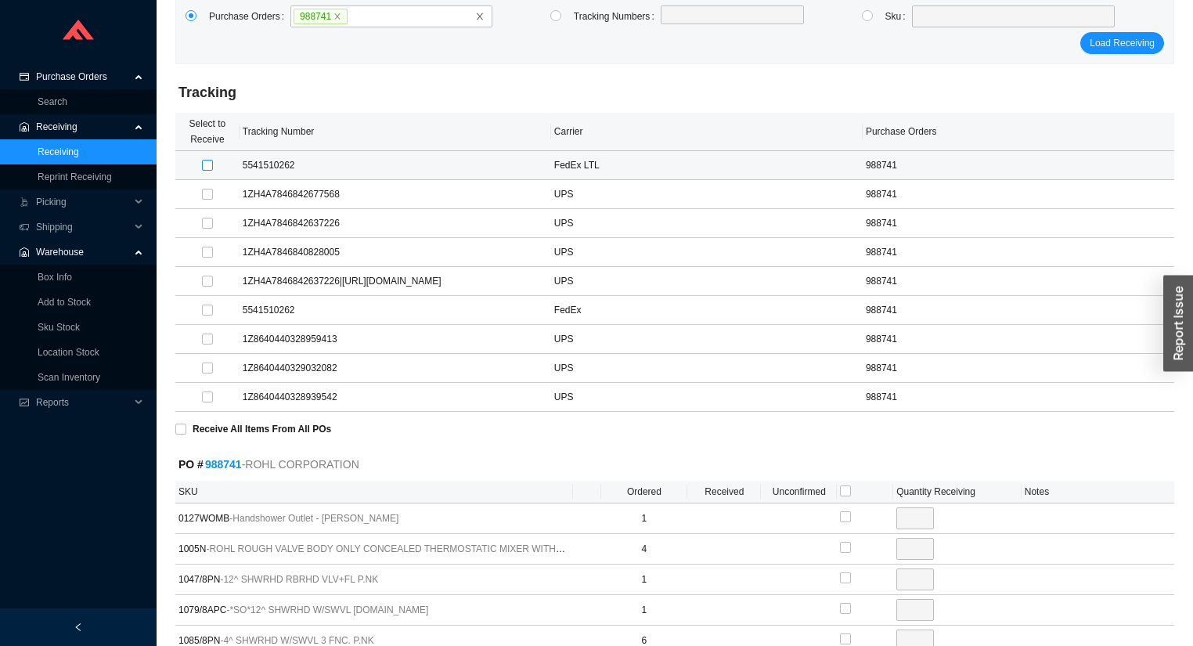
checkbox input "true"
type input "2"
checkbox input "true"
type input "1"
checkbox input "true"
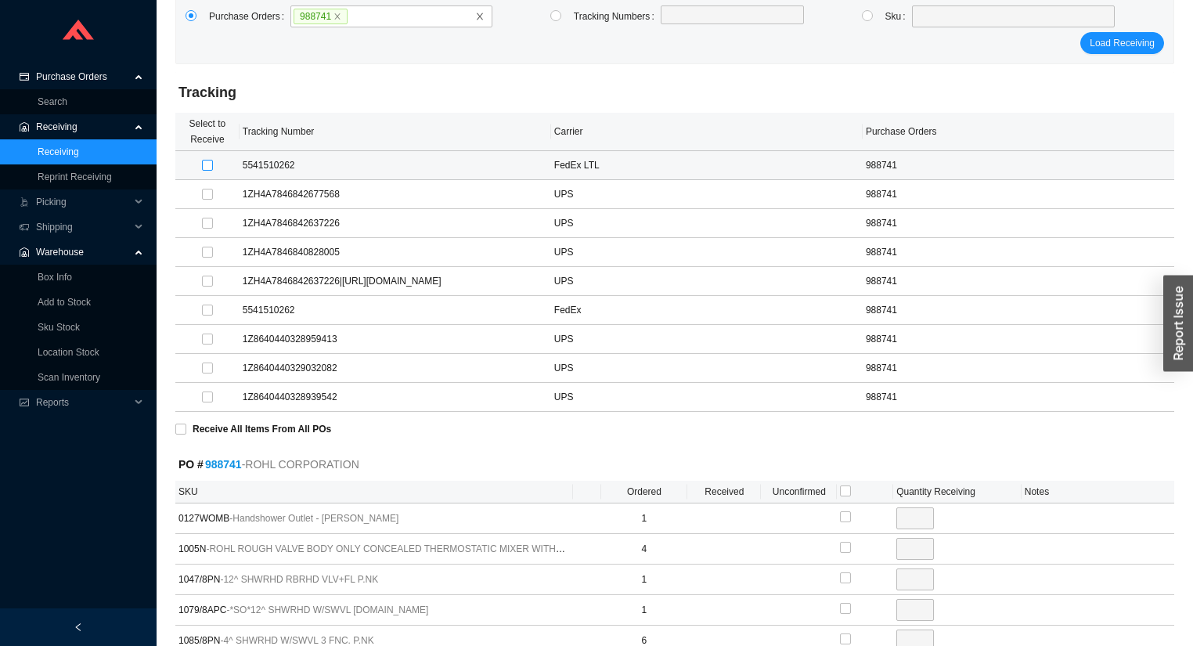
type input "1"
checkbox input "true"
type input "1"
checkbox input "true"
type input "1"
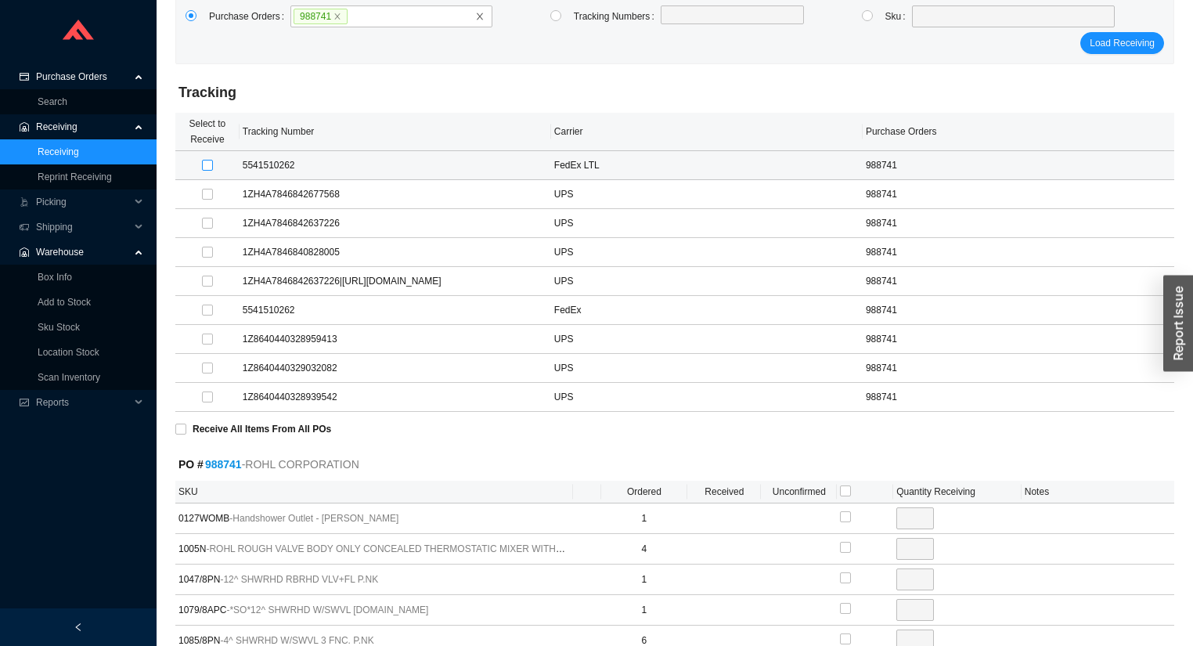
checkbox input "true"
type input "2"
checkbox input "true"
type input "2"
checkbox input "true"
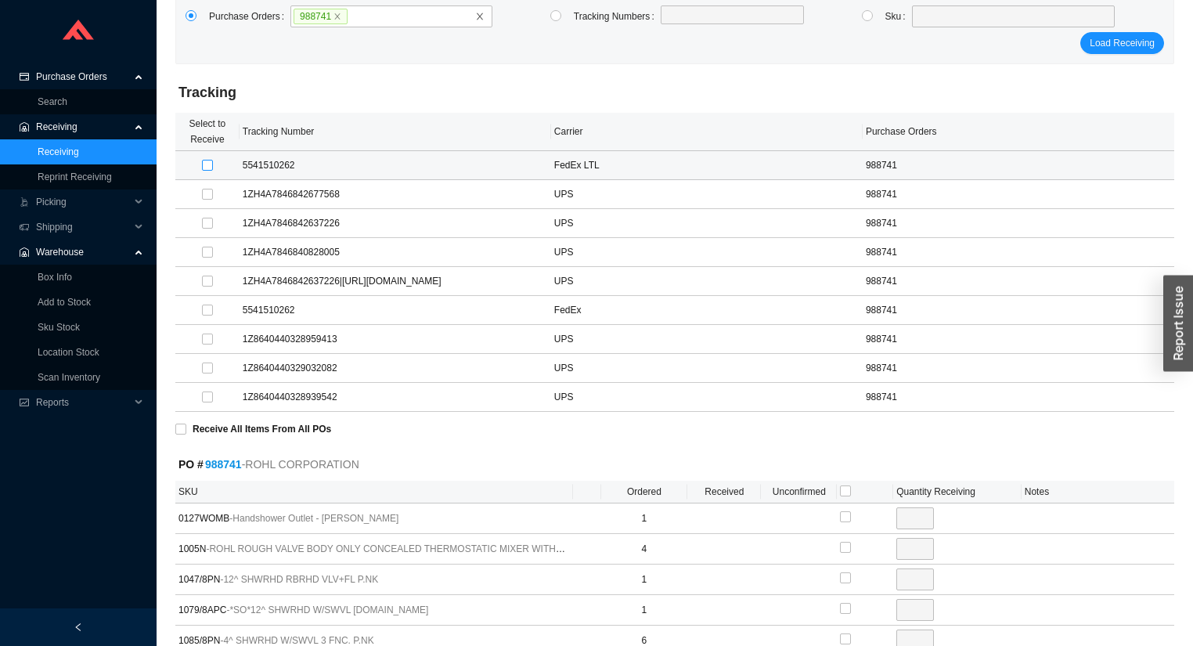
type input "2"
checkbox input "true"
type input "1"
checkbox input "true"
type input "1"
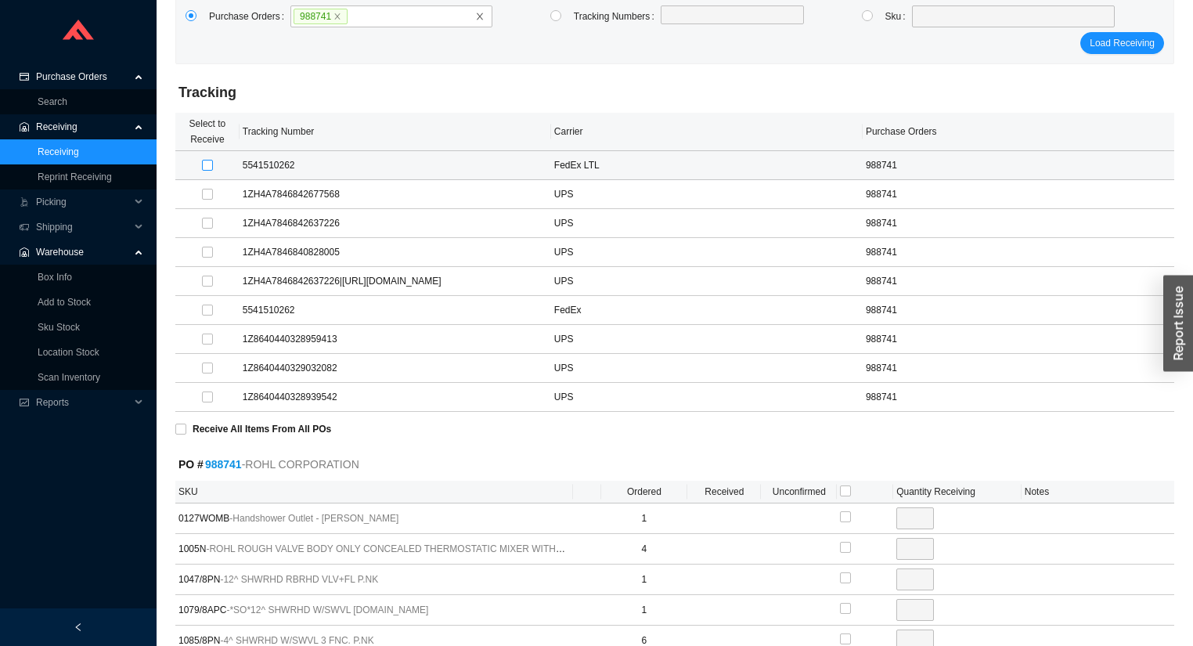
checkbox input "true"
type input "1"
checkbox input "true"
type input "1"
checkbox input "true"
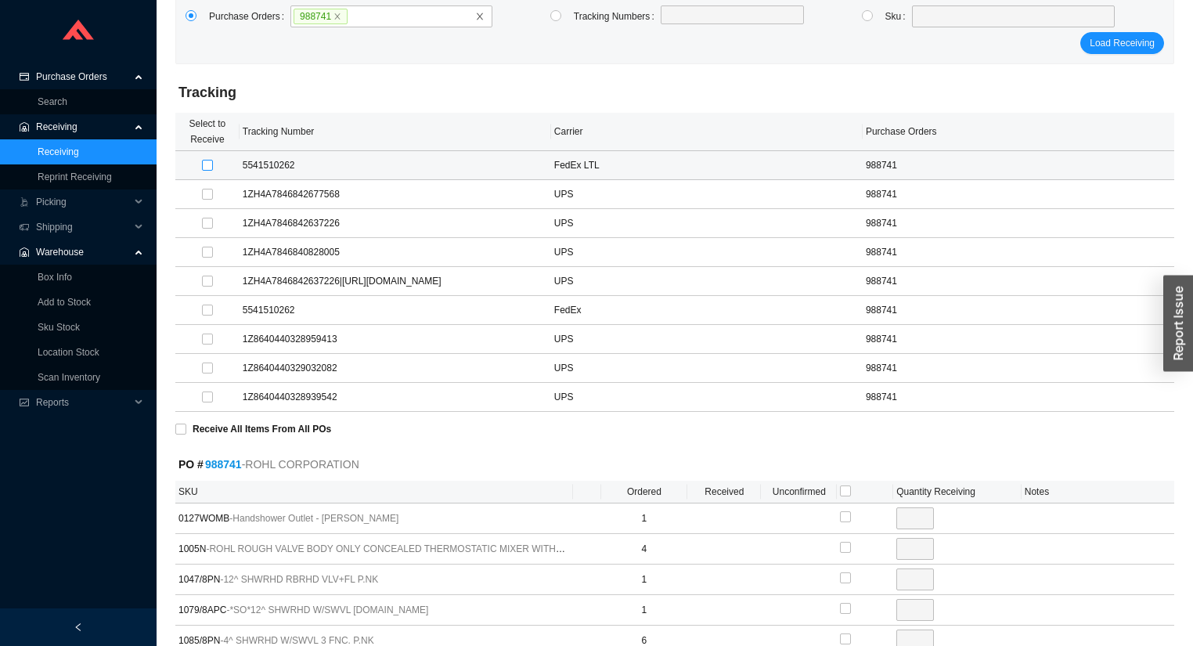
type input "1"
checkbox input "true"
type input "1"
checkbox input "true"
type input "2"
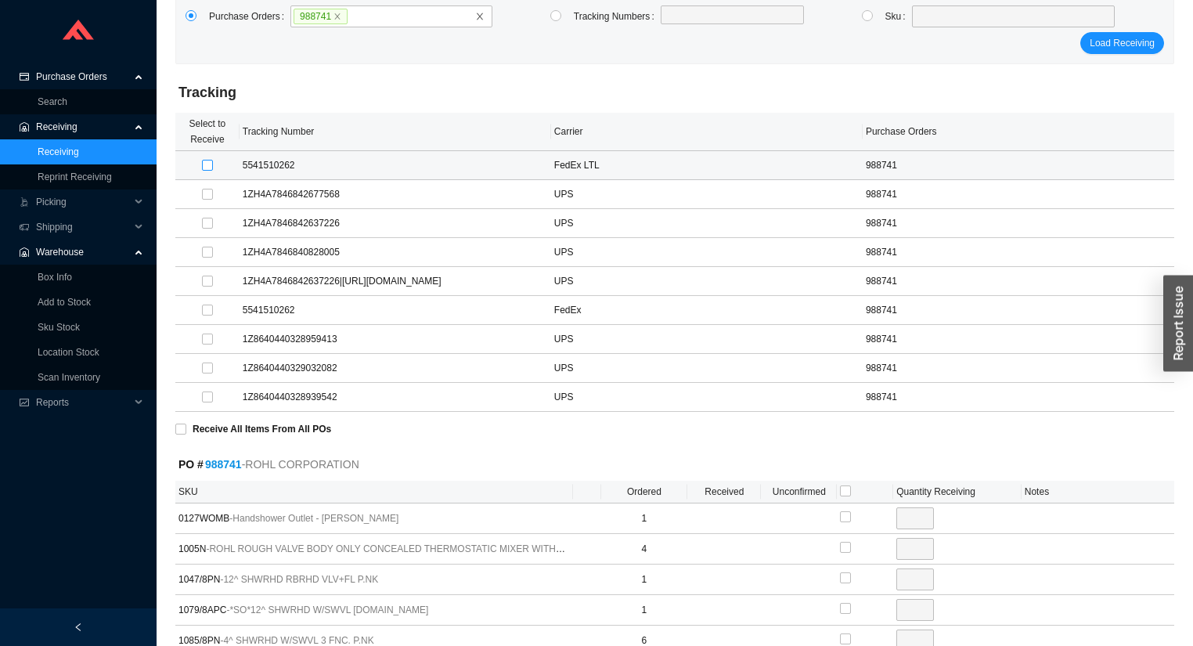
checkbox input "true"
type input "1"
checkbox input "true"
type input "3"
checkbox input "true"
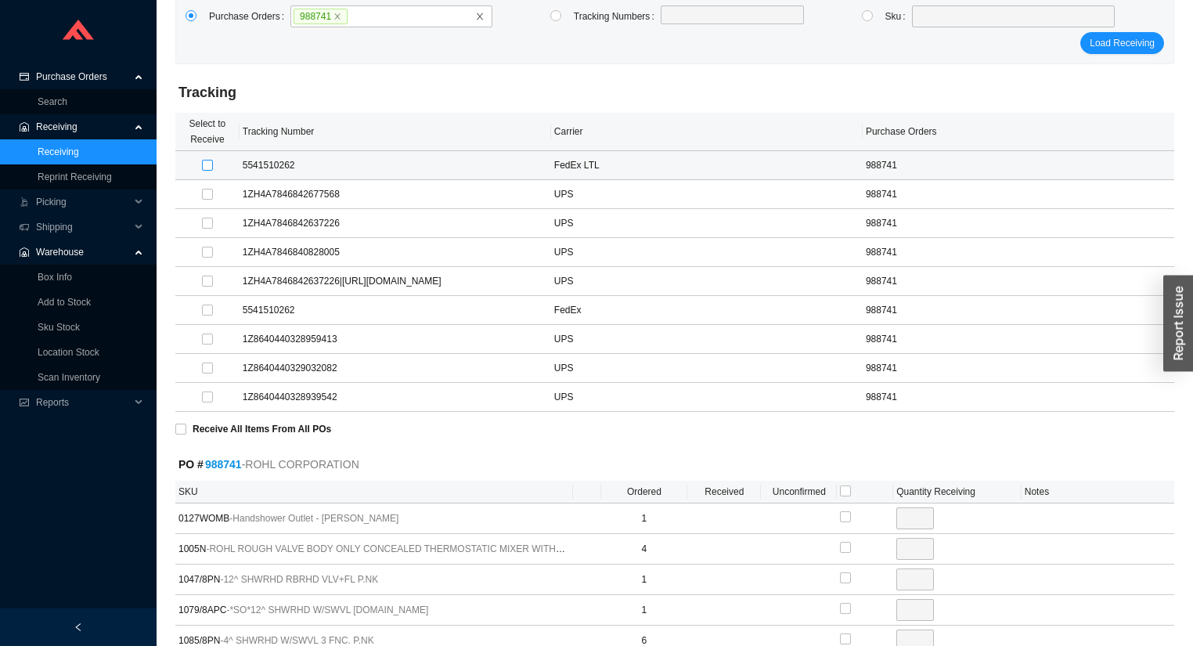
type input "2"
checkbox input "true"
type input "1"
checkbox input "true"
type input "1"
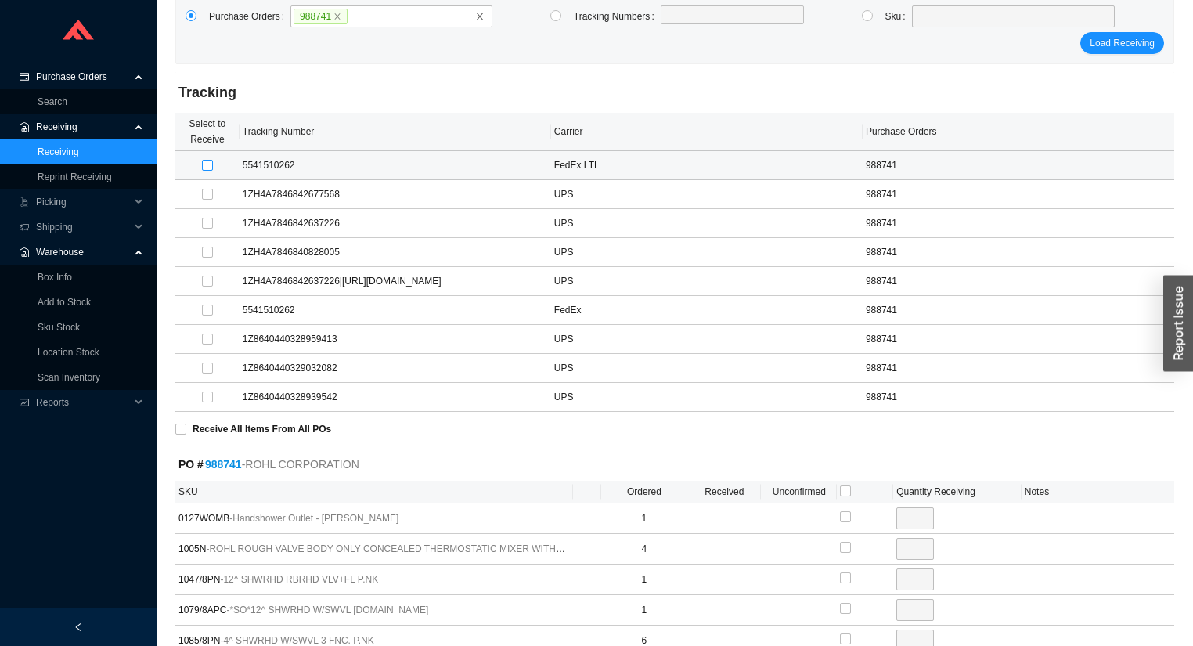
checkbox input "true"
type input "1"
checkbox input "true"
type input "1"
checkbox input "true"
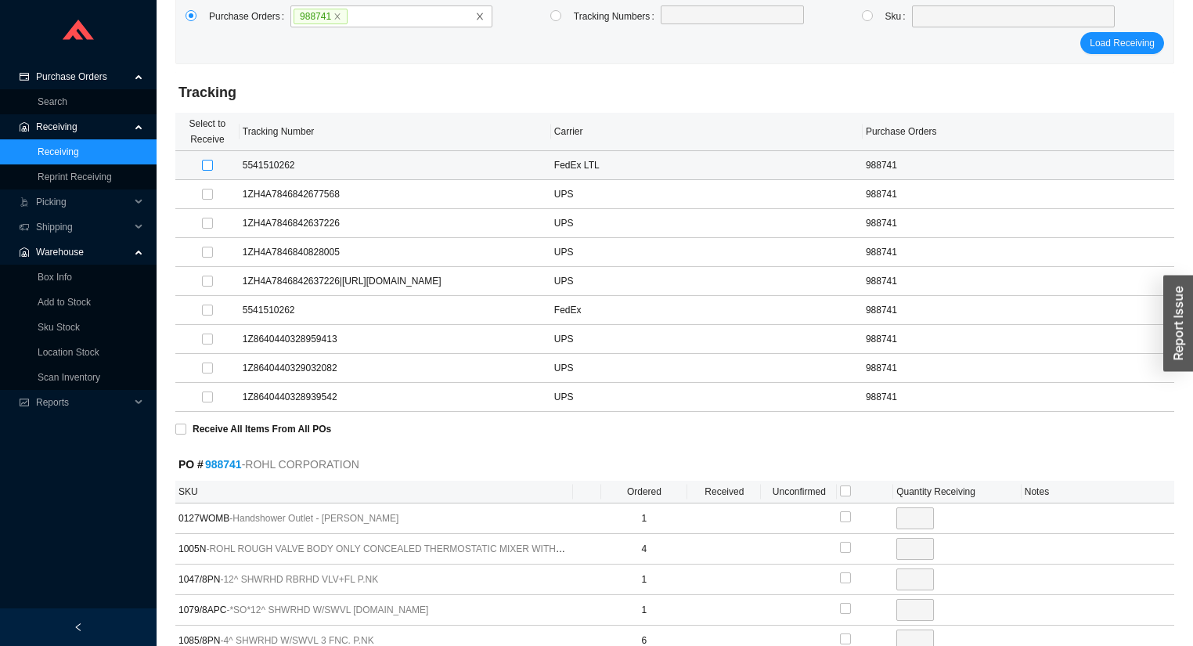
type input "1"
checkbox input "true"
type input "1"
checkbox input "true"
type input "7"
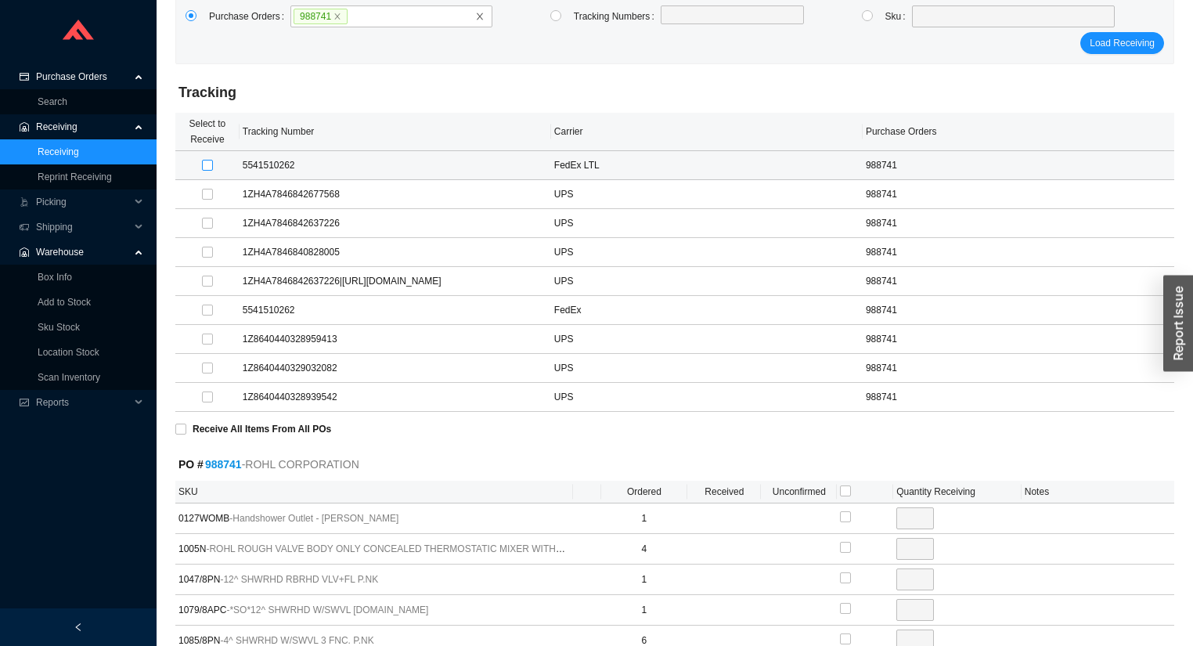
checkbox input "true"
type input "20"
checkbox input "true"
type input "3"
checkbox input "true"
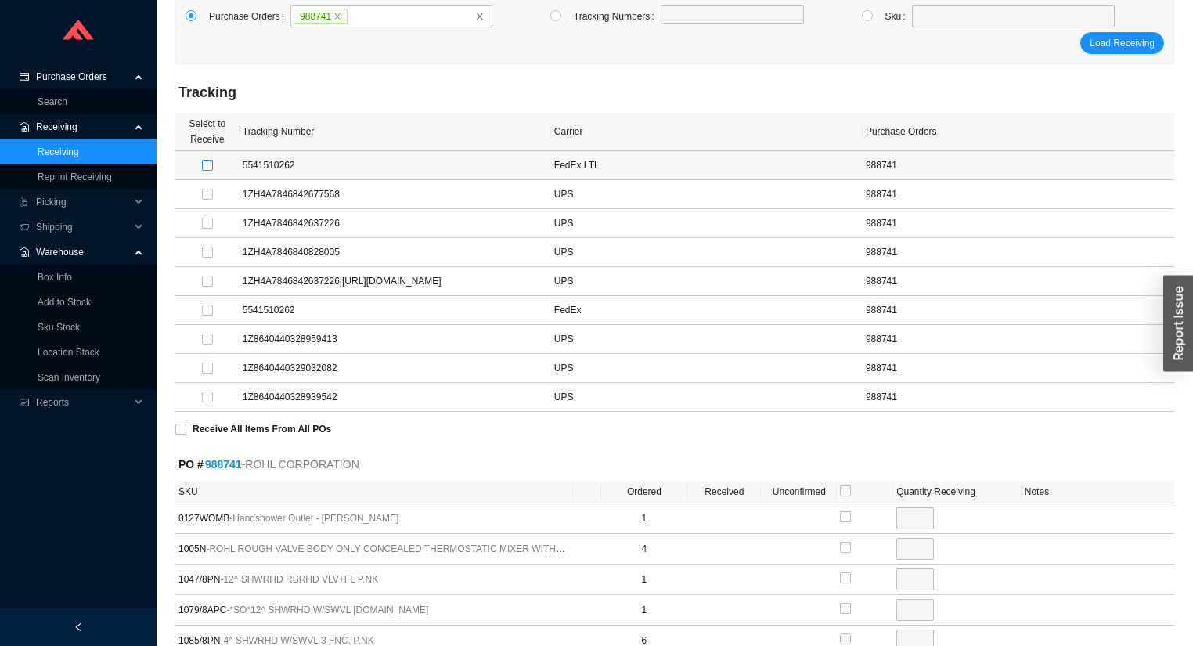
type input "3"
checkbox input "true"
type input "7"
checkbox input "true"
type input "1"
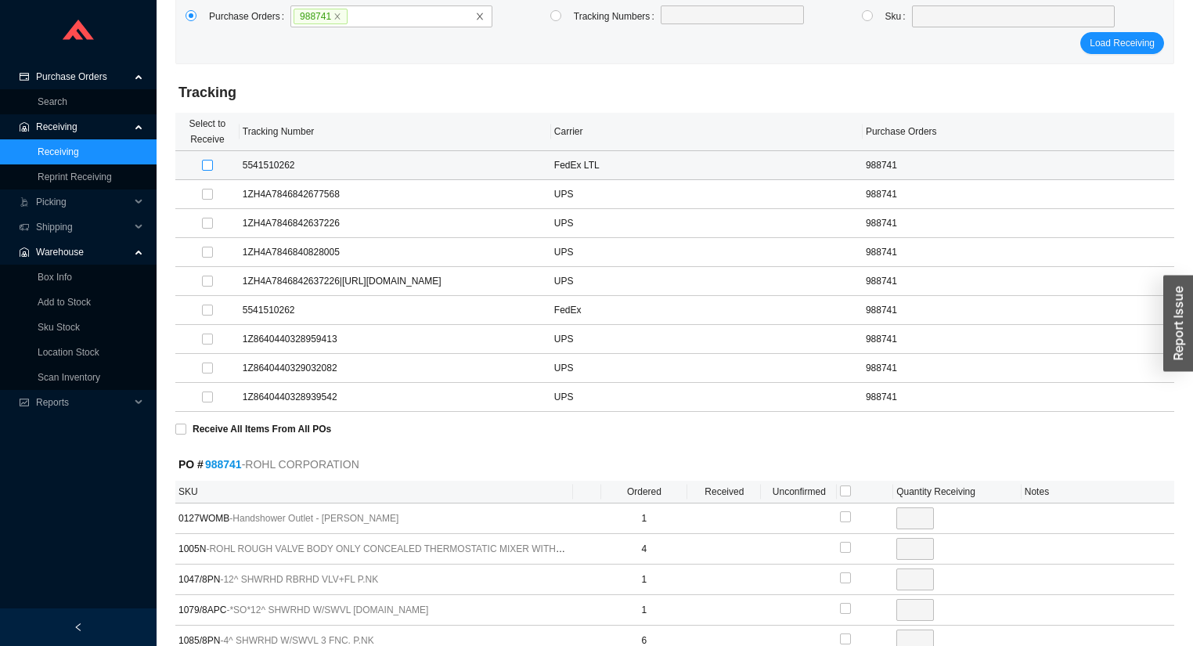
checkbox input "true"
type input "1"
checkbox input "true"
type input "1"
checkbox input "true"
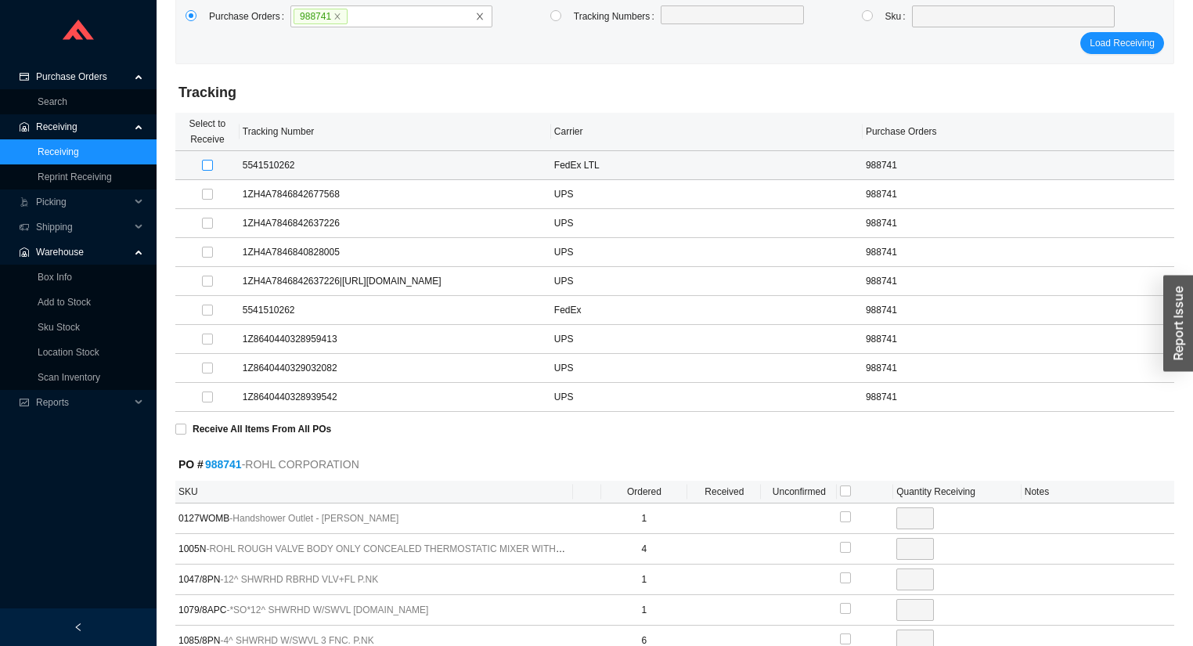
type input "1"
checkbox input "true"
type input "2"
checkbox input "true"
type input "1"
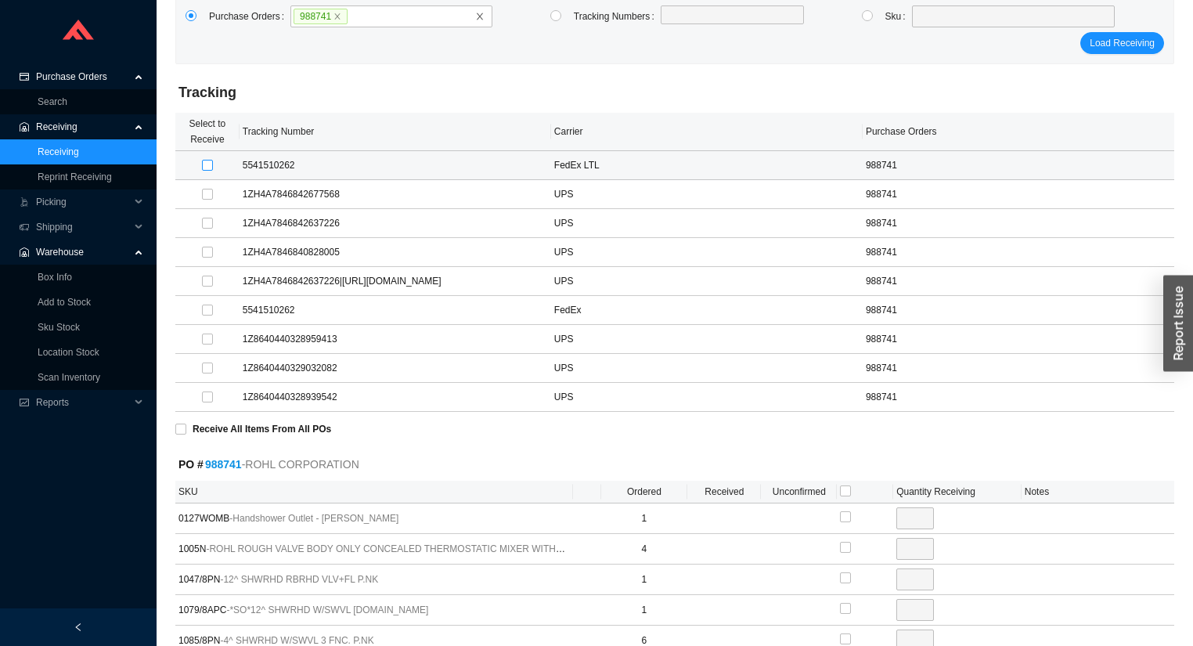
checkbox input "true"
type input "2"
checkbox input "true"
type input "1"
checkbox input "true"
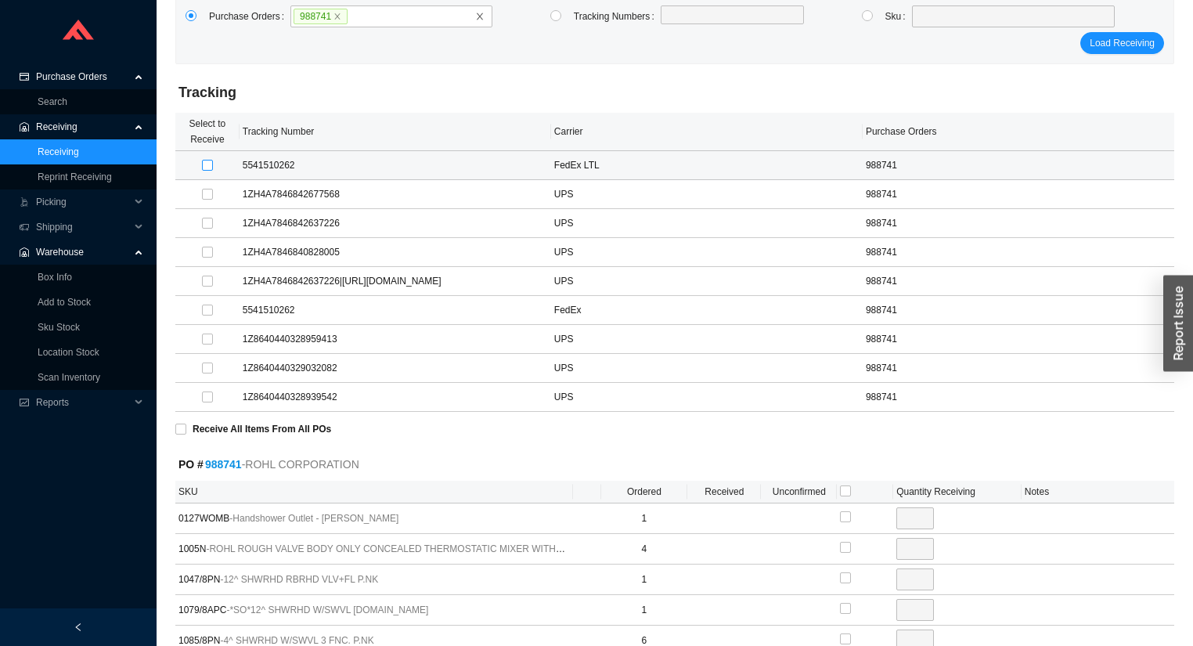
type input "1"
checkbox input "true"
type input "1"
checkbox input "true"
type input "1"
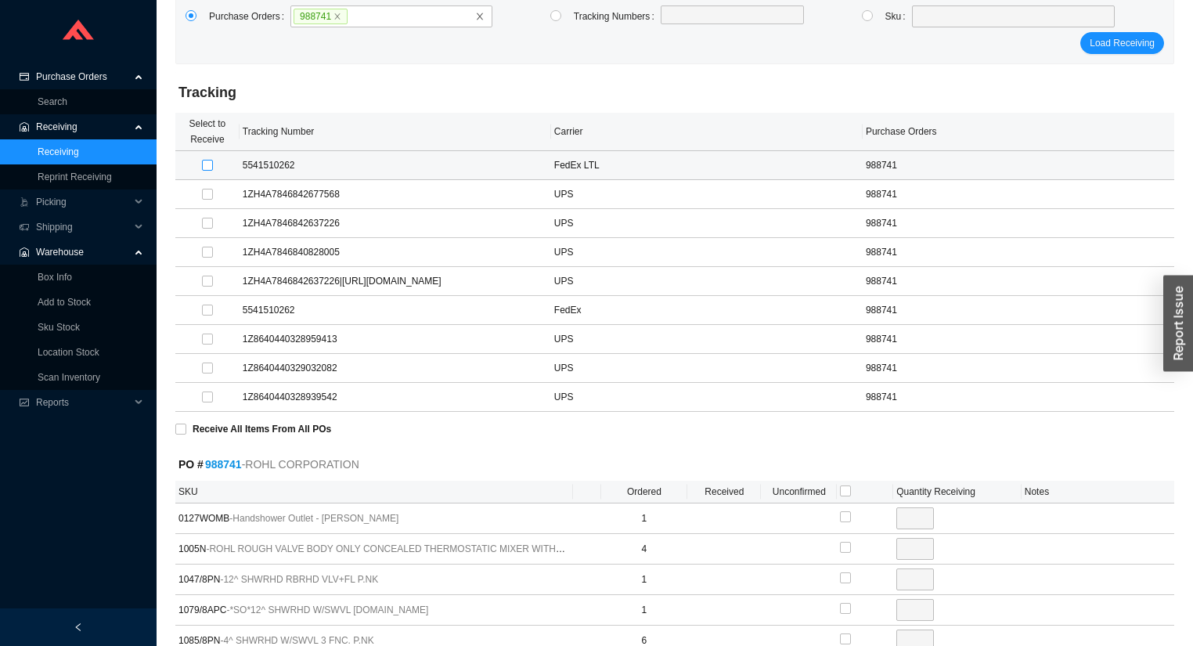
checkbox input "true"
type input "1"
checkbox input "true"
type input "1"
checkbox input "true"
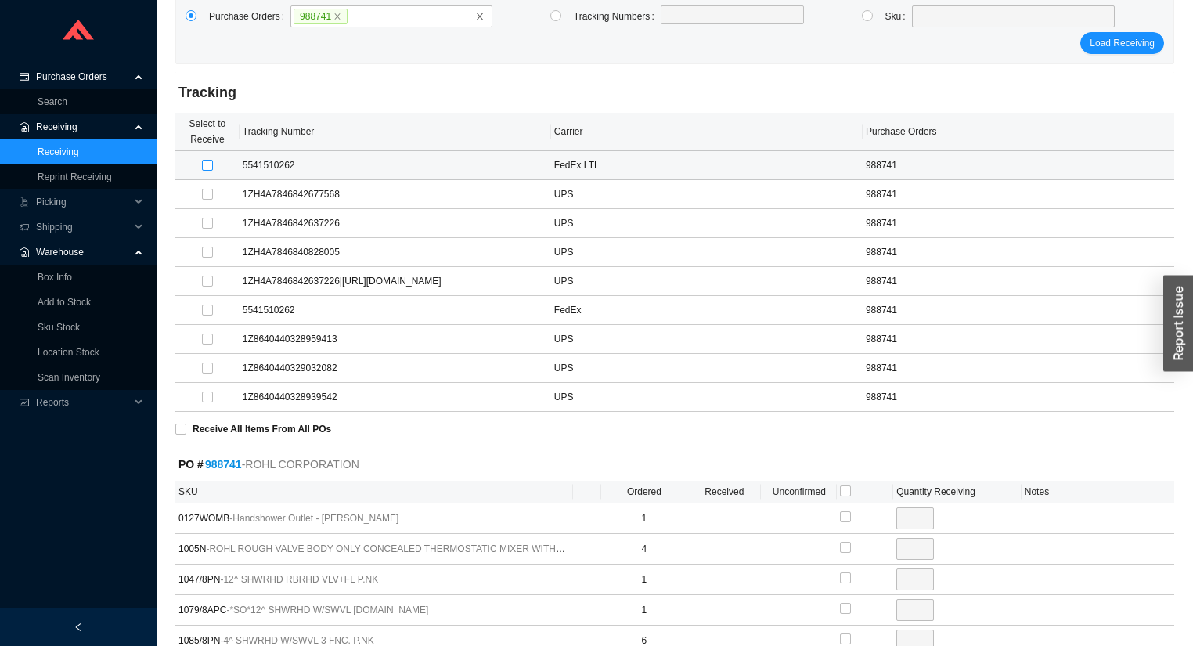
type input "1"
checkbox input "true"
type input "2"
checkbox input "true"
type input "1"
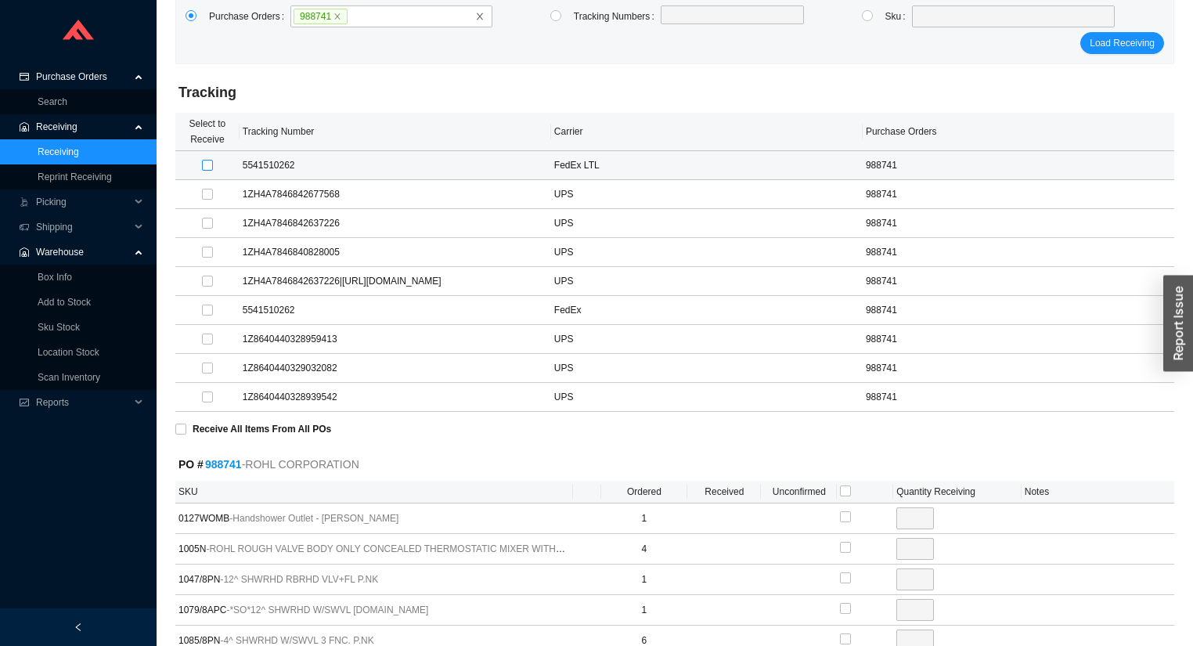
checkbox input "true"
type input "3"
checkbox input "true"
type input "1"
checkbox input "true"
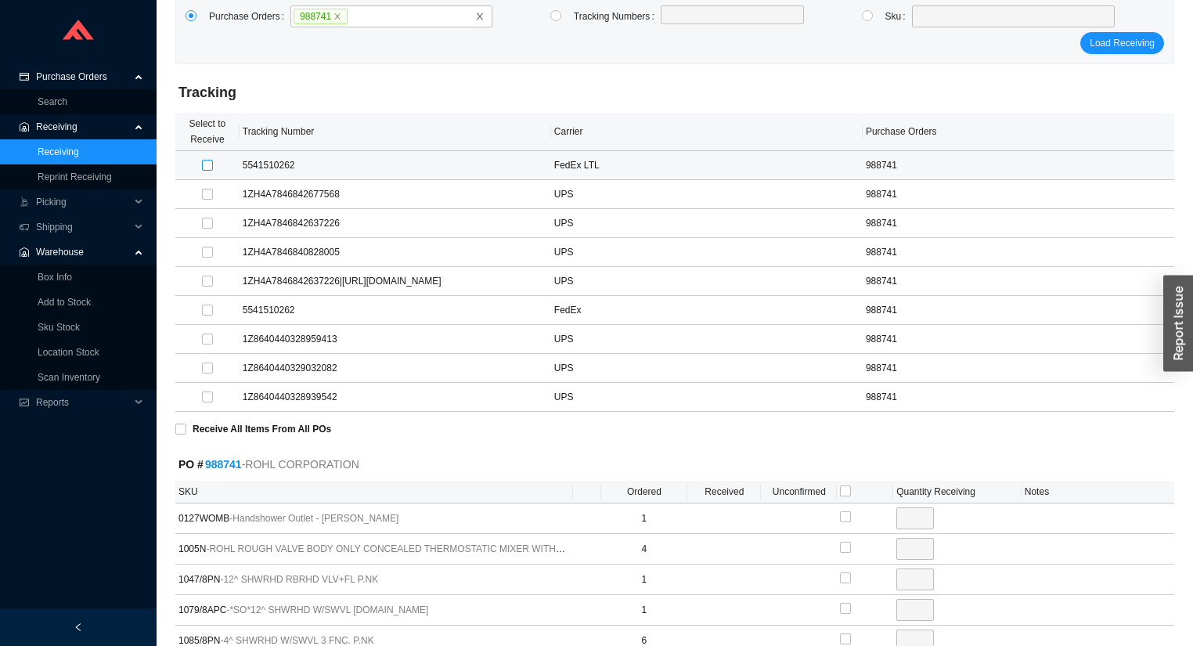
type input "3"
checkbox input "true"
type input "2"
checkbox input "true"
type input "1"
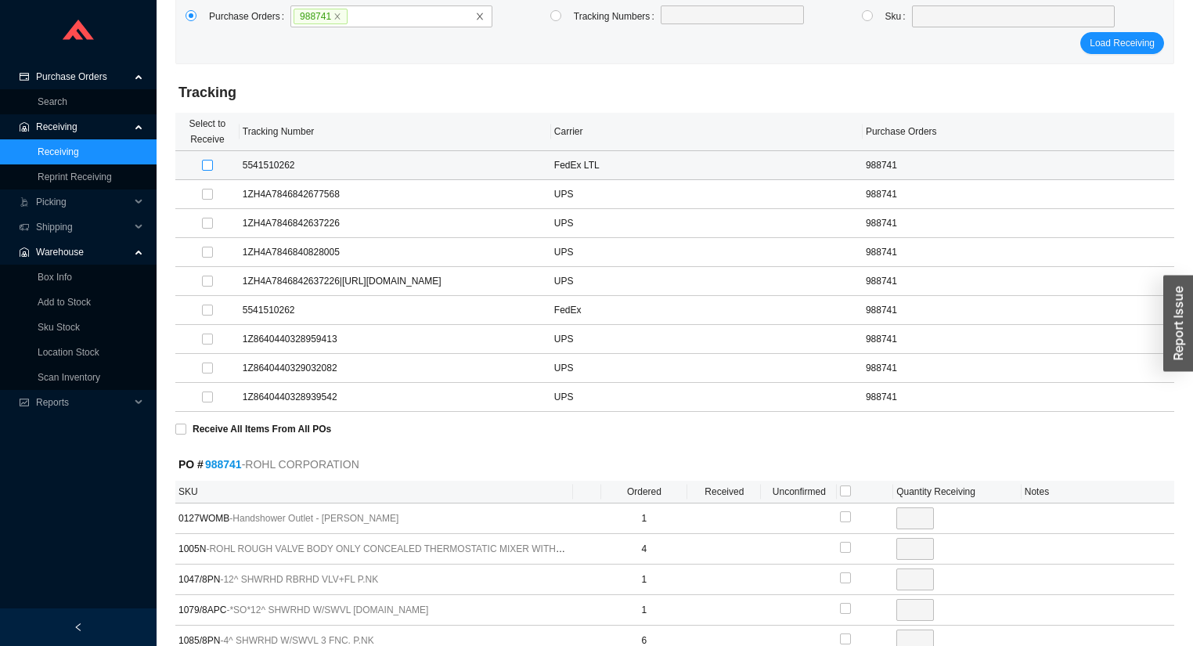
checkbox input "true"
type input "1"
checkbox input "true"
type input "3"
checkbox input "true"
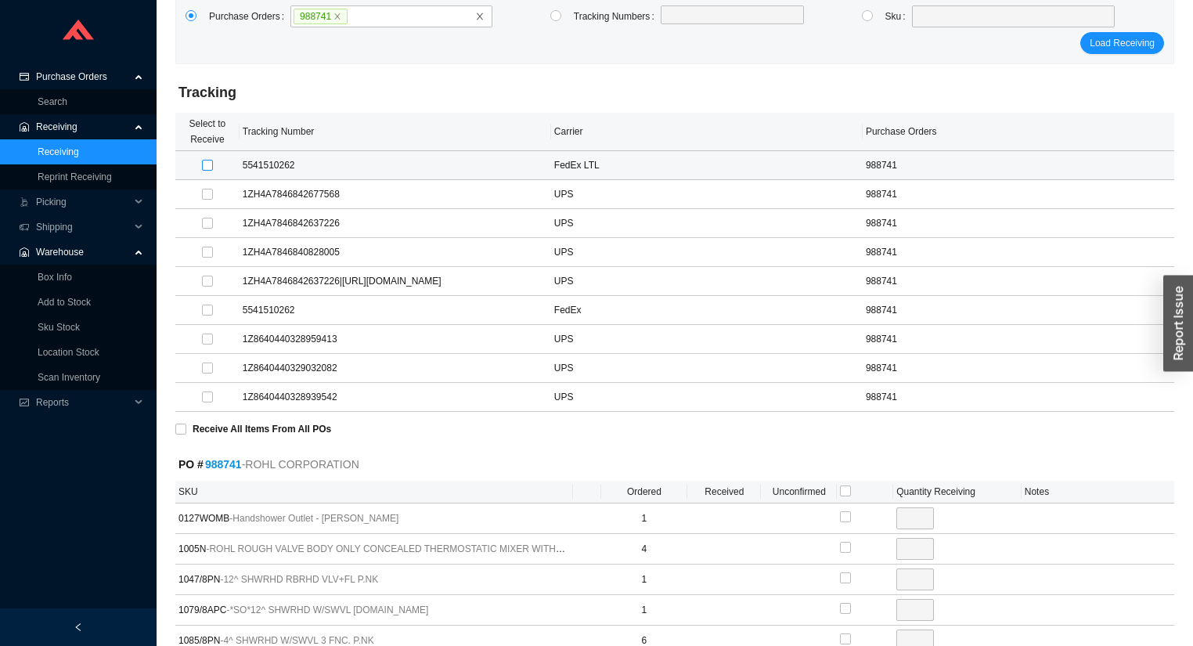
type input "1"
checkbox input "true"
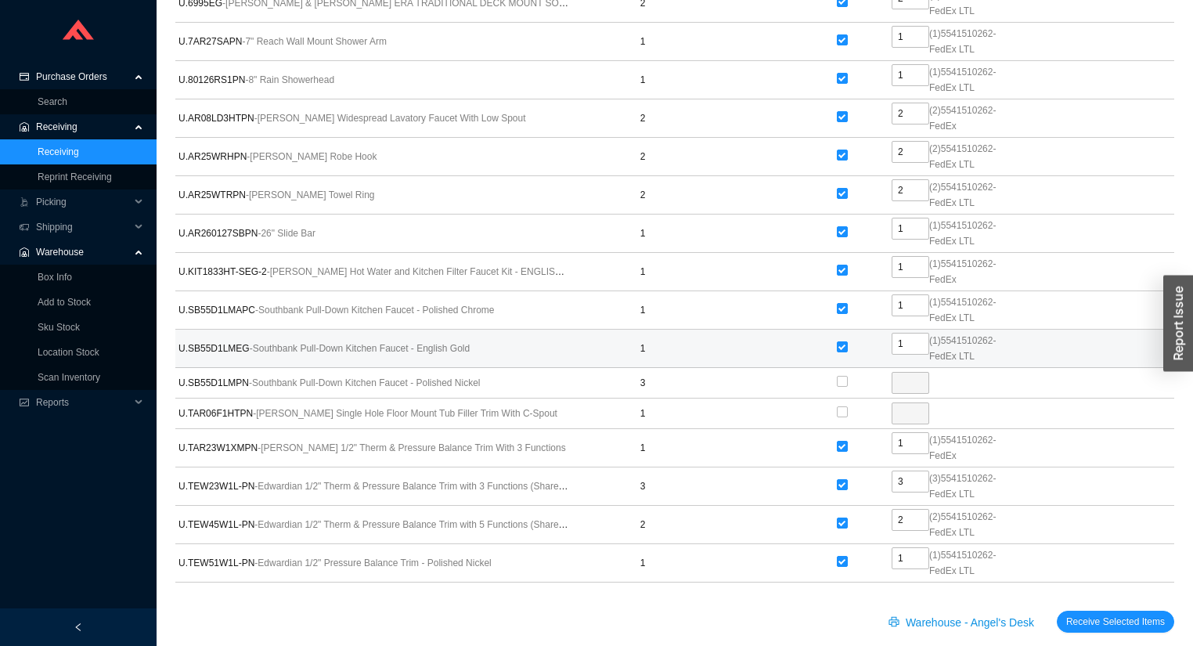
scroll to position [4780, 0]
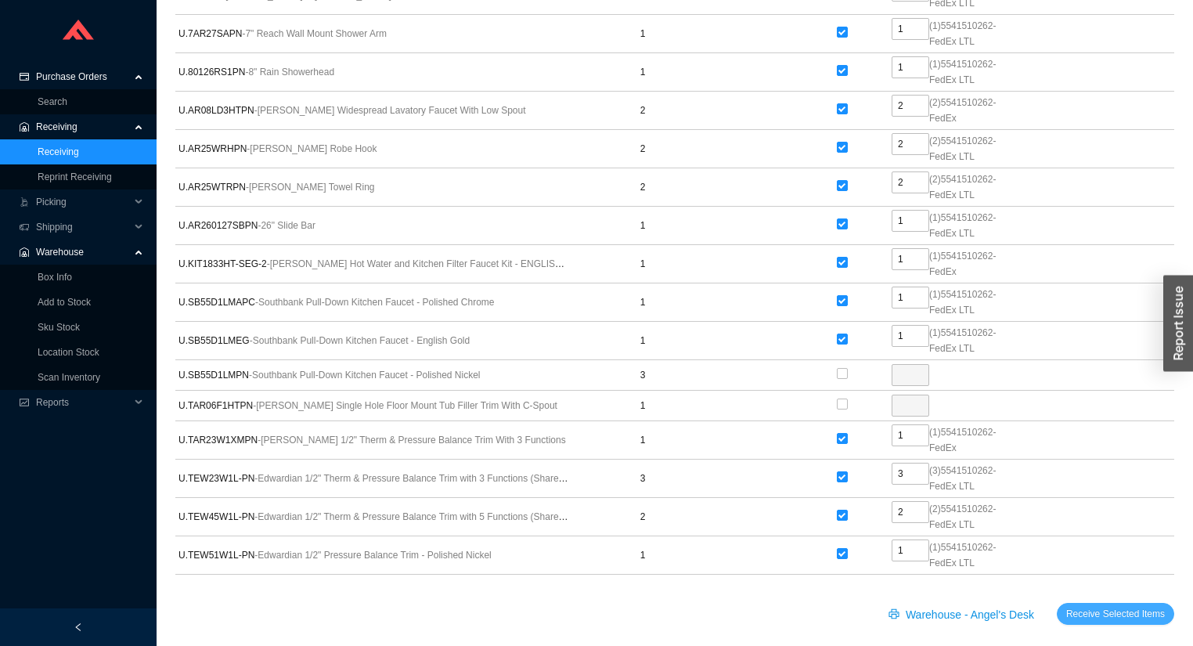
click at [1086, 606] on span "Receive Selected Items" at bounding box center [1115, 614] width 99 height 16
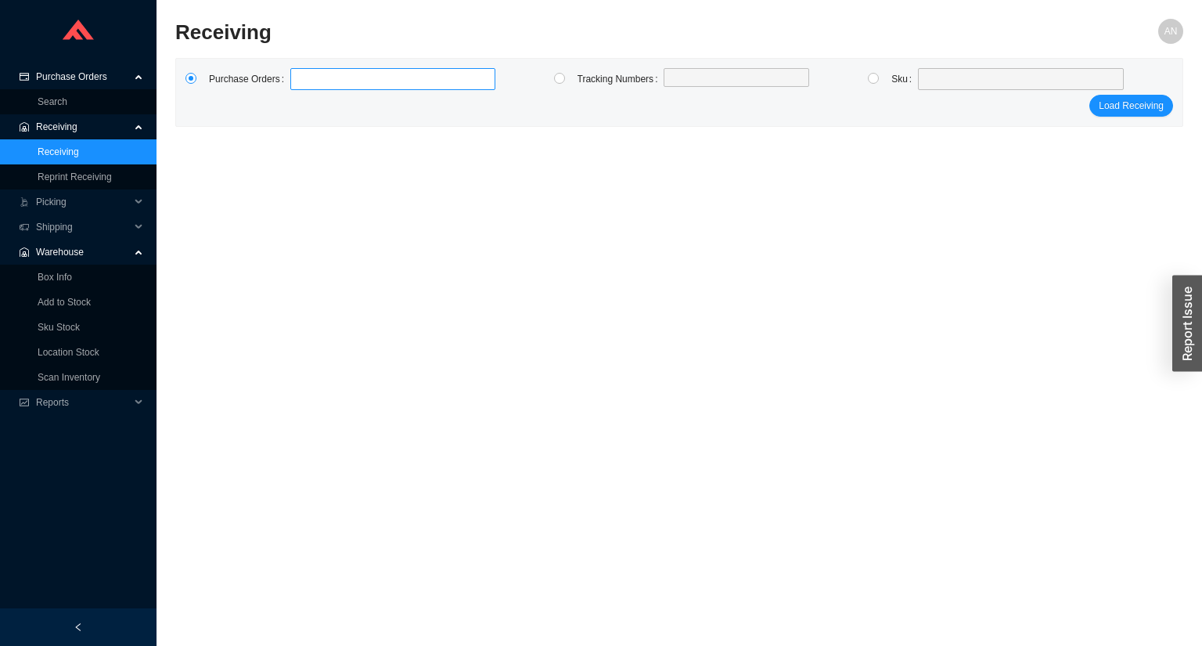
click at [332, 86] on label at bounding box center [392, 79] width 205 height 22
click at [304, 86] on input at bounding box center [298, 78] width 11 height 17
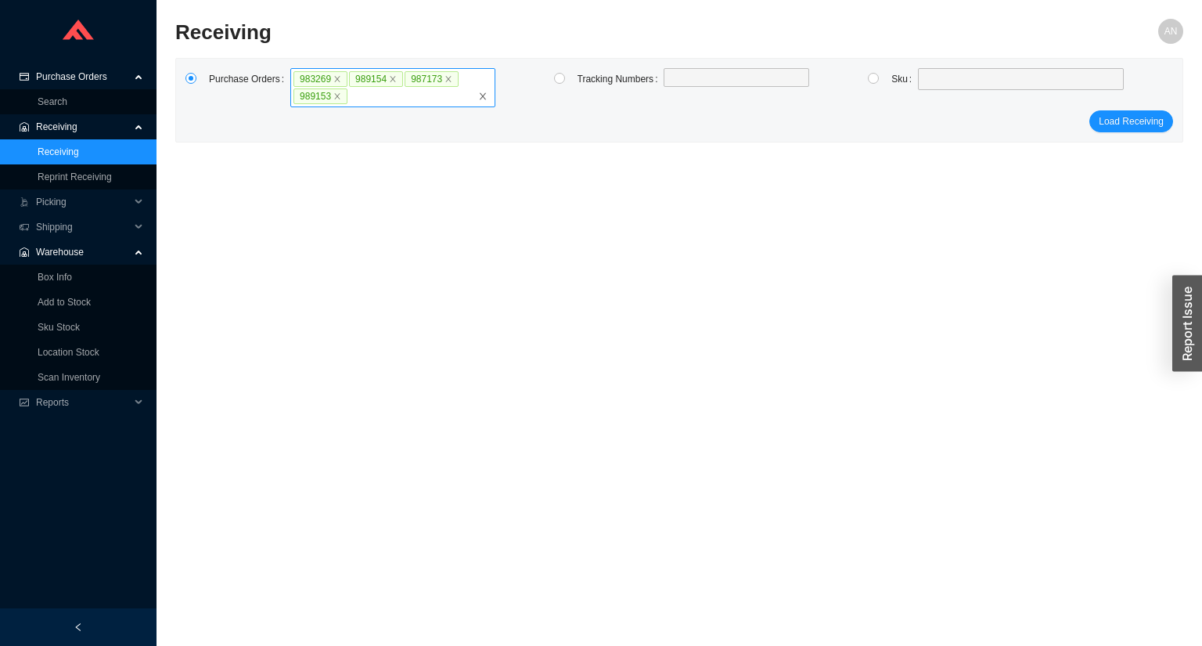
click button "Load Receiving" at bounding box center [1131, 121] width 84 height 22
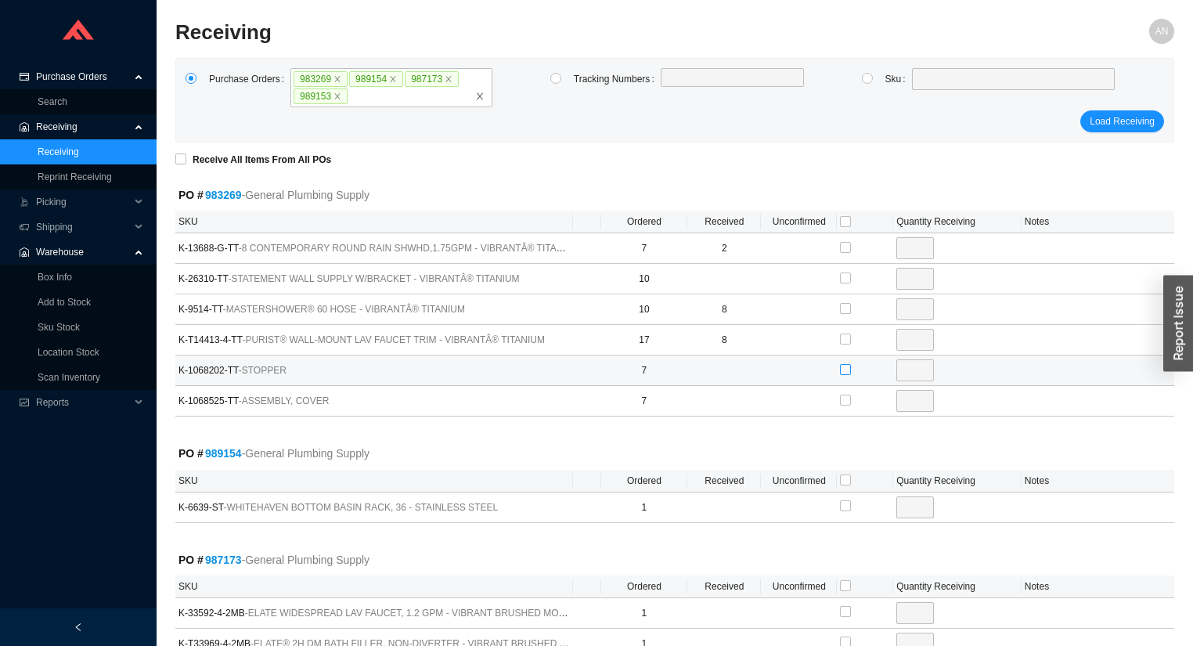
click at [844, 369] on input "checkbox" at bounding box center [845, 369] width 11 height 11
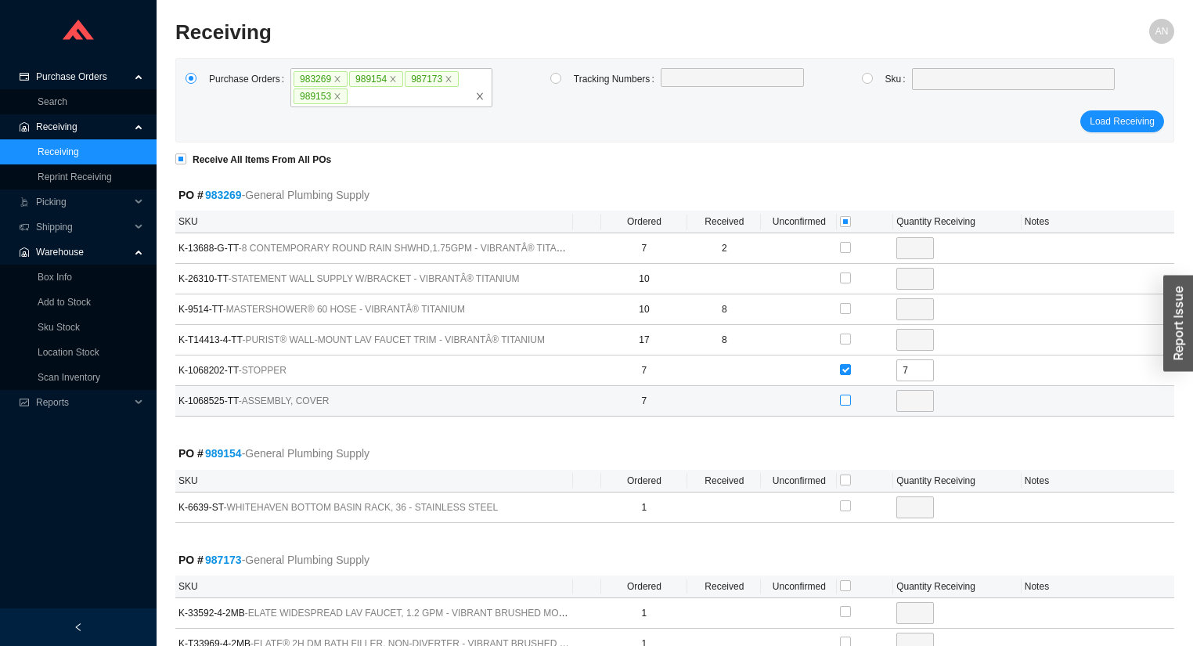
click at [844, 402] on input "checkbox" at bounding box center [845, 399] width 11 height 11
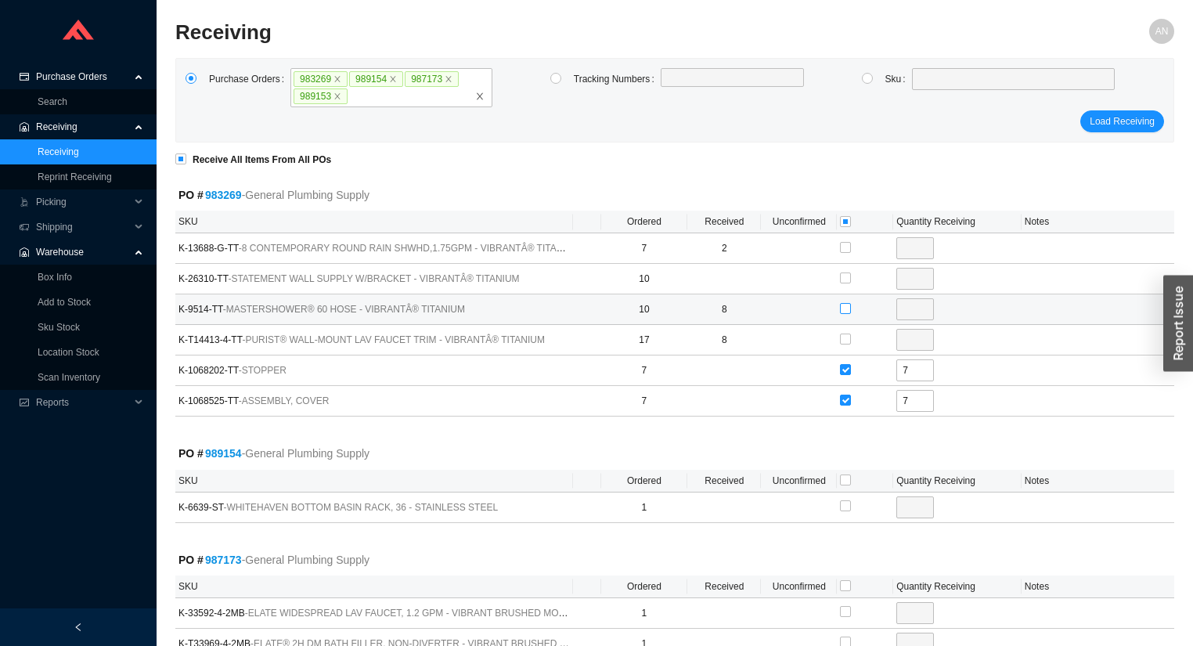
click at [845, 304] on input "checkbox" at bounding box center [845, 308] width 11 height 11
click at [848, 478] on input "checkbox" at bounding box center [845, 479] width 11 height 11
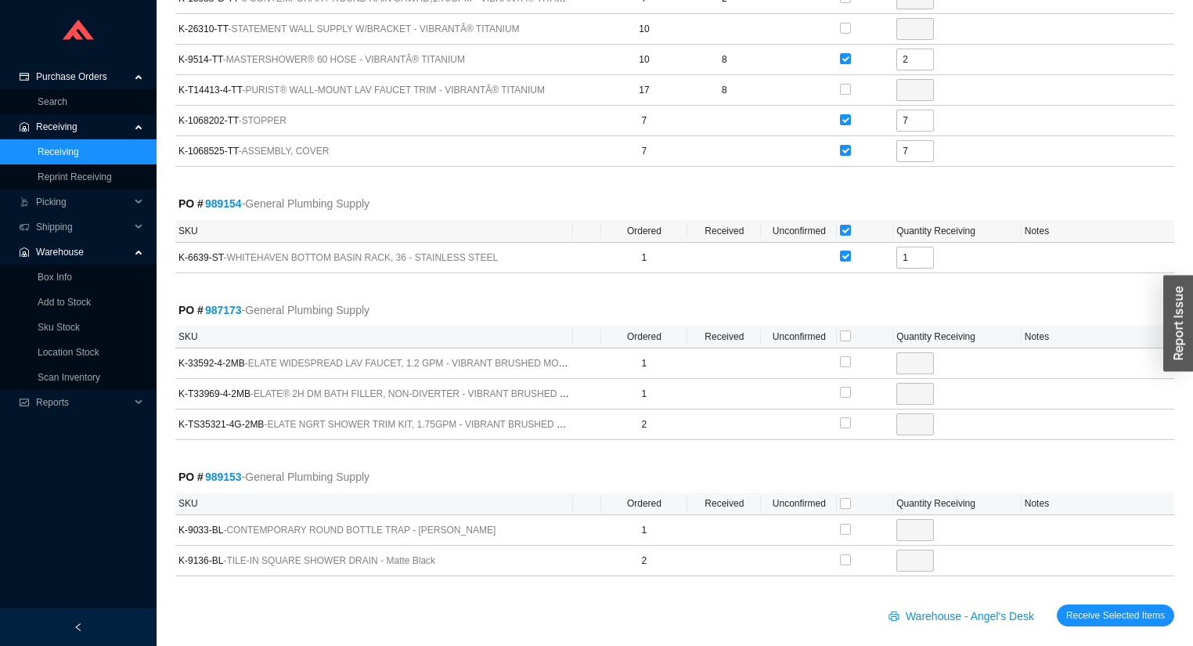
scroll to position [250, 0]
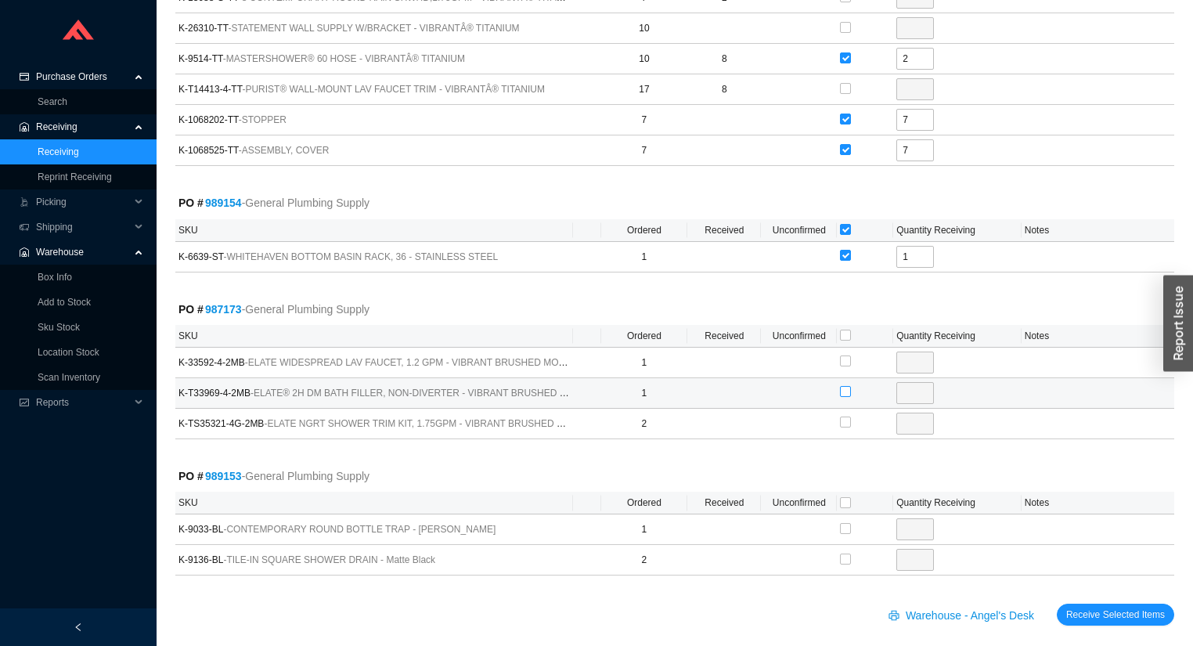
click at [848, 390] on input "checkbox" at bounding box center [845, 391] width 11 height 11
click at [845, 498] on input "checkbox" at bounding box center [845, 502] width 11 height 11
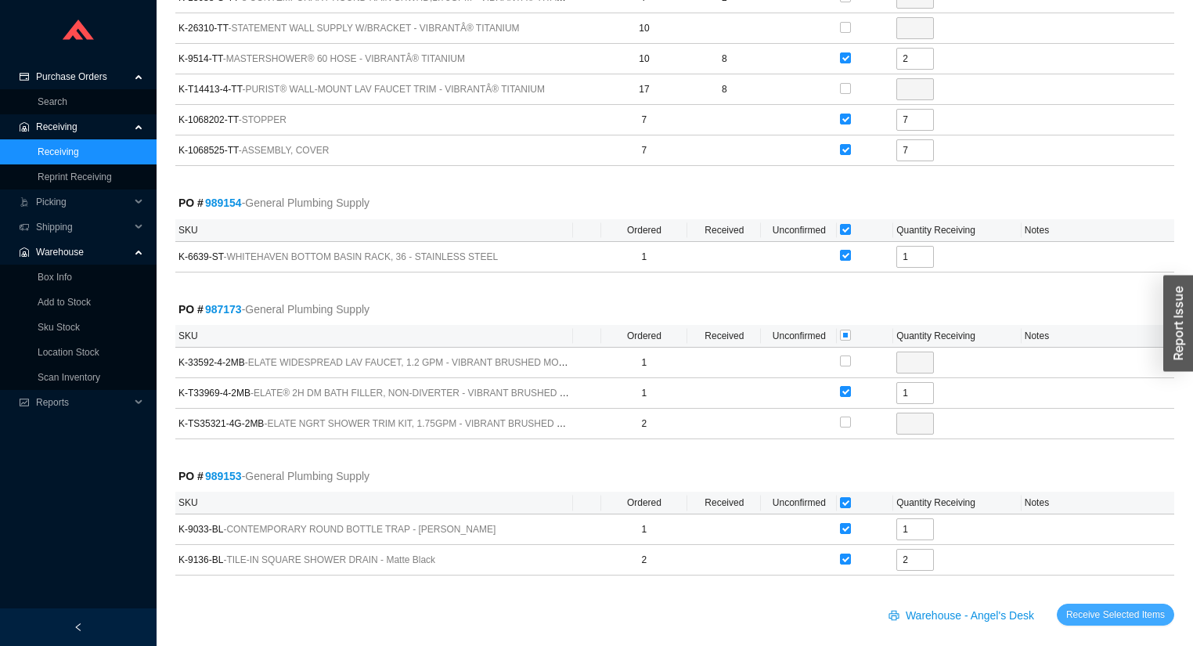
click at [1074, 614] on span "Receive Selected Items" at bounding box center [1115, 615] width 99 height 16
